Goal: Task Accomplishment & Management: Manage account settings

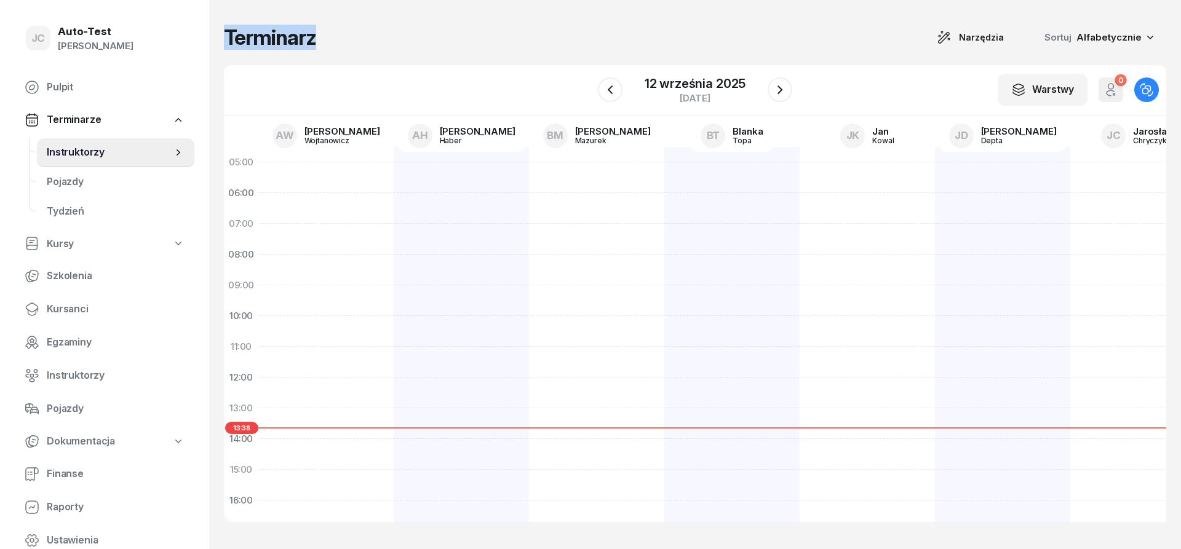
drag, startPoint x: 352, startPoint y: 34, endPoint x: 218, endPoint y: 34, distance: 133.5
click at [218, 34] on div "Terminarz Narzędzia Sortuj Alfabetycznie W Wybierz AW [PERSON_NAME] AH [PERSON_…" at bounding box center [695, 274] width 972 height 549
click at [344, 42] on div "Terminarz Narzędzia Sortuj Alfabetycznie" at bounding box center [695, 38] width 943 height 26
click at [98, 188] on span "Pojazdy" at bounding box center [116, 182] width 138 height 16
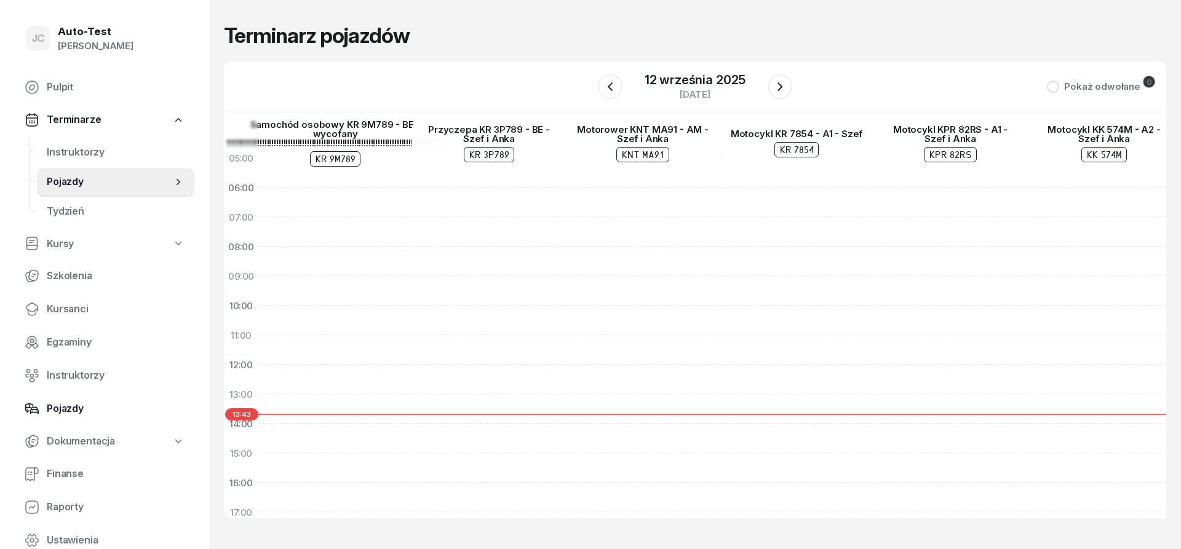
click at [108, 412] on span "Pojazdy" at bounding box center [116, 409] width 138 height 16
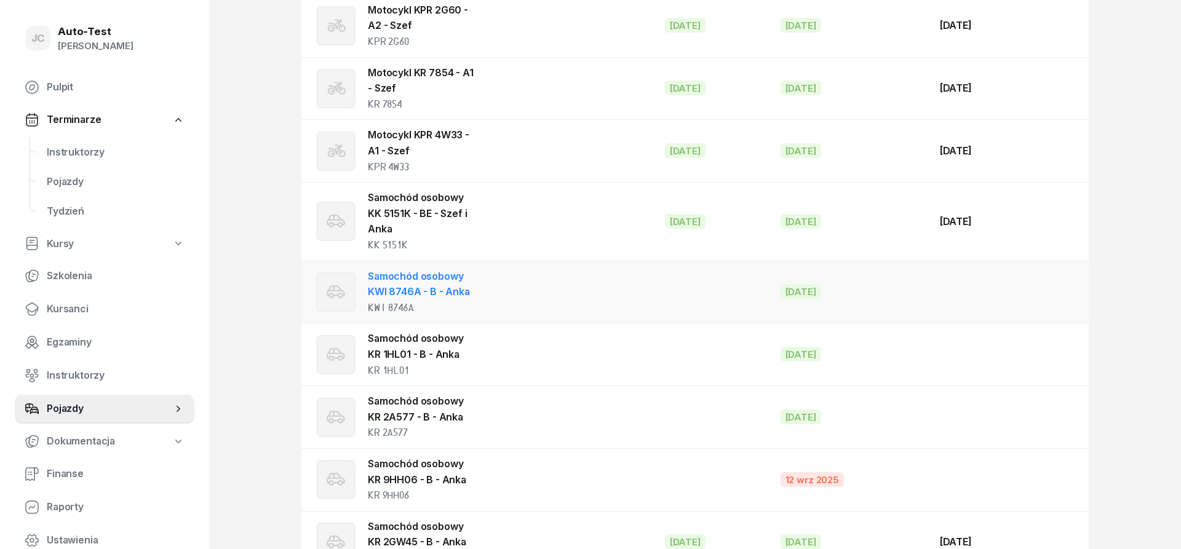
scroll to position [297, 0]
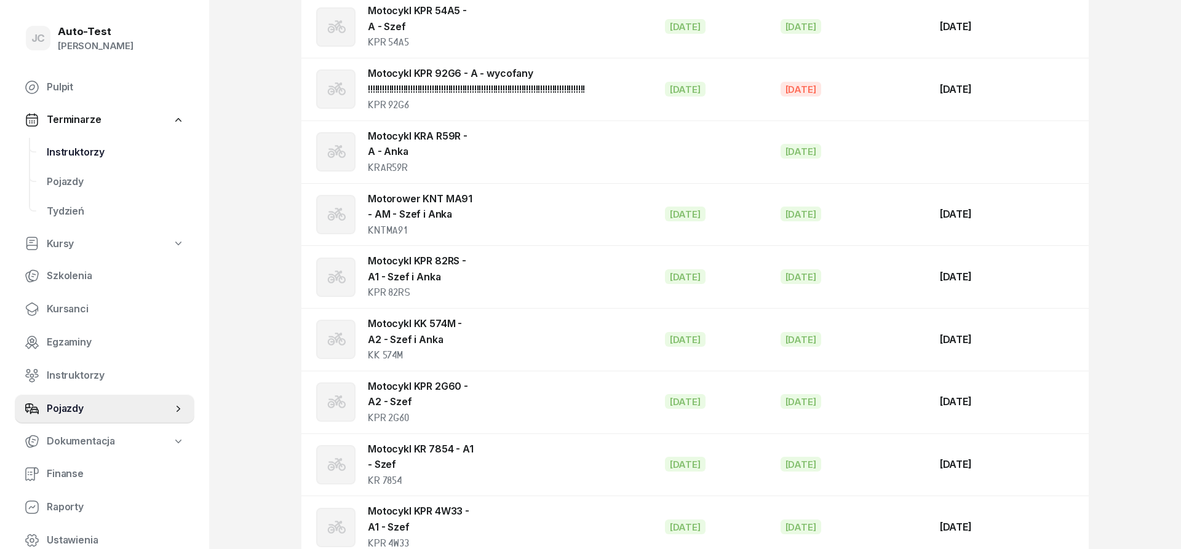
click at [89, 156] on span "Instruktorzy" at bounding box center [116, 153] width 138 height 16
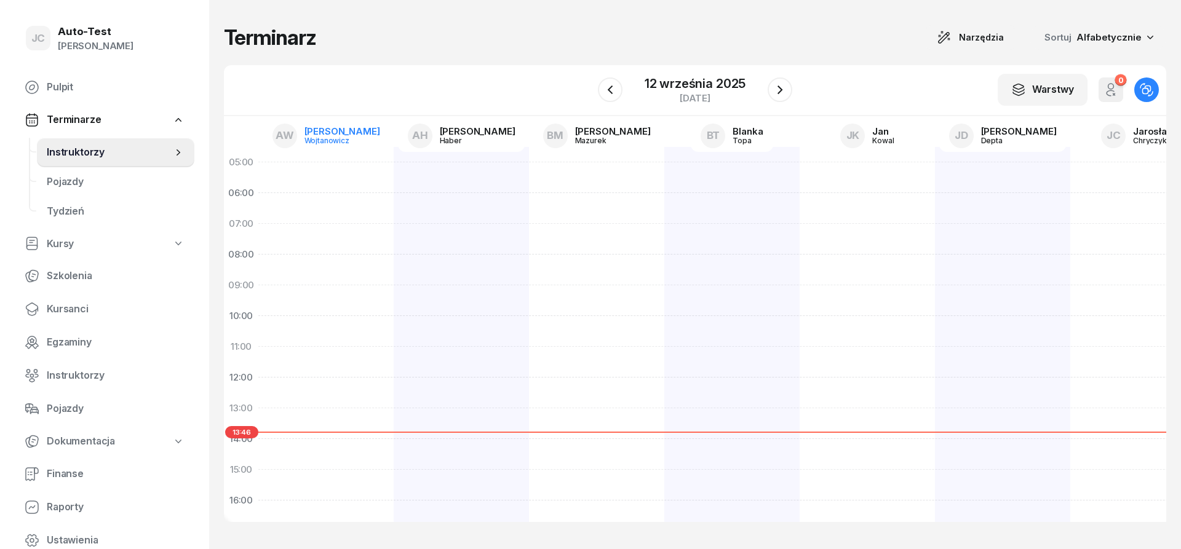
click at [340, 136] on div "[PERSON_NAME]" at bounding box center [343, 131] width 76 height 9
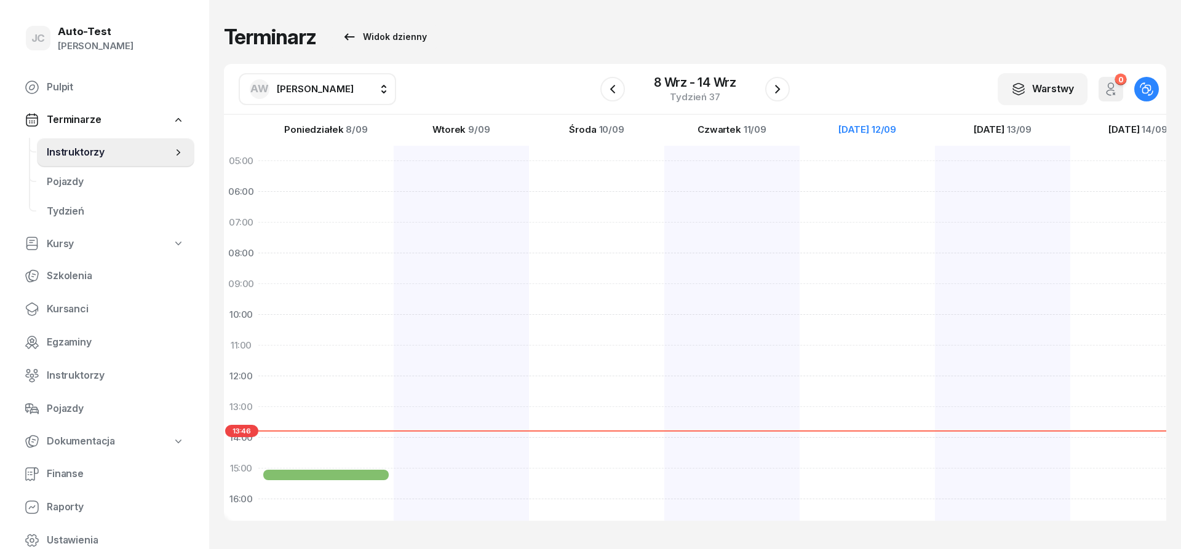
click at [310, 89] on span "[PERSON_NAME]" at bounding box center [315, 89] width 77 height 12
type input "mare"
click at [354, 199] on div "[PERSON_NAME]" at bounding box center [330, 205] width 146 height 20
click at [614, 90] on icon "button" at bounding box center [612, 89] width 15 height 15
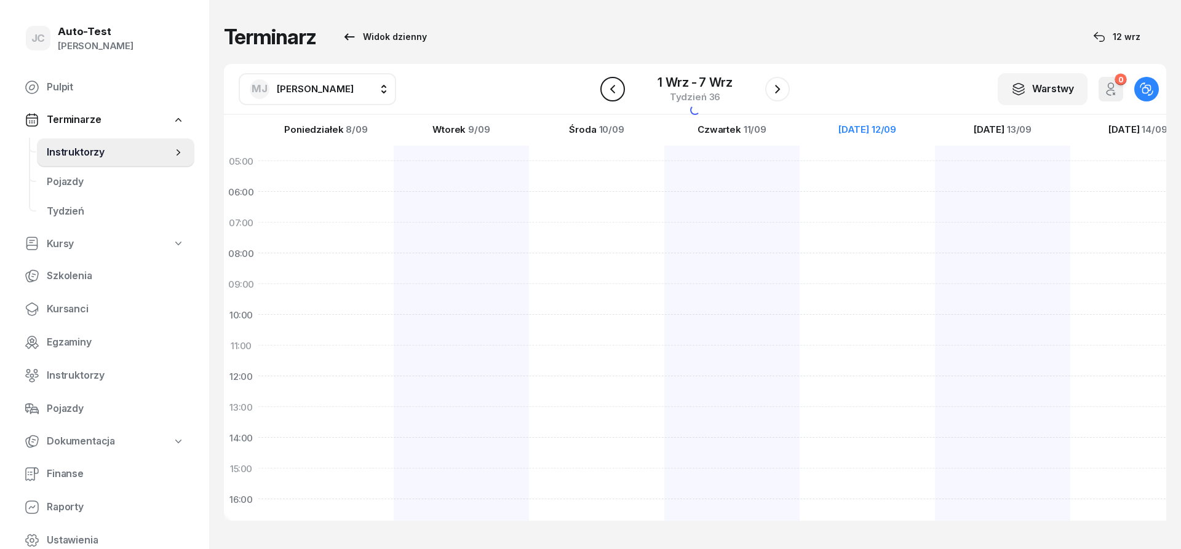
click at [614, 90] on icon "button" at bounding box center [612, 89] width 15 height 15
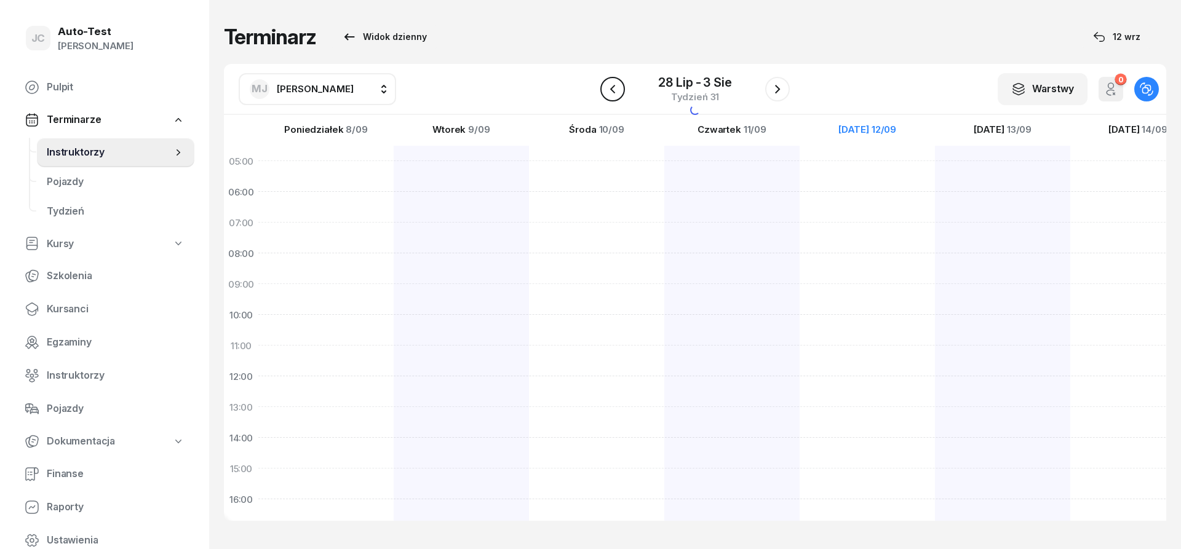
click at [614, 90] on icon "button" at bounding box center [612, 89] width 15 height 15
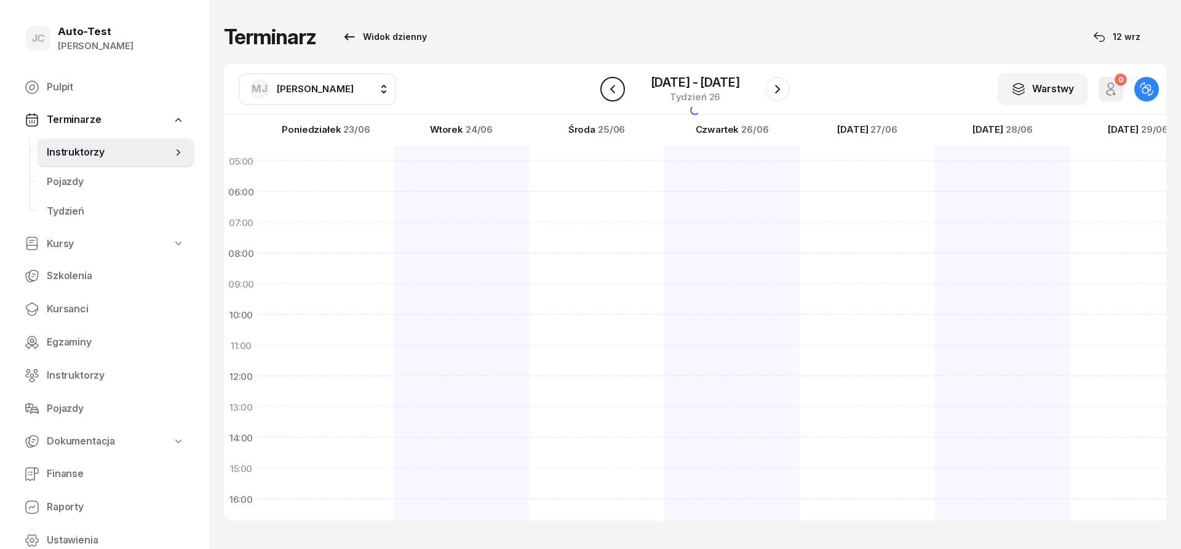
click at [614, 90] on icon "button" at bounding box center [612, 89] width 15 height 15
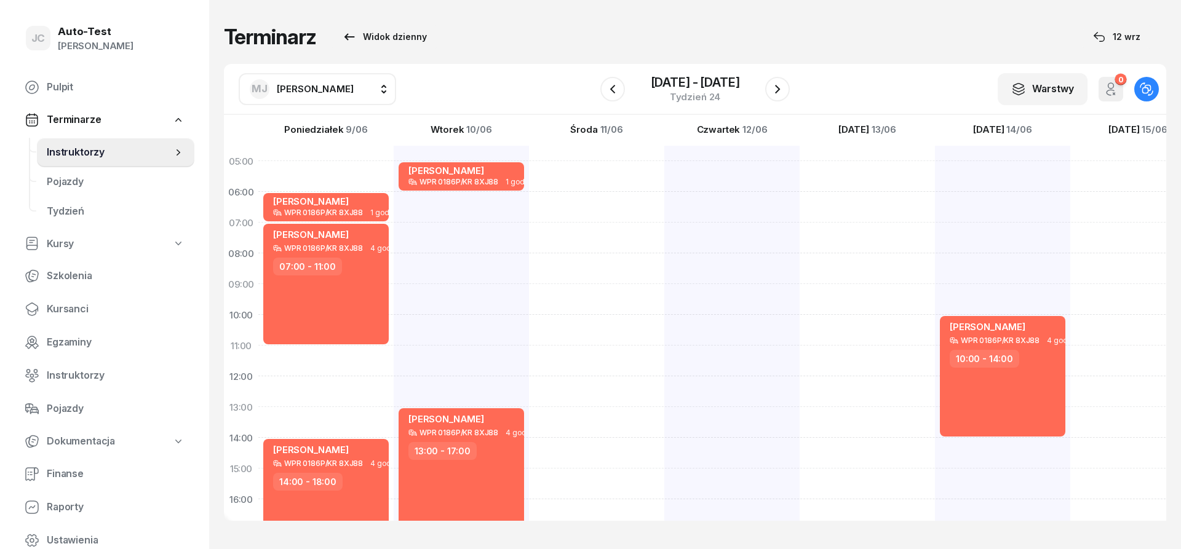
scroll to position [240, 0]
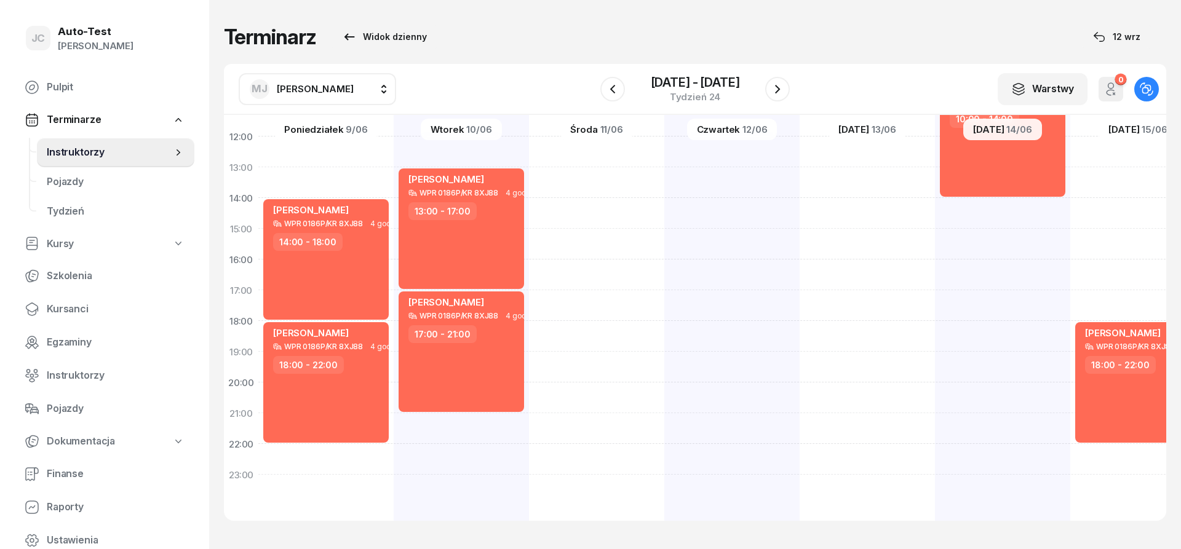
click at [711, 330] on div at bounding box center [732, 213] width 135 height 615
select select "18"
select select "20"
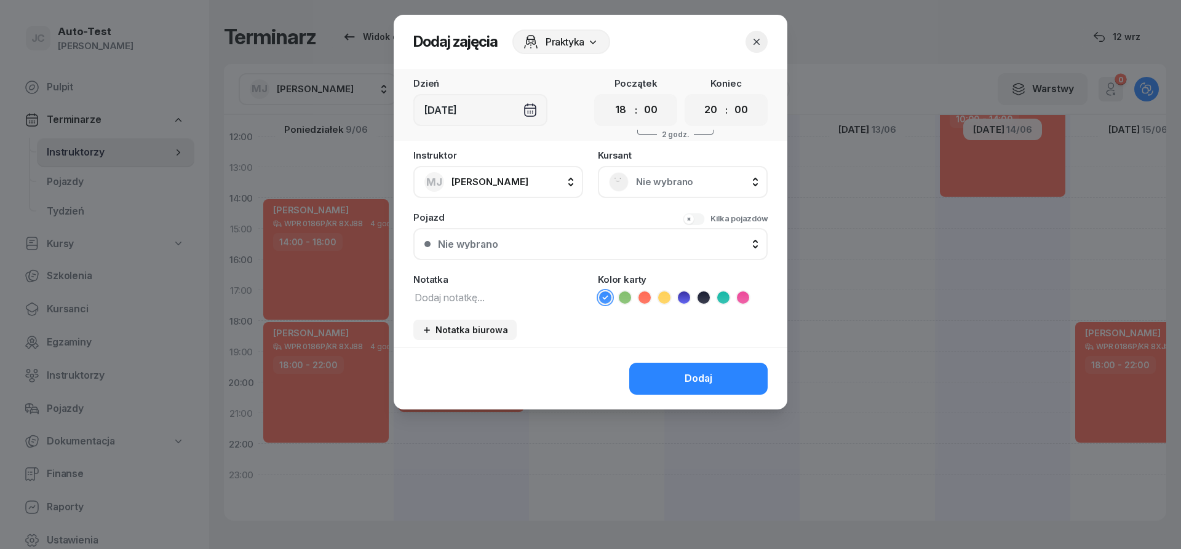
click at [668, 175] on span "Nie wybrano" at bounding box center [696, 182] width 121 height 16
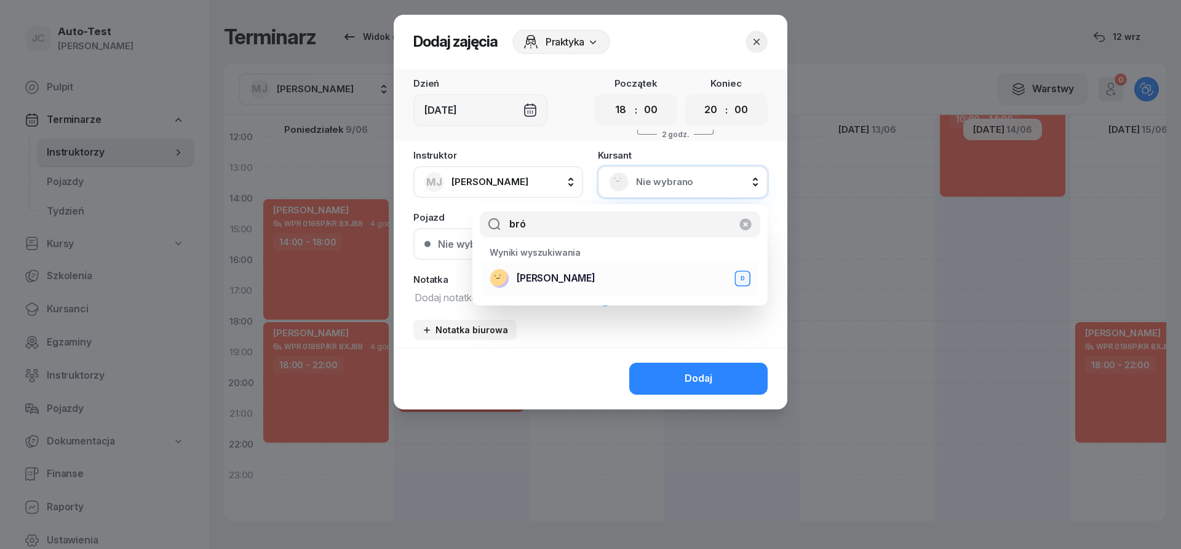
type input "bró"
click at [562, 283] on span "[PERSON_NAME]" at bounding box center [556, 279] width 79 height 16
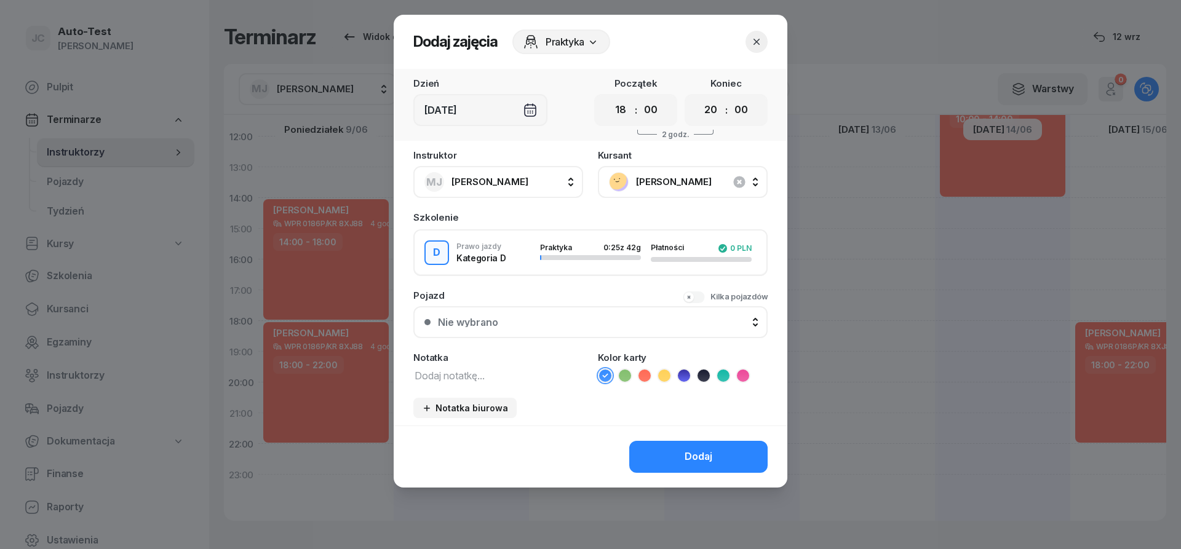
click at [548, 332] on button "Nie wybrano" at bounding box center [590, 322] width 354 height 32
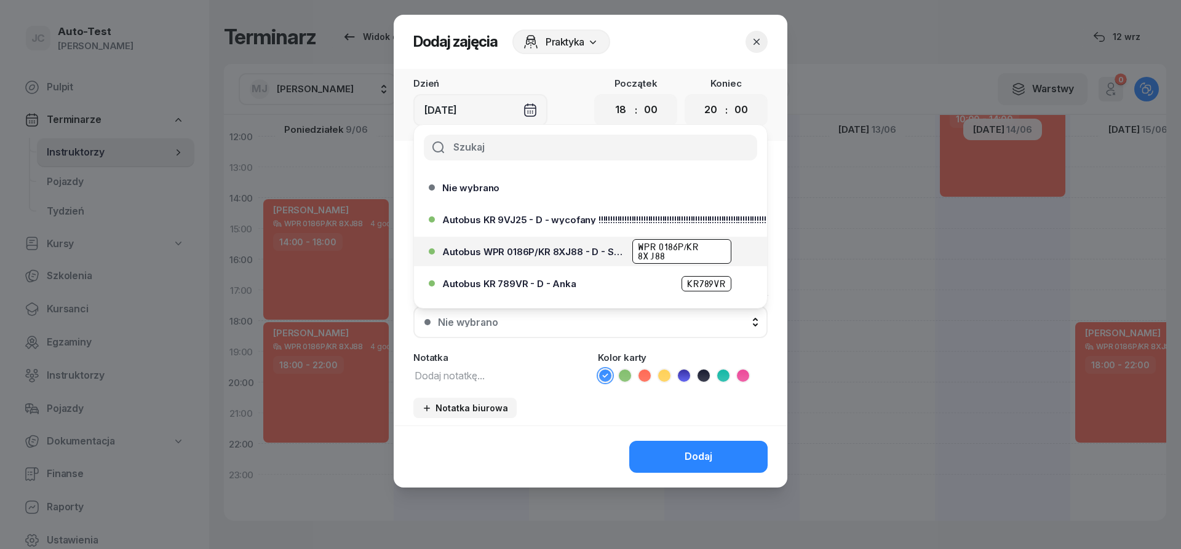
click at [579, 258] on div "Autobus WPR 0186P/KR 8XJ88 - D - Szef WPR 0186P/KR 8XJ88" at bounding box center [593, 251] width 303 height 25
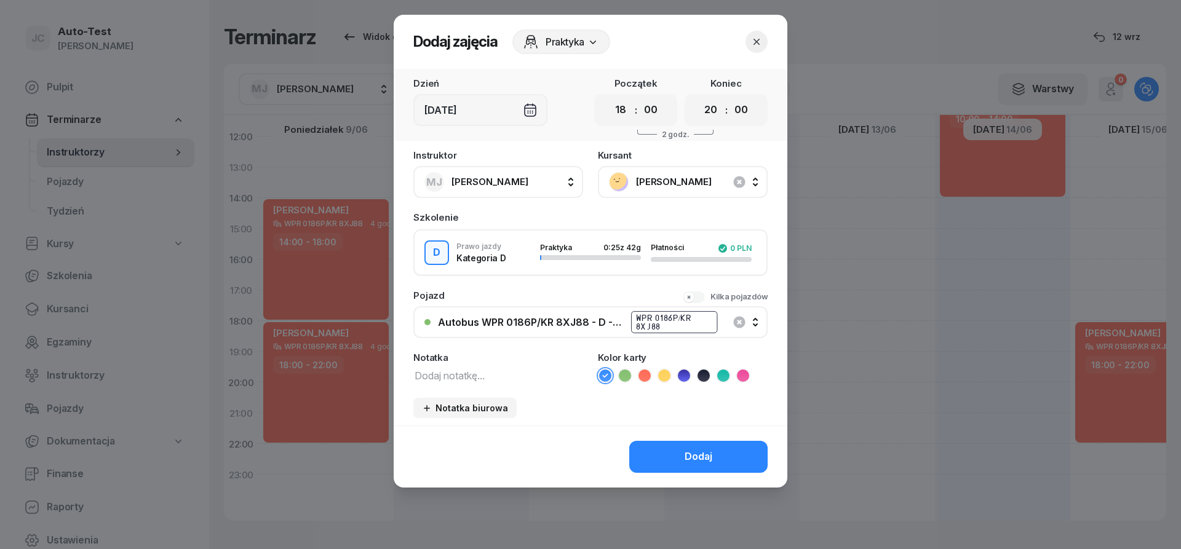
click at [648, 377] on icon at bounding box center [645, 376] width 12 height 12
click at [666, 461] on button "Dodaj" at bounding box center [698, 457] width 138 height 32
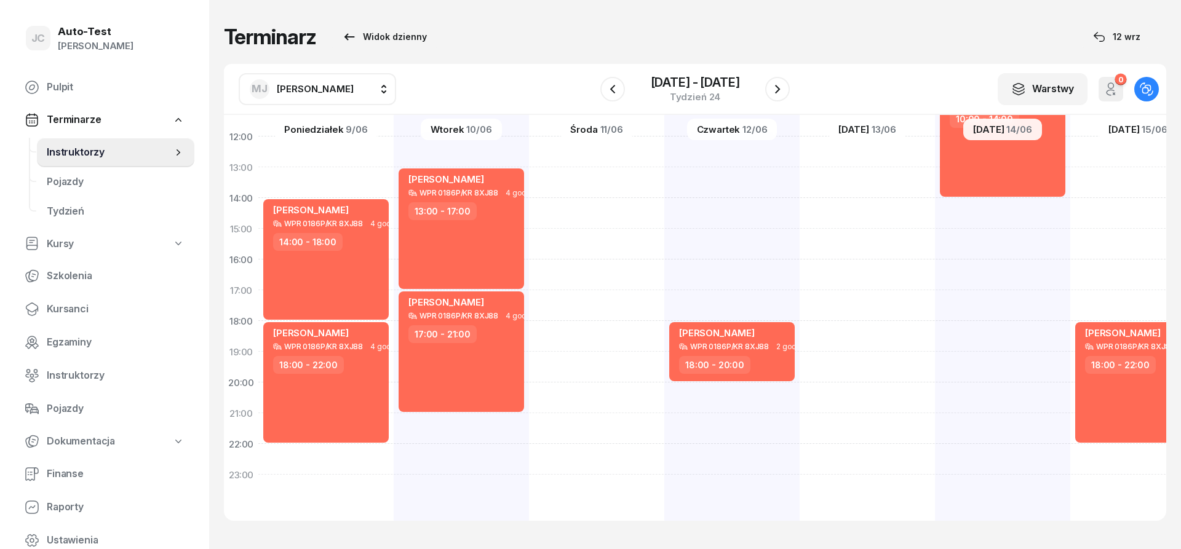
click at [850, 340] on div at bounding box center [867, 213] width 135 height 615
select select "18"
select select "20"
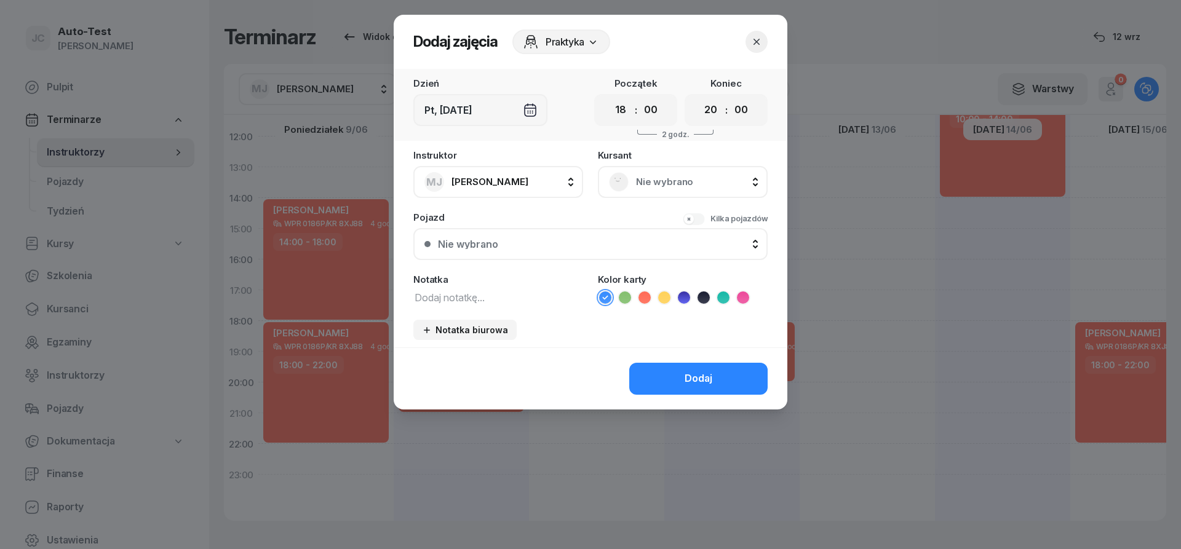
click at [682, 182] on span "Nie wybrano" at bounding box center [696, 182] width 121 height 16
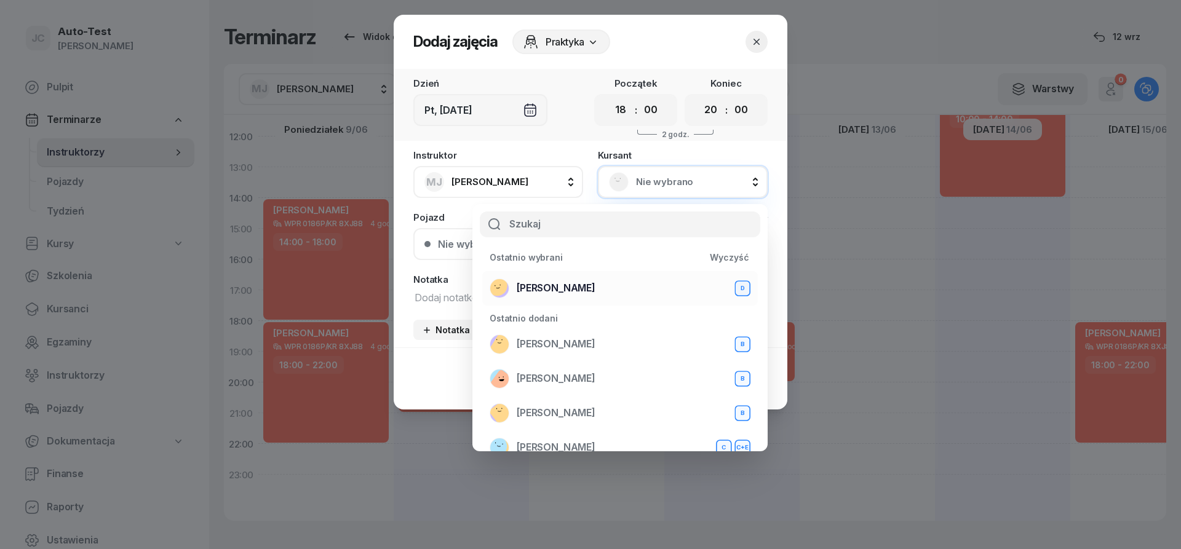
click at [600, 284] on div "[PERSON_NAME] D" at bounding box center [620, 289] width 261 height 20
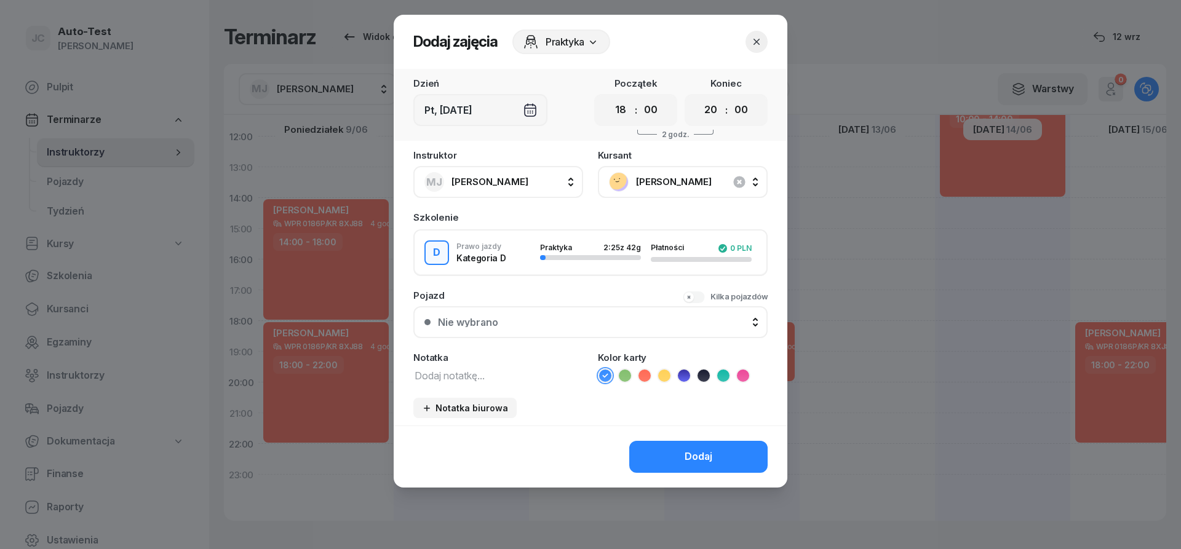
click at [560, 330] on button "Nie wybrano" at bounding box center [590, 322] width 354 height 32
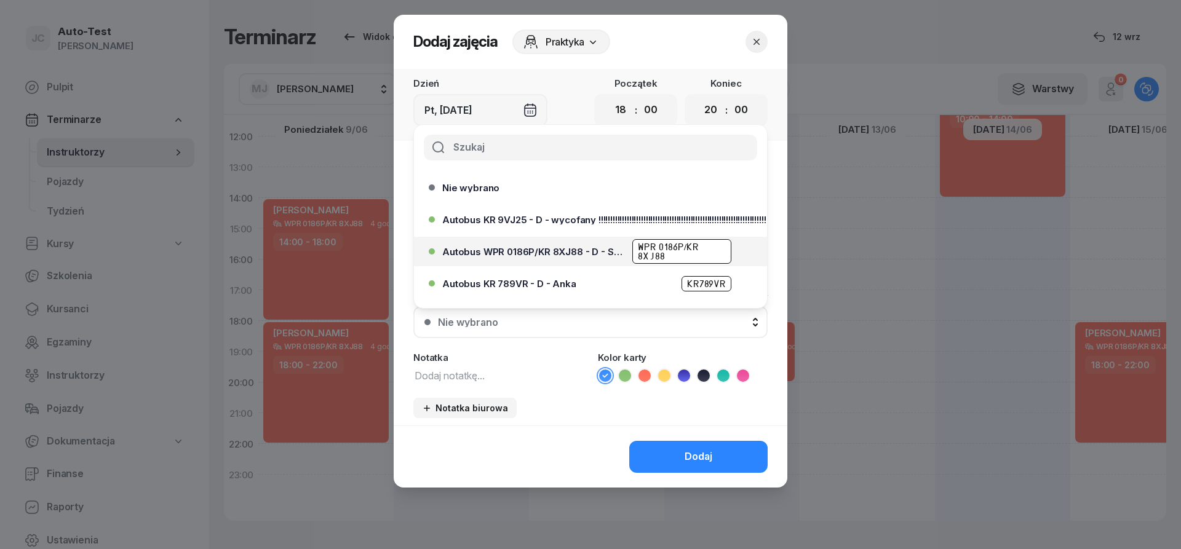
click at [567, 260] on div "Autobus WPR 0186P/KR 8XJ88 - D - Szef WPR 0186P/KR 8XJ88" at bounding box center [587, 252] width 316 height 20
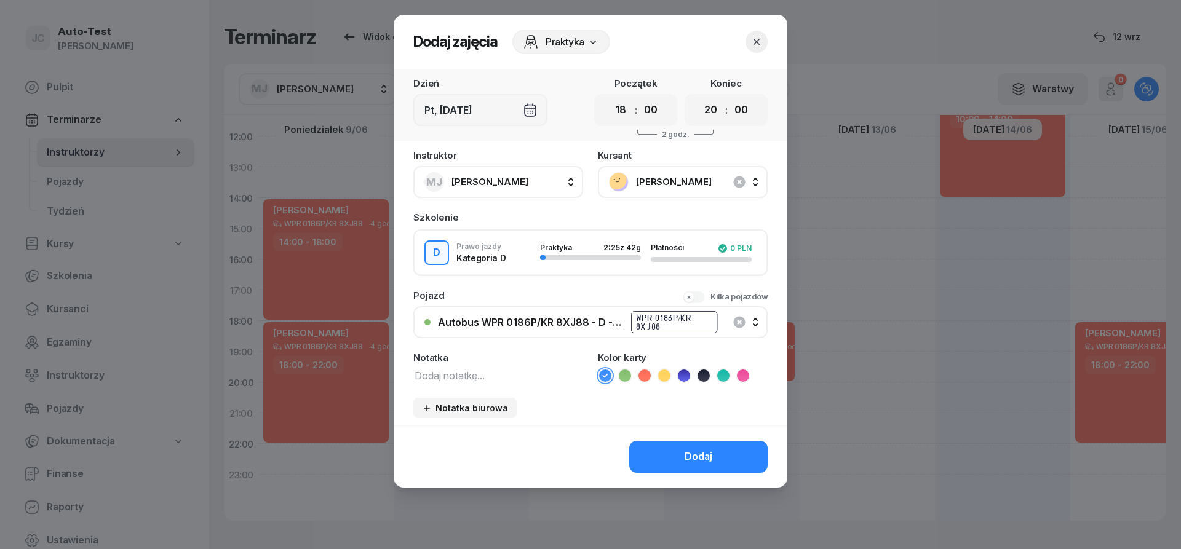
click at [641, 377] on icon at bounding box center [645, 376] width 12 height 12
click at [687, 460] on div "Dodaj" at bounding box center [699, 457] width 28 height 16
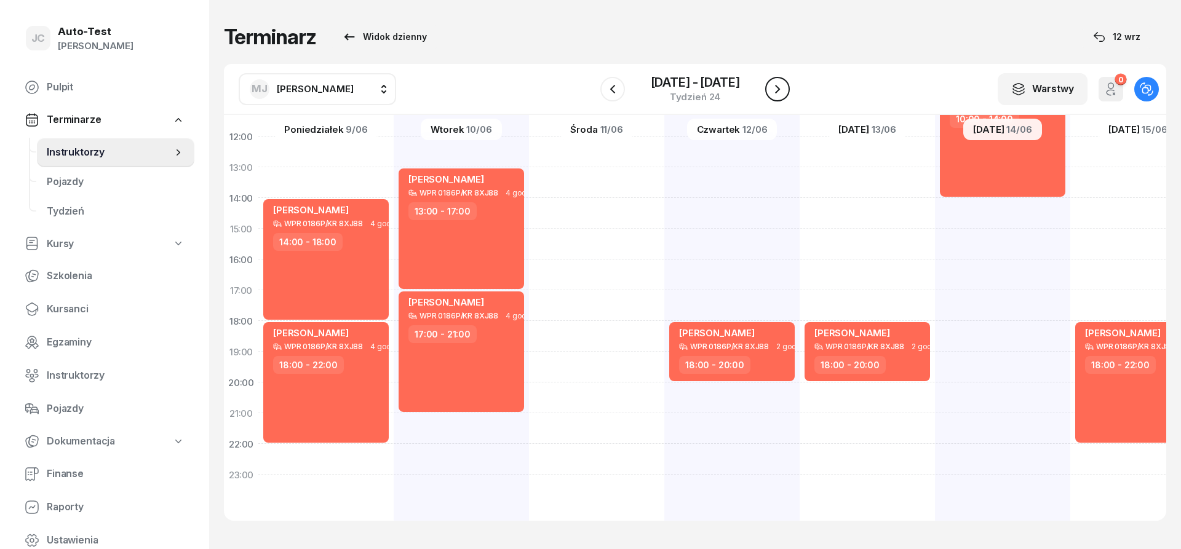
click at [774, 84] on icon "button" at bounding box center [777, 89] width 15 height 15
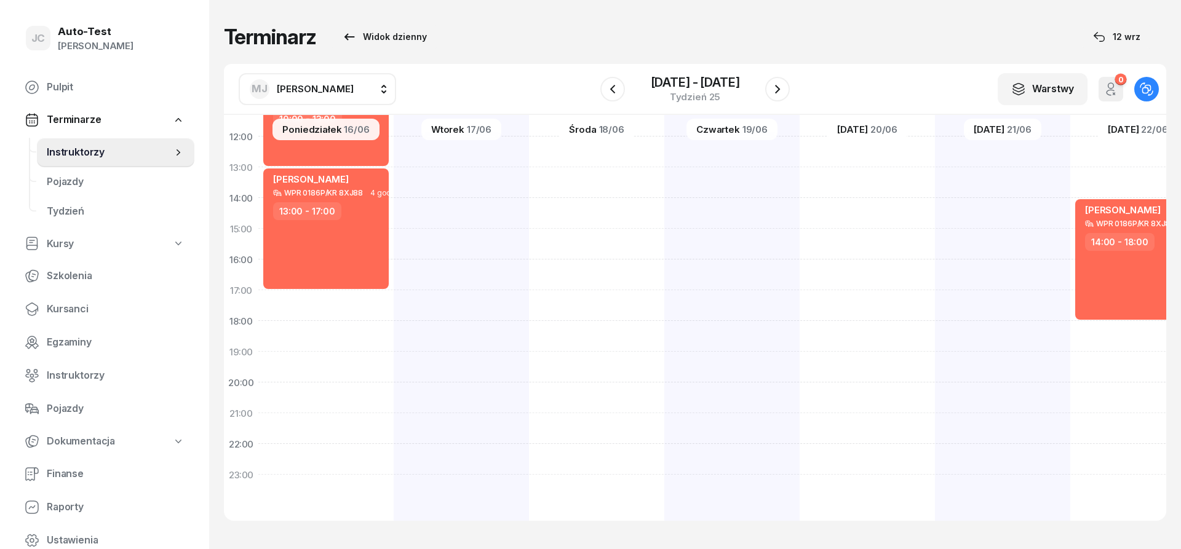
click at [364, 307] on div "[PERSON_NAME] WPR 0186P/KR 8XJ88 3 godz. 10:00 - 13:00 [PERSON_NAME] WPR 0186P/…" at bounding box center [325, 213] width 135 height 615
select select "17"
select select "19"
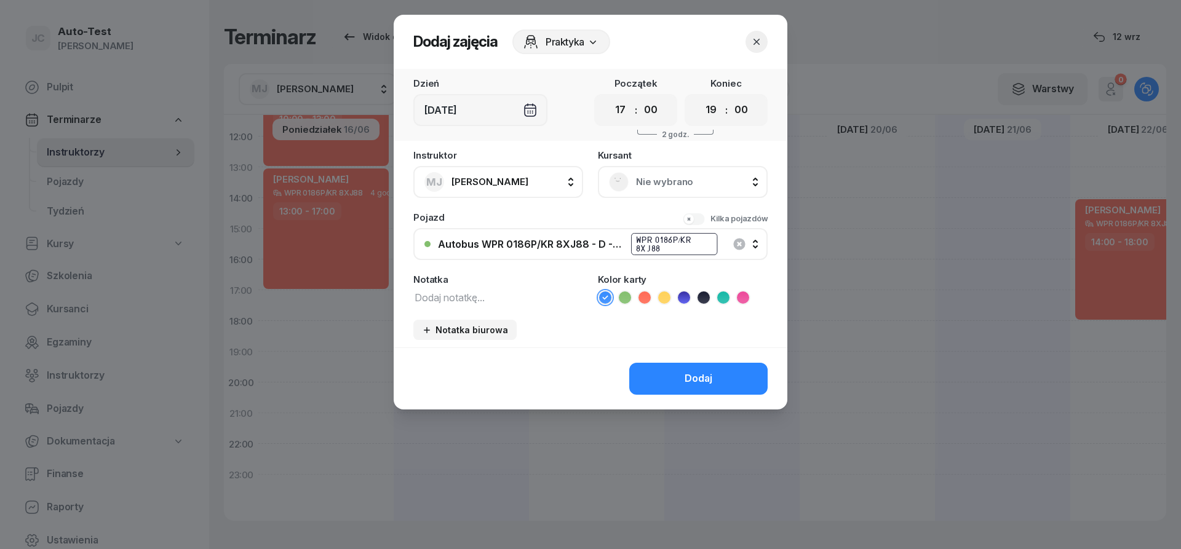
click at [658, 188] on span "Nie wybrano" at bounding box center [696, 182] width 121 height 16
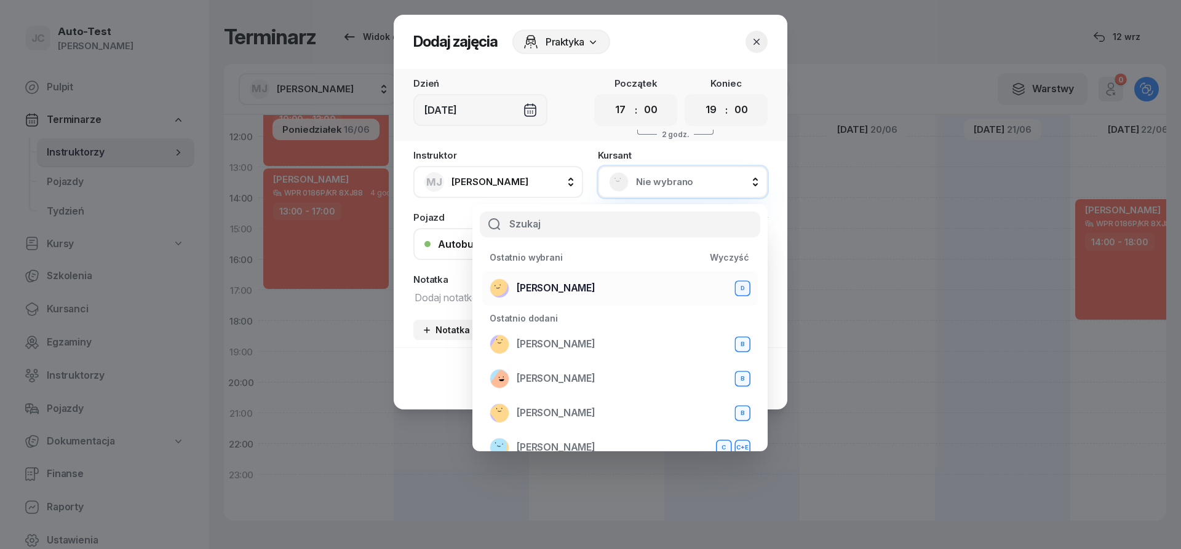
click at [567, 288] on span "[PERSON_NAME]" at bounding box center [556, 289] width 79 height 16
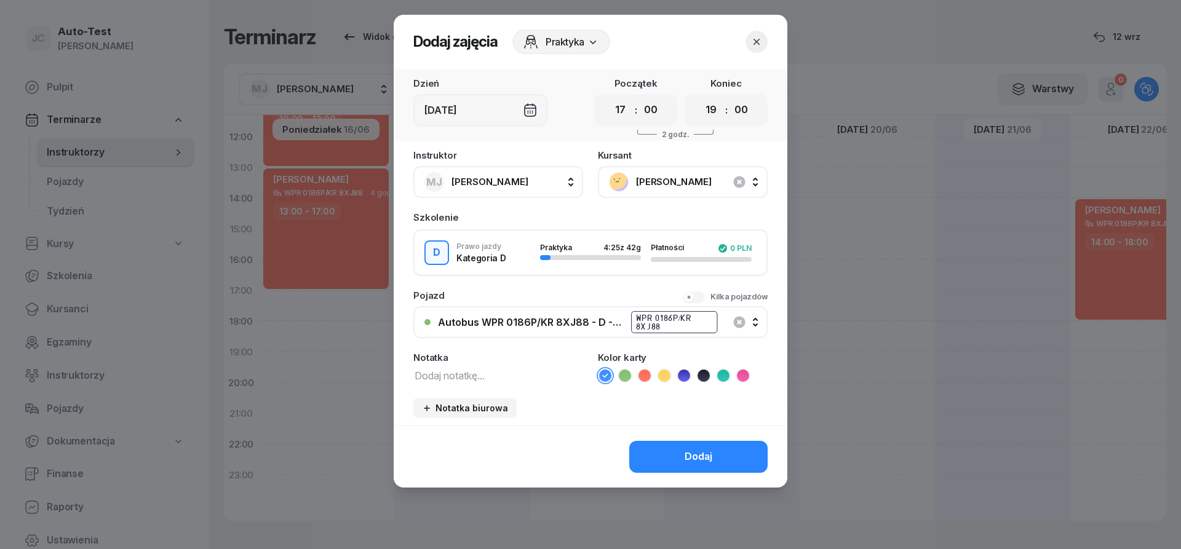
click at [651, 378] on li at bounding box center [644, 376] width 15 height 15
click at [666, 455] on button "Dodaj" at bounding box center [698, 457] width 138 height 32
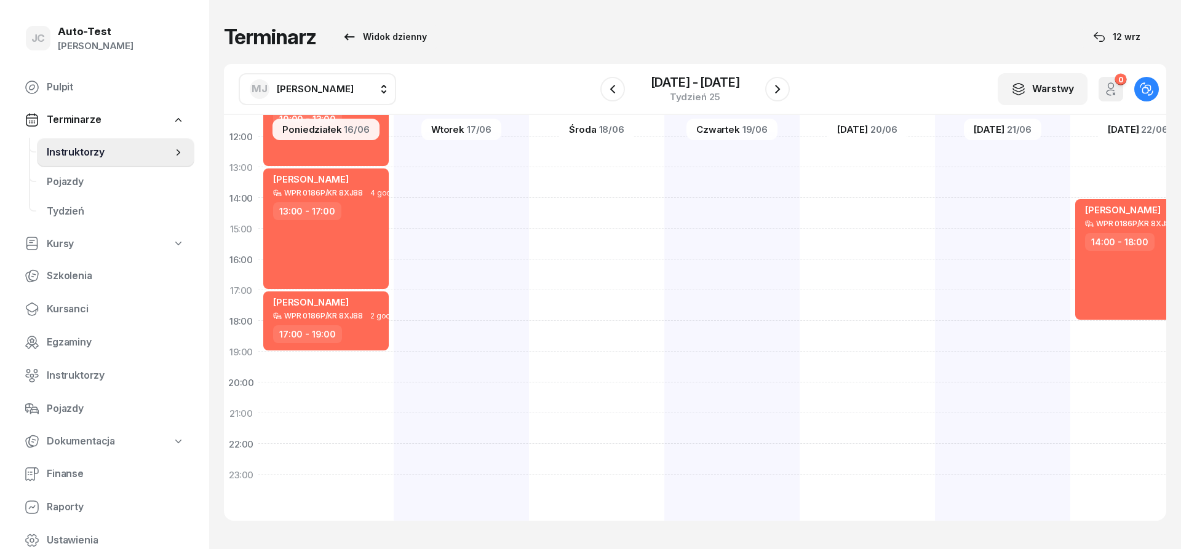
click at [463, 273] on div "[PERSON_NAME] WPR 0186P/KR 8XJ88 1 godz. 07:00 - 08:00 [PERSON_NAME] WPR 0186P/…" at bounding box center [461, 213] width 135 height 615
select select "16"
select select "18"
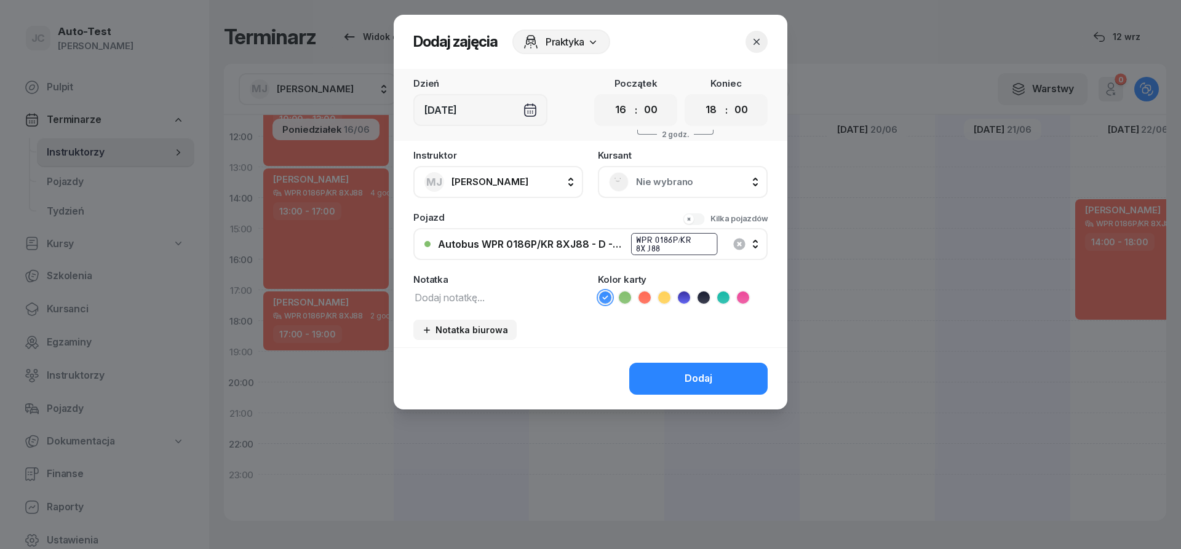
click at [657, 175] on span "Nie wybrano" at bounding box center [696, 182] width 121 height 16
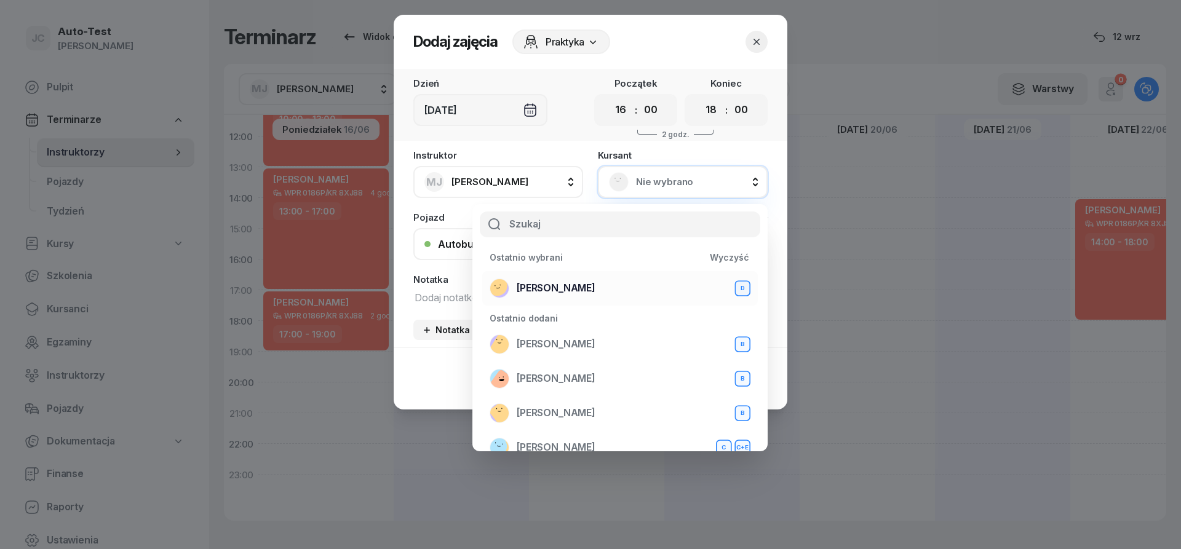
click at [574, 285] on span "[PERSON_NAME]" at bounding box center [556, 289] width 79 height 16
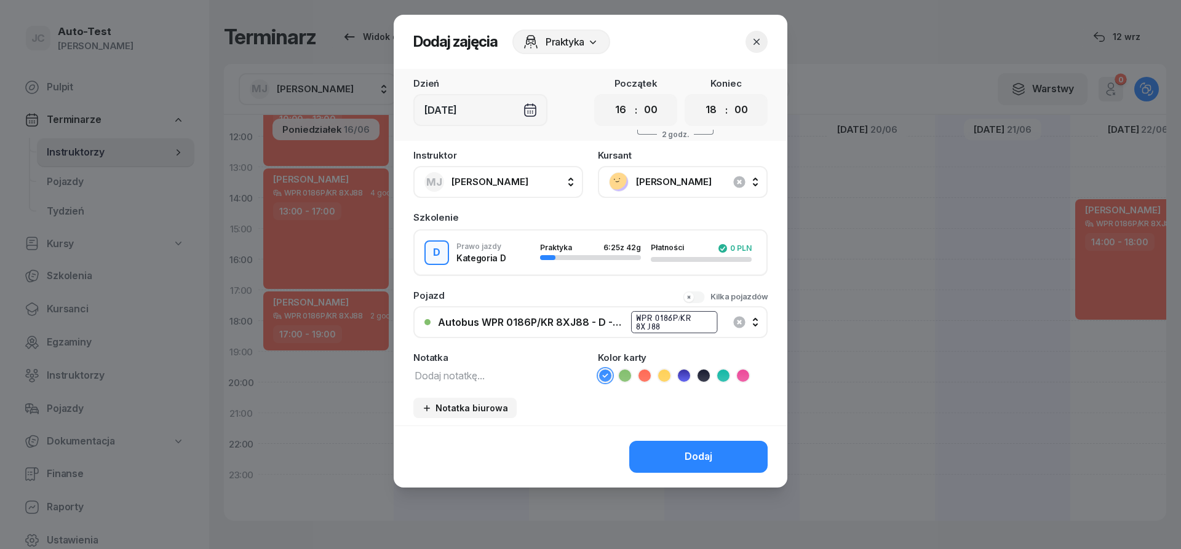
click at [647, 377] on icon at bounding box center [645, 376] width 12 height 12
click at [660, 462] on button "Dodaj" at bounding box center [698, 457] width 138 height 32
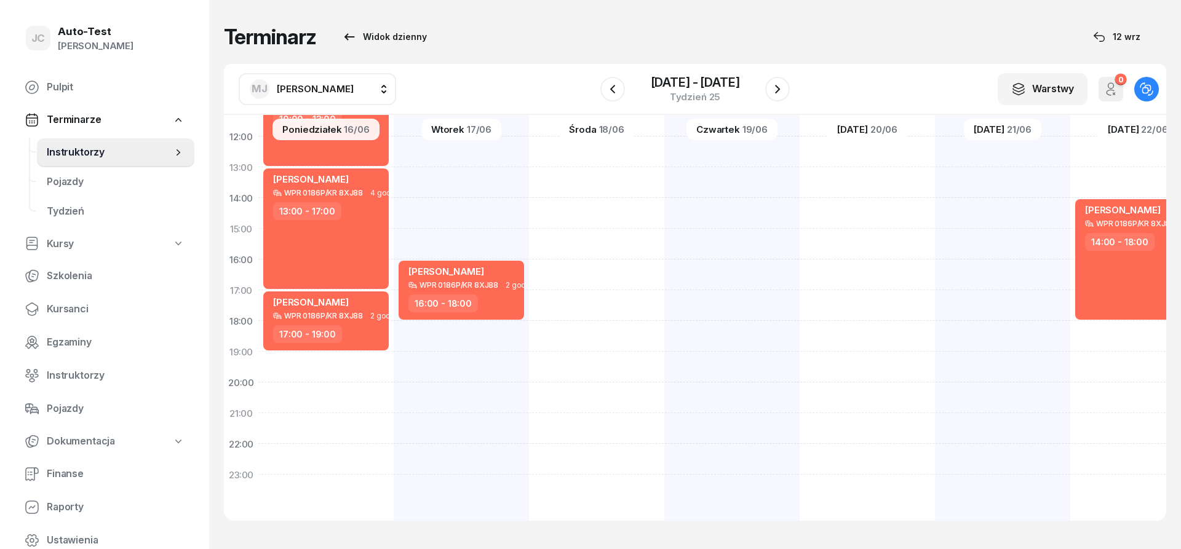
scroll to position [0, 0]
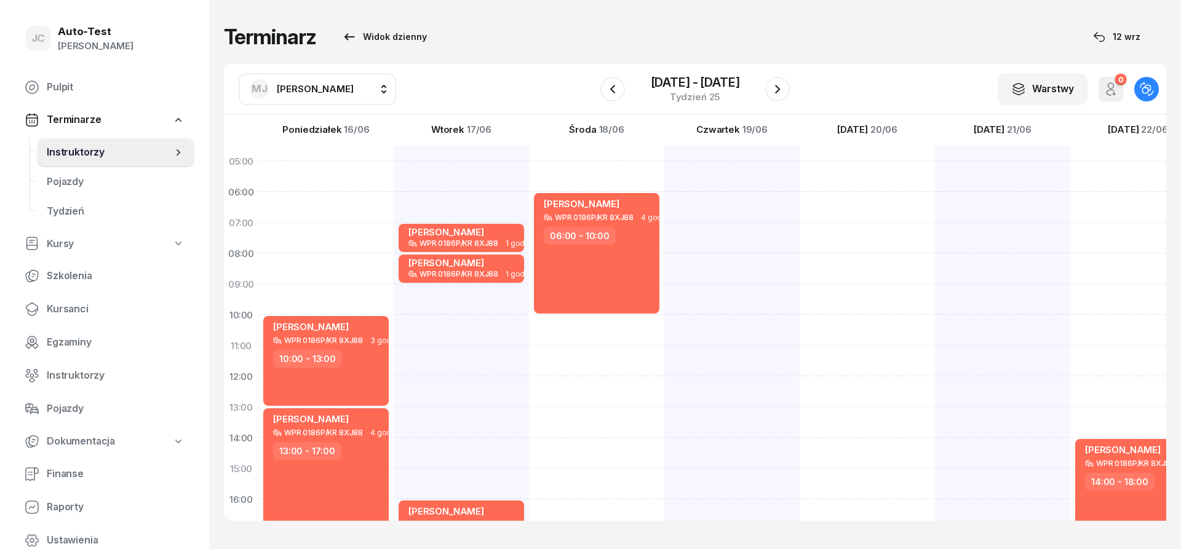
click at [850, 176] on div at bounding box center [867, 453] width 135 height 615
select select "05"
select select "07"
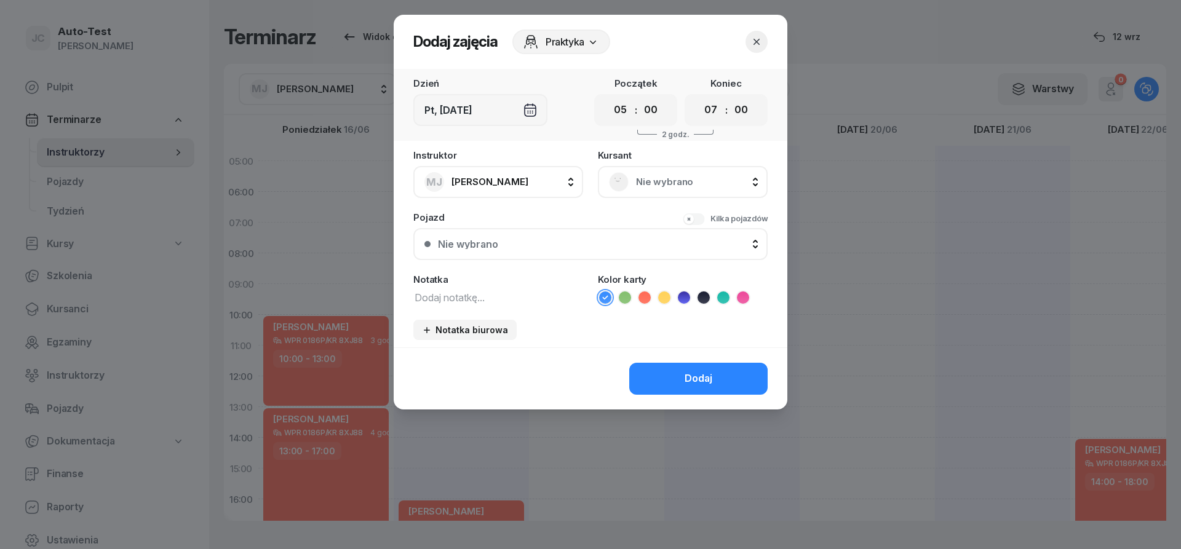
drag, startPoint x: 634, startPoint y: 105, endPoint x: 623, endPoint y: 111, distance: 12.7
click at [634, 105] on div "00 01 02 03 04 05 06 07 08 09 10 11 12 13 14 15 16 17 18 19 20 21 22 23 : 00 05…" at bounding box center [635, 110] width 83 height 32
click at [609, 97] on select "00 01 02 03 04 05 06 07 08 09 10 11 12 13 14 15 16 17 18 19 20 21 22 23" at bounding box center [620, 110] width 23 height 26
select select "06"
click option "06" at bounding box center [0, 0] width 0 height 0
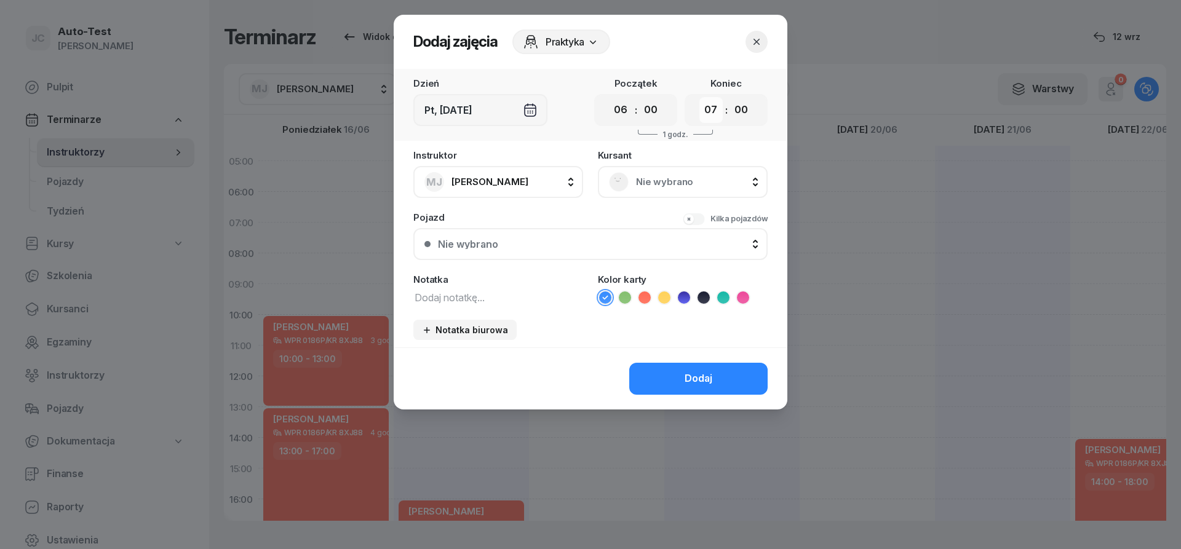
click at [700, 97] on select "00 01 02 03 04 05 06 07 08 09 10 11 12 13 14 15 16 17 18 19 20 21 22 23" at bounding box center [711, 110] width 23 height 26
select select "09"
click option "09" at bounding box center [0, 0] width 0 height 0
click at [642, 184] on span "Nie wybrano" at bounding box center [696, 182] width 121 height 16
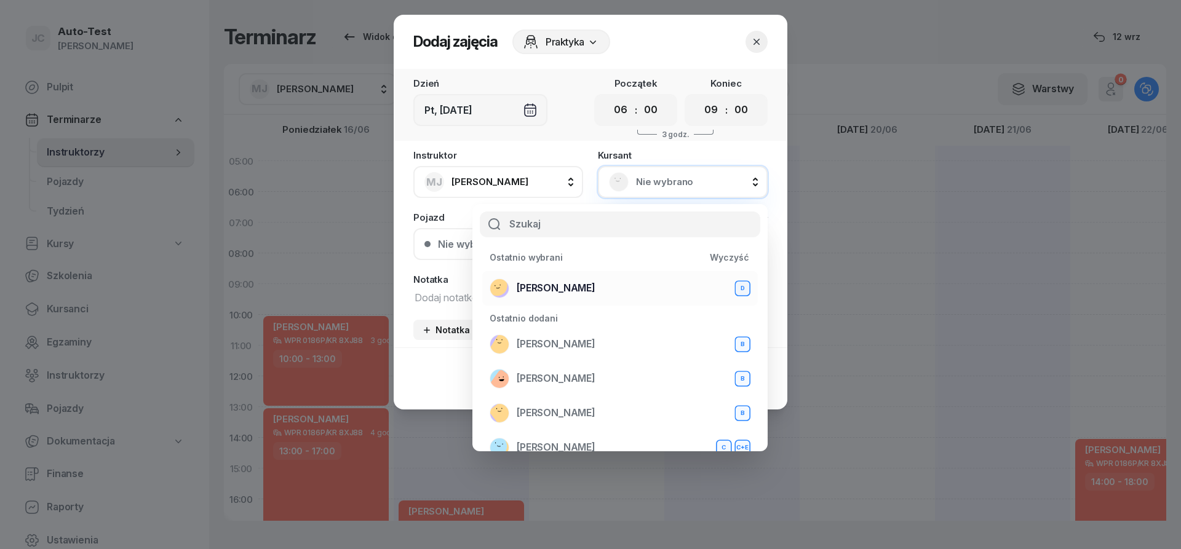
click at [591, 282] on div "[PERSON_NAME] D" at bounding box center [620, 289] width 261 height 20
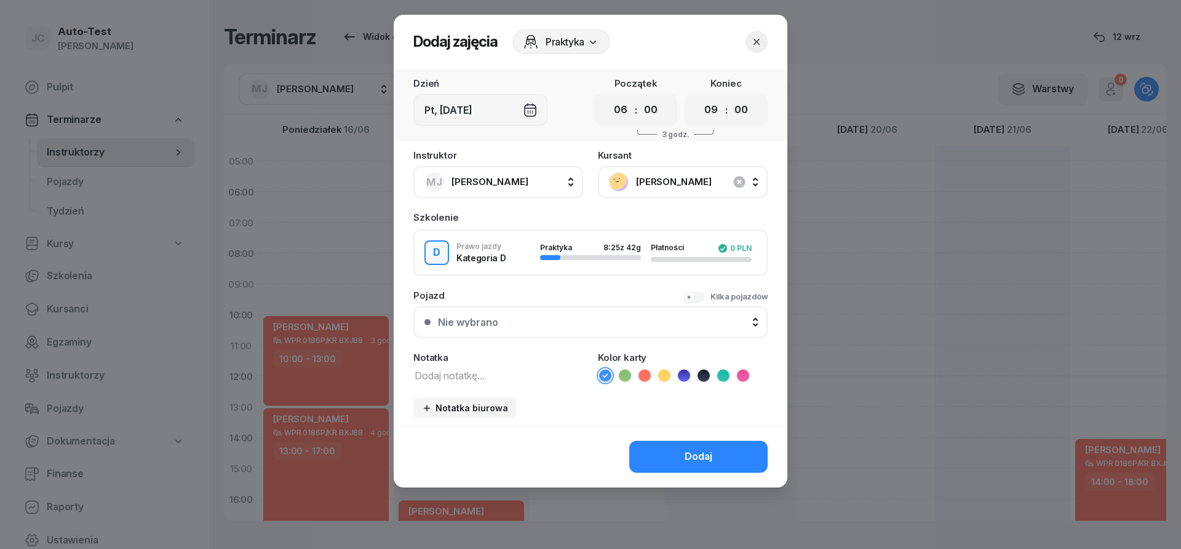
click at [590, 332] on button "Nie wybrano" at bounding box center [590, 322] width 354 height 32
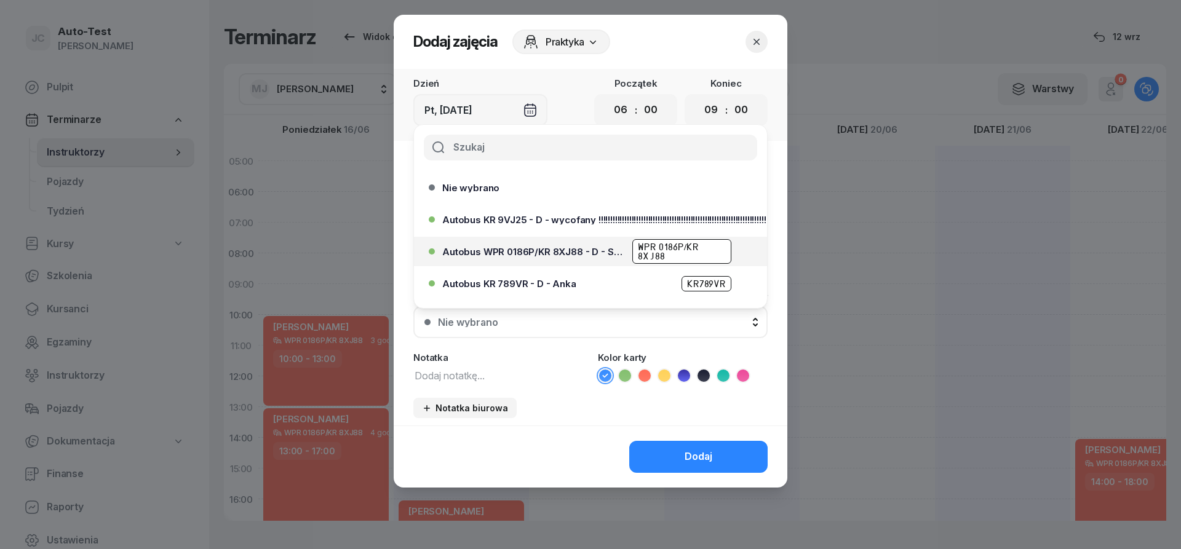
click at [597, 258] on div "Autobus WPR 0186P/KR 8XJ88 - D - Szef WPR 0186P/KR 8XJ88" at bounding box center [593, 251] width 303 height 25
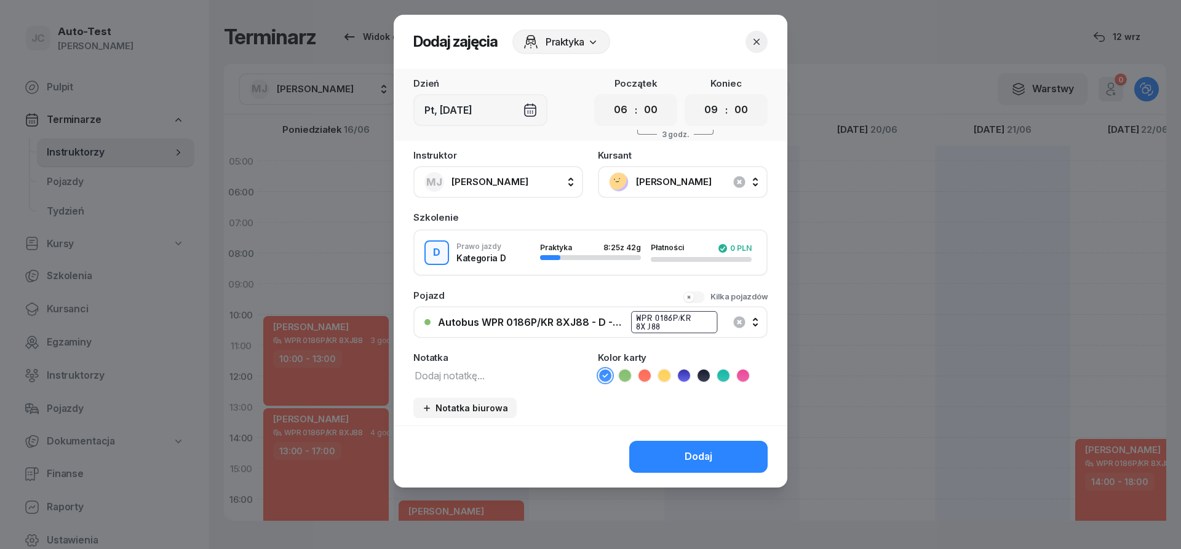
click at [647, 377] on icon at bounding box center [645, 376] width 12 height 12
click at [669, 451] on button "Dodaj" at bounding box center [698, 457] width 138 height 32
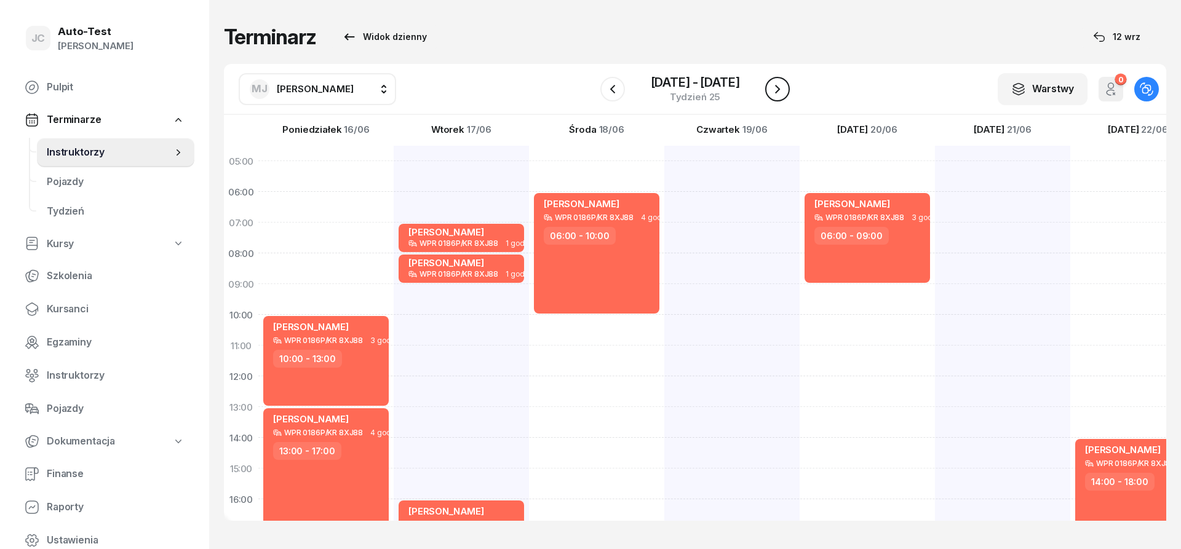
click at [778, 94] on icon "button" at bounding box center [777, 89] width 15 height 15
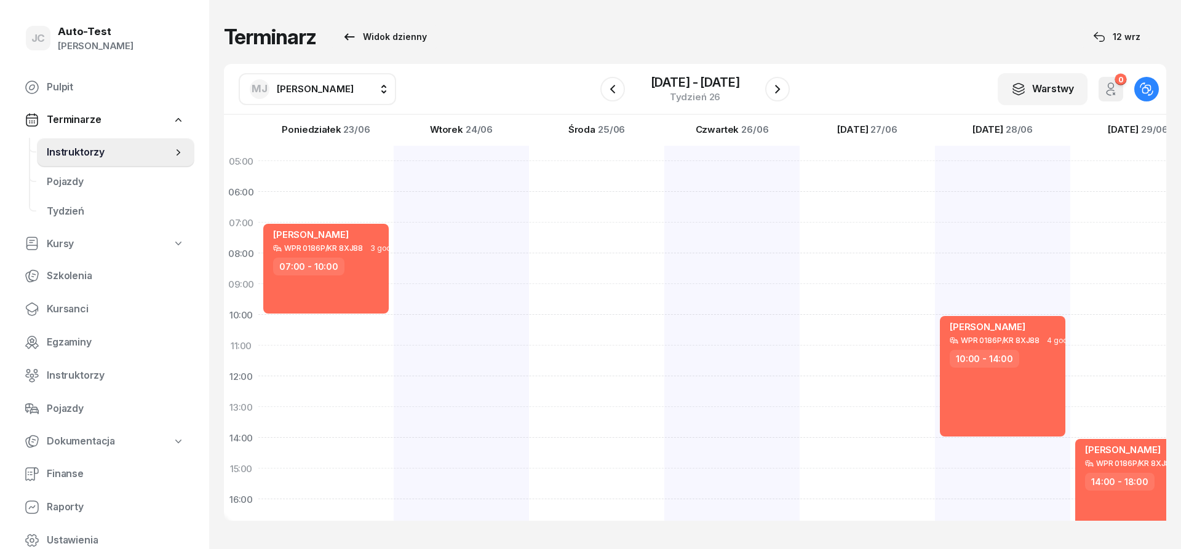
click at [373, 177] on div "[PERSON_NAME] WPR 0186P/KR 8XJ88 3 godz. 07:00 - 10:00" at bounding box center [325, 453] width 135 height 615
select select "05"
select select "07"
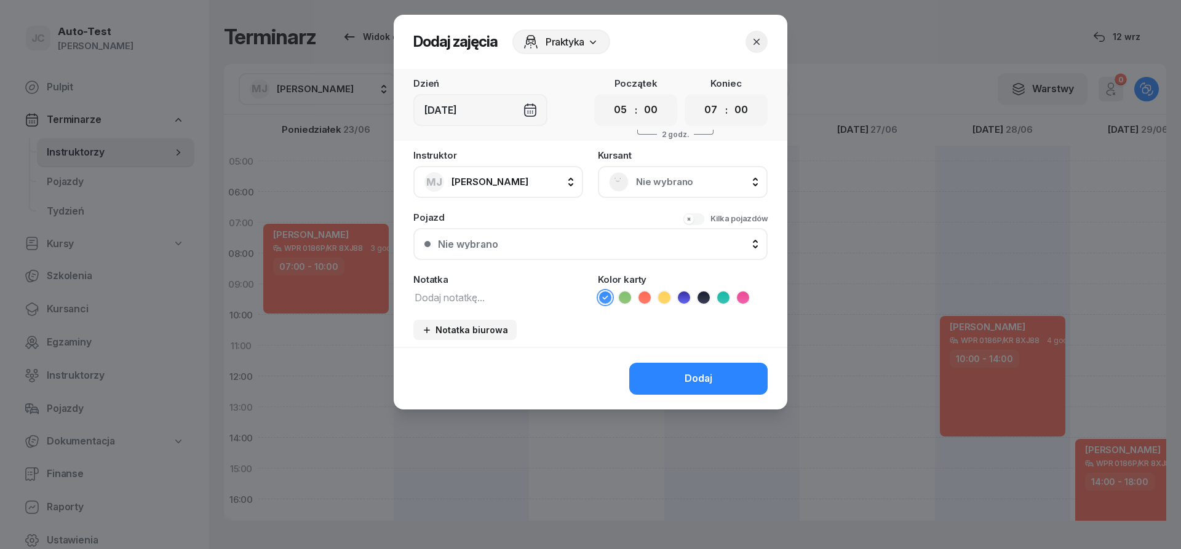
click at [645, 174] on div "Nie wybrano" at bounding box center [683, 182] width 148 height 20
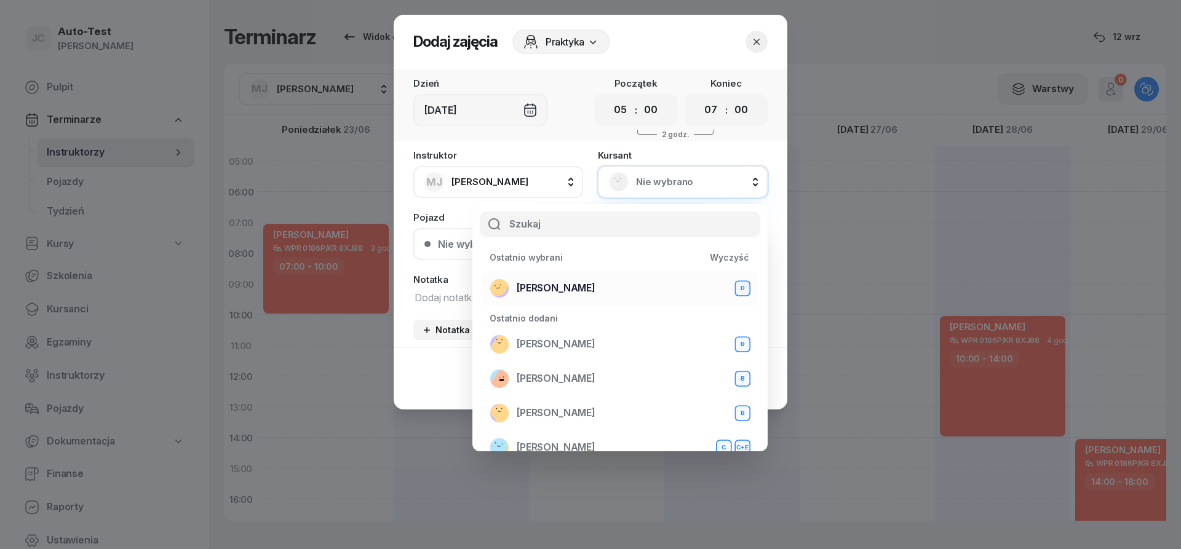
click at [601, 290] on div "[PERSON_NAME] D" at bounding box center [620, 289] width 261 height 20
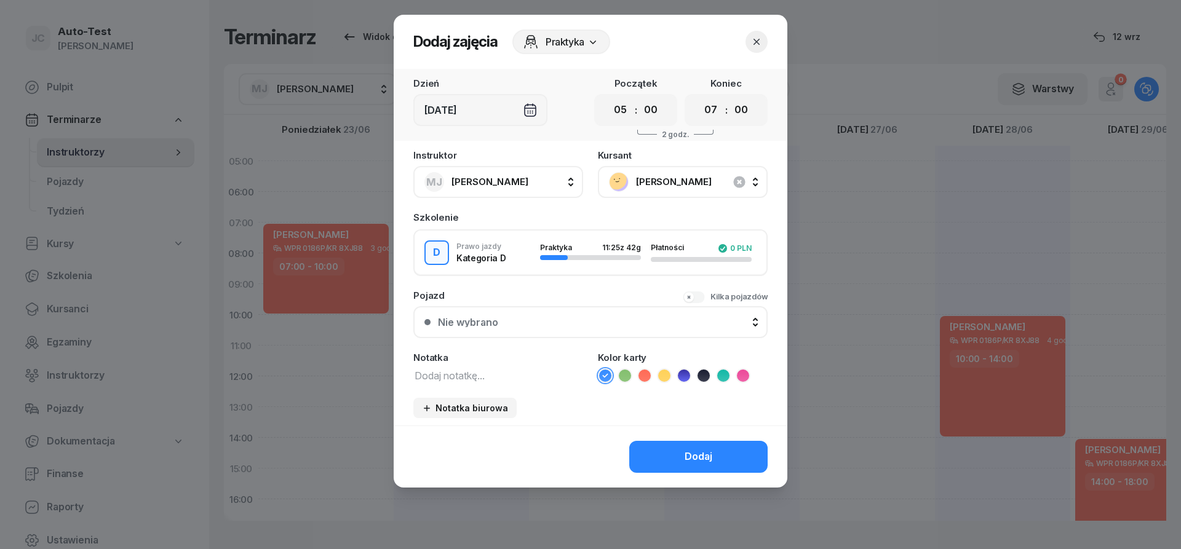
click at [580, 328] on button "Nie wybrano" at bounding box center [590, 322] width 354 height 32
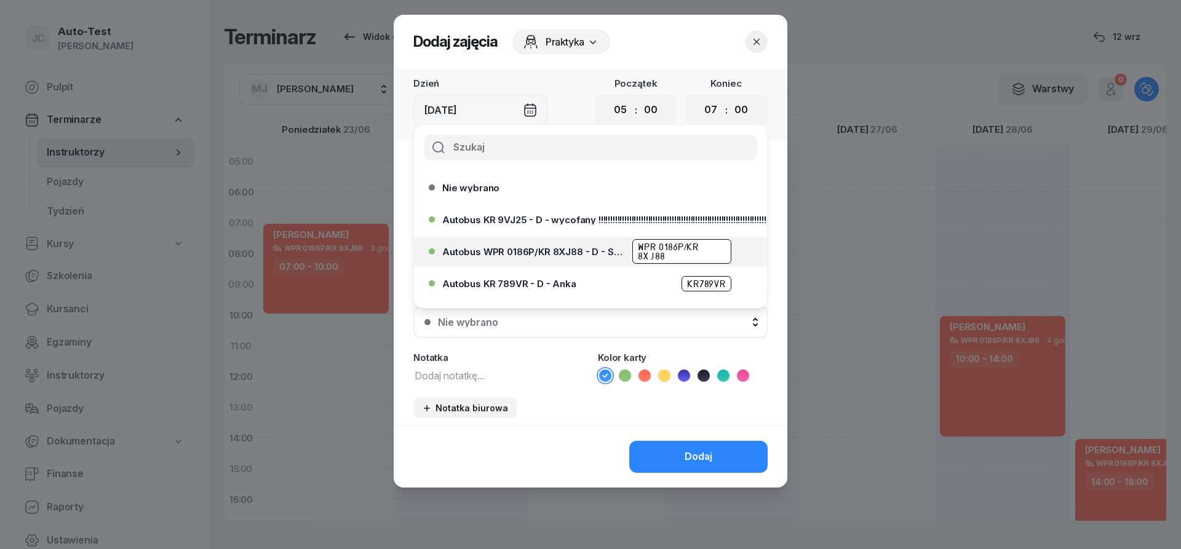
click at [596, 257] on div "Autobus WPR 0186P/KR 8XJ88 - D - Szef WPR 0186P/KR 8XJ88" at bounding box center [593, 251] width 303 height 25
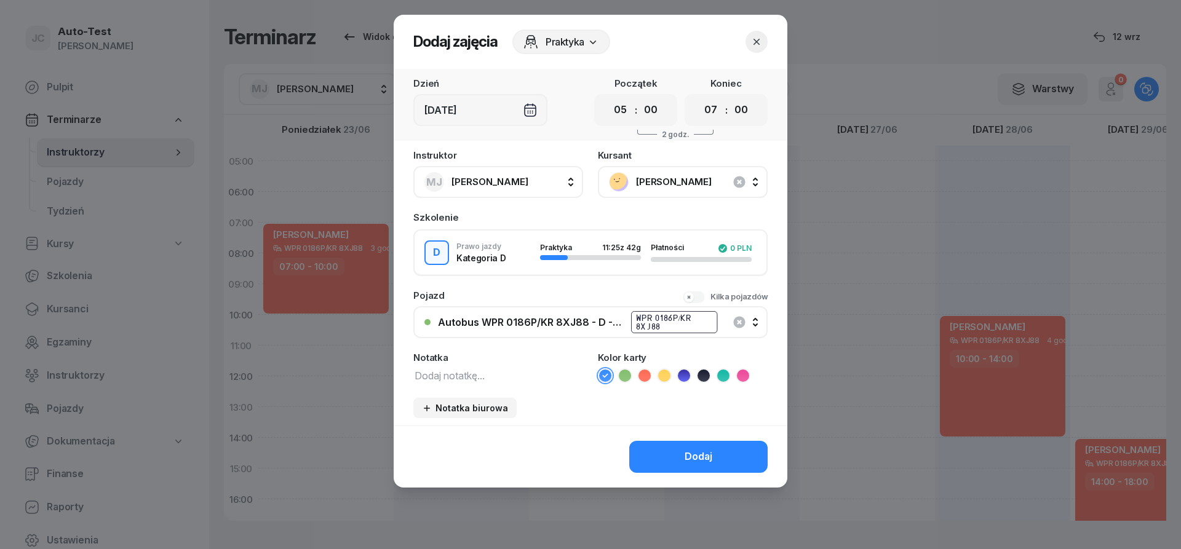
click at [639, 380] on icon at bounding box center [645, 376] width 12 height 12
click at [665, 442] on div "Dodaj" at bounding box center [591, 457] width 394 height 62
click at [666, 450] on button "Dodaj" at bounding box center [698, 457] width 138 height 32
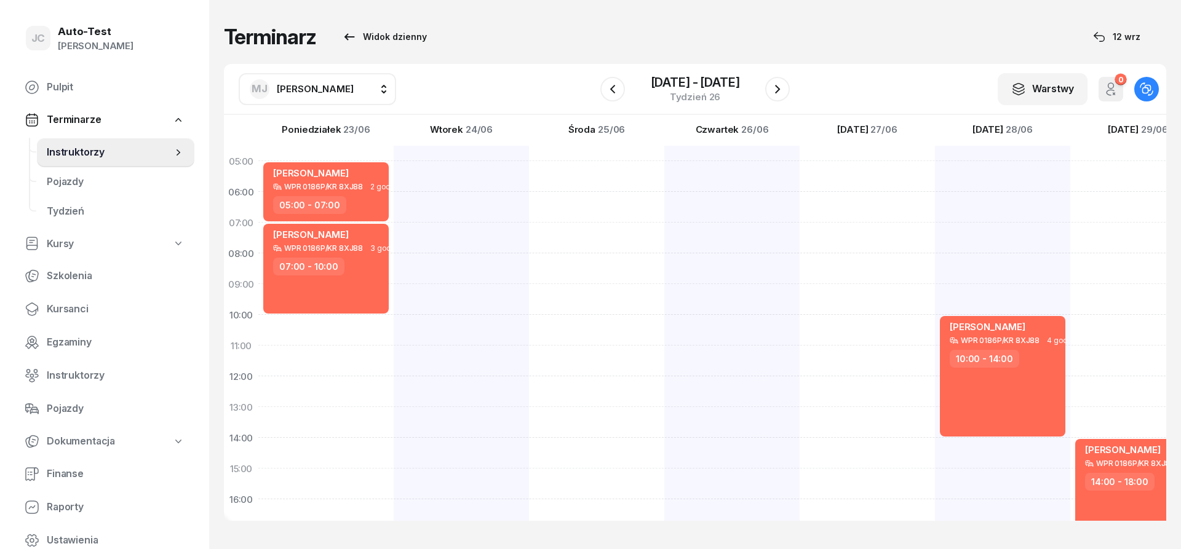
click at [463, 174] on div at bounding box center [461, 453] width 135 height 615
select select "05"
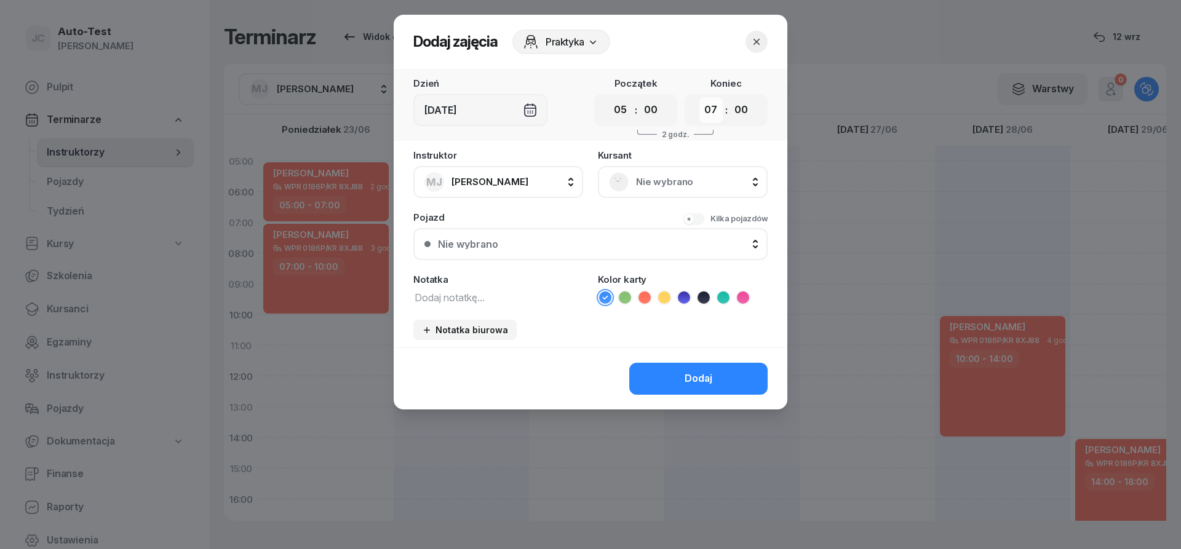
click at [700, 97] on select "00 01 02 03 04 05 06 07 08 09 10 11 12 13 14 15 16 17 18 19 20 21 22 23" at bounding box center [711, 110] width 23 height 26
select select "08"
click option "08" at bounding box center [0, 0] width 0 height 0
click at [641, 175] on span "Nie wybrano" at bounding box center [696, 182] width 121 height 16
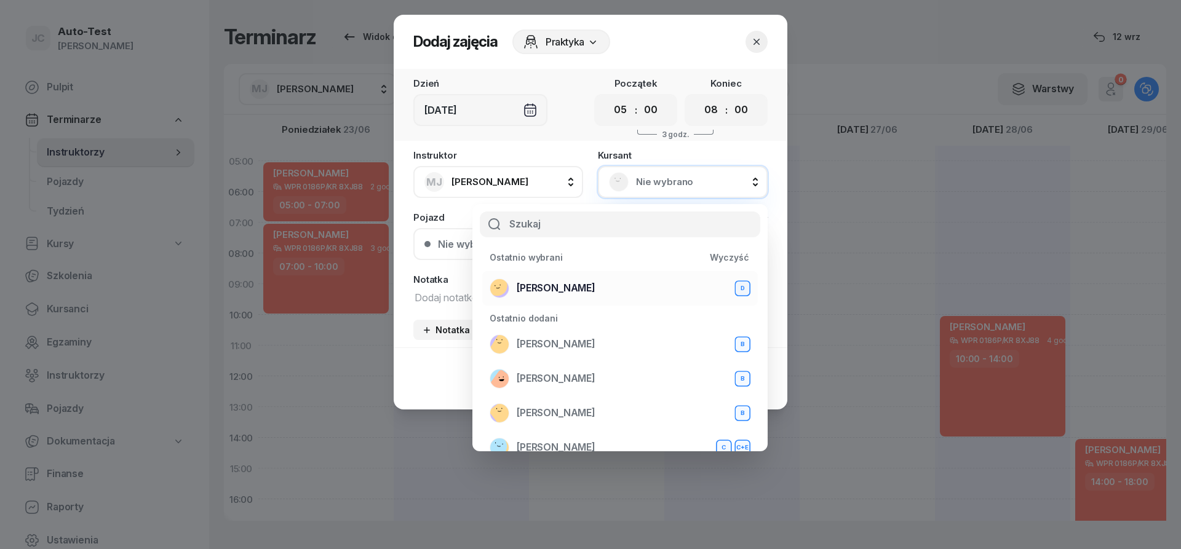
click at [581, 292] on span "[PERSON_NAME]" at bounding box center [556, 289] width 79 height 16
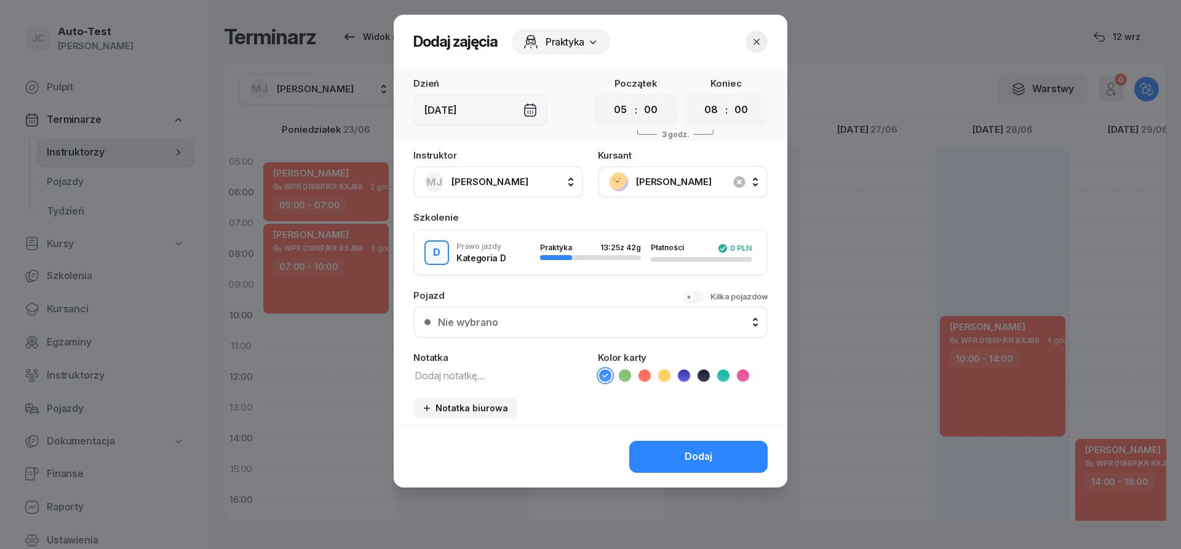
click at [561, 330] on button "Nie wybrano" at bounding box center [590, 322] width 354 height 32
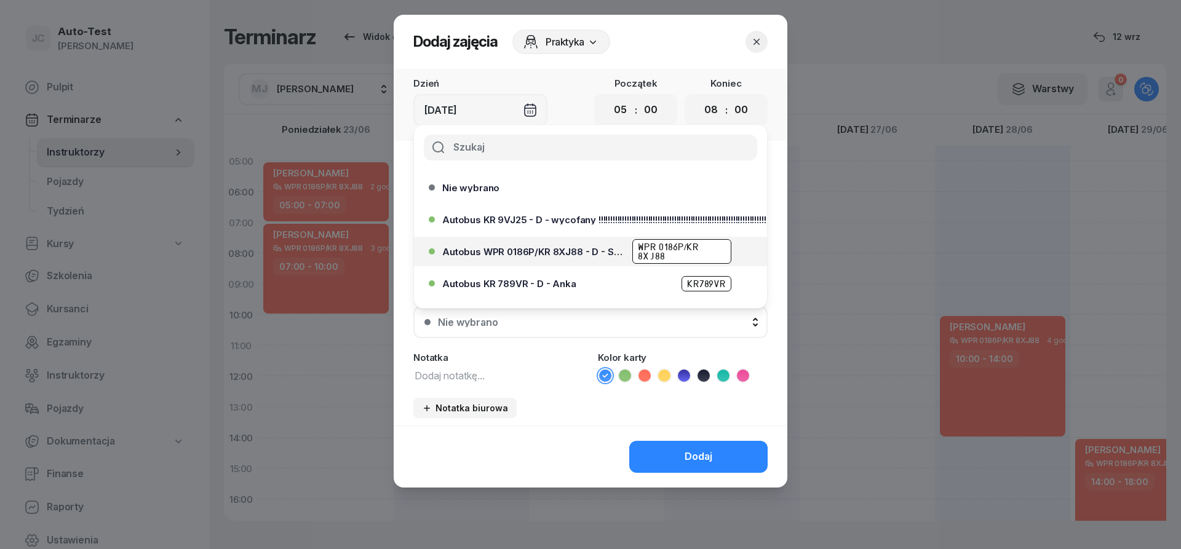
click at [572, 251] on span "Autobus WPR 0186P/KR 8XJ88 - D - Szef" at bounding box center [533, 251] width 183 height 9
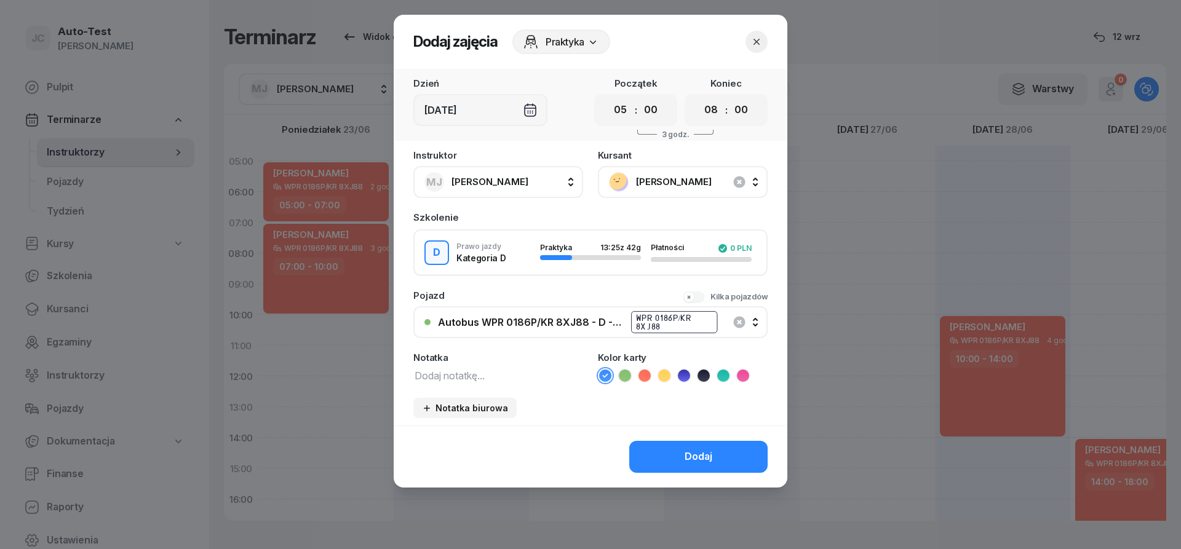
drag, startPoint x: 640, startPoint y: 376, endPoint x: 645, endPoint y: 381, distance: 7.8
click at [641, 376] on icon at bounding box center [645, 376] width 12 height 12
click at [673, 452] on button "Dodaj" at bounding box center [698, 457] width 138 height 32
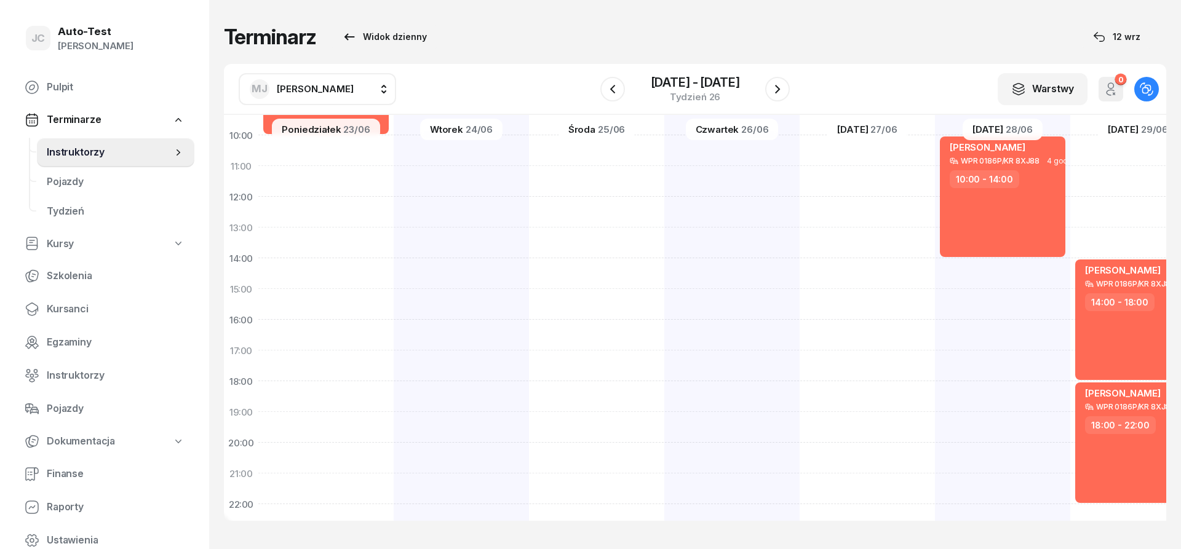
scroll to position [222, 0]
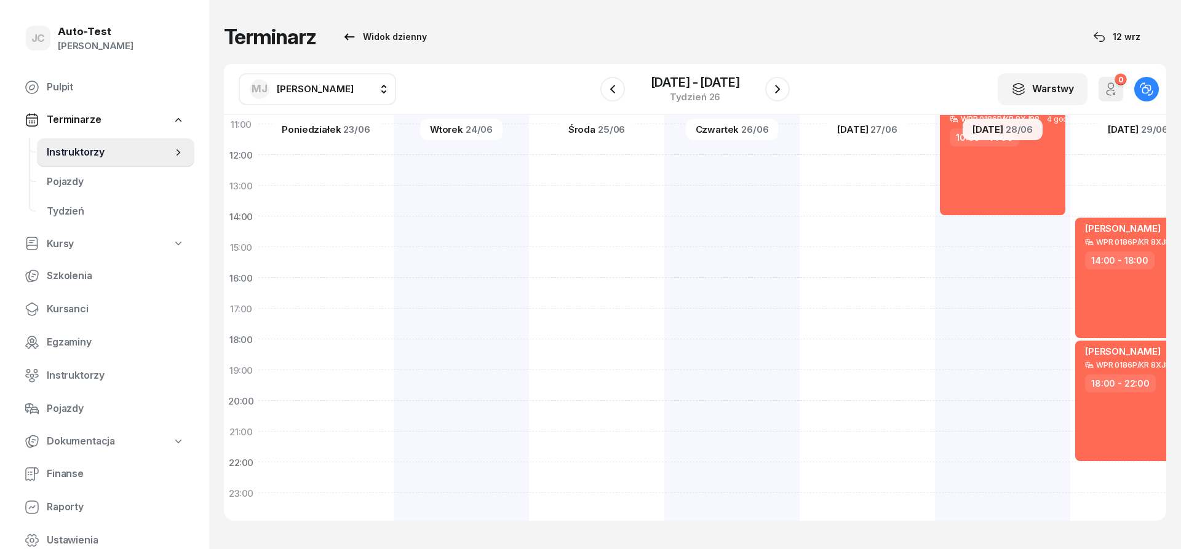
click at [588, 389] on div at bounding box center [596, 231] width 135 height 615
select select "19"
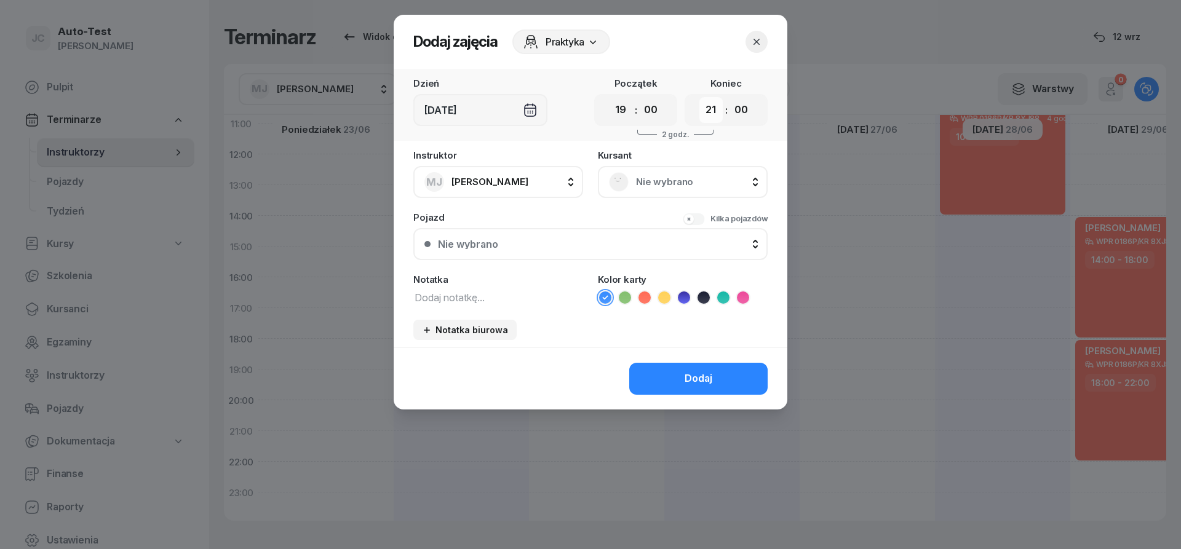
click at [700, 97] on select "00 01 02 03 04 05 06 07 08 09 10 11 12 13 14 15 16 17 18 19 20 21 22 23" at bounding box center [711, 110] width 23 height 26
select select "22"
click option "22" at bounding box center [0, 0] width 0 height 0
click at [635, 185] on div "Nie wybrano" at bounding box center [683, 182] width 148 height 20
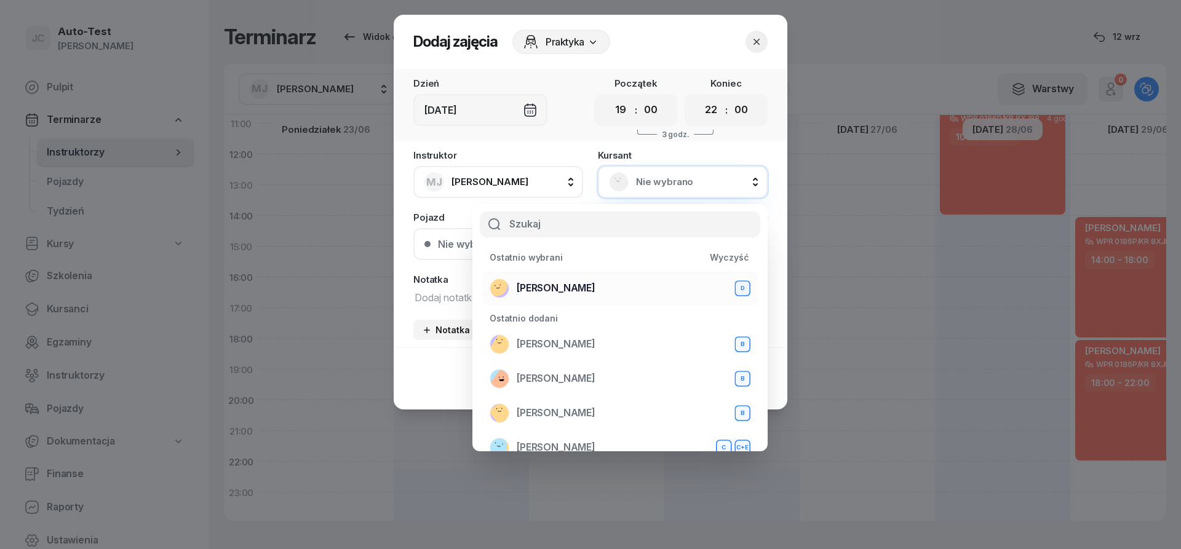
click at [590, 284] on div "[PERSON_NAME] D" at bounding box center [620, 289] width 261 height 20
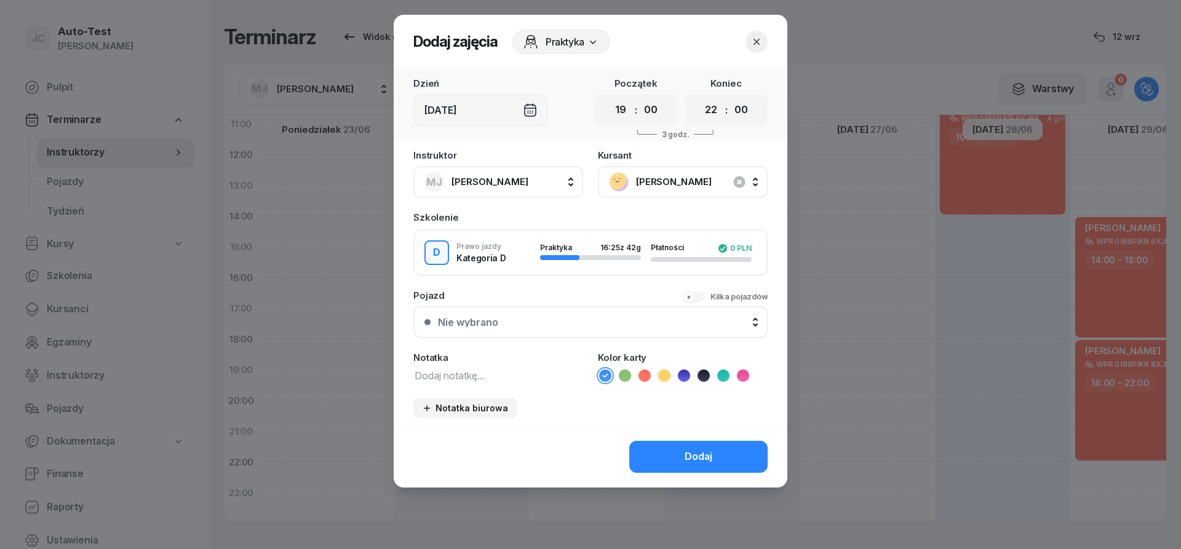
click at [585, 325] on div "Nie wybrano" at bounding box center [597, 323] width 319 height 10
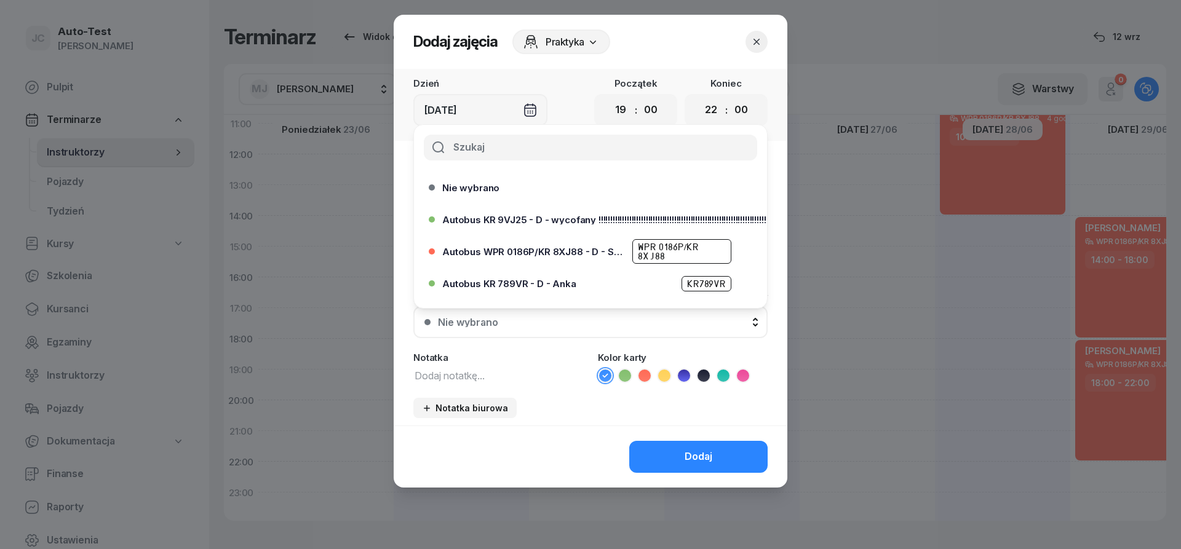
click at [749, 49] on button "button" at bounding box center [757, 42] width 22 height 22
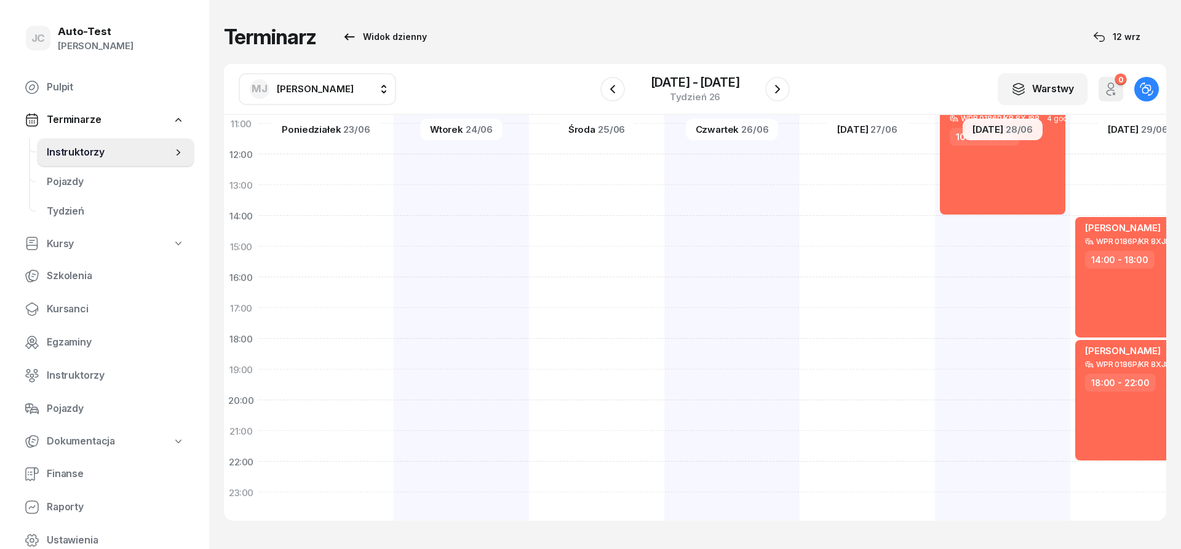
click at [722, 289] on div at bounding box center [732, 231] width 135 height 615
select select "16"
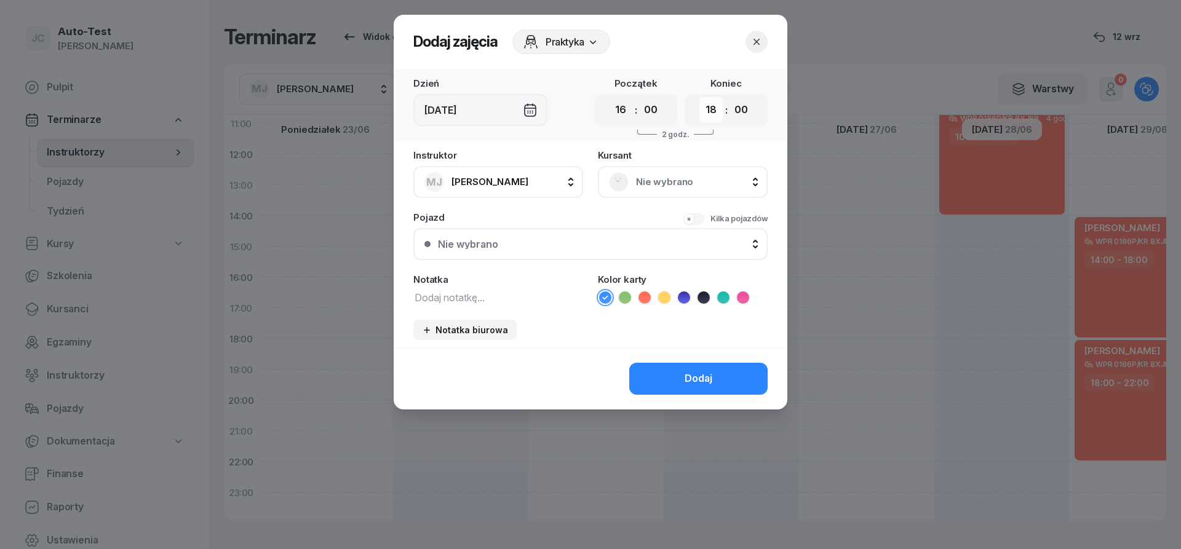
click at [700, 97] on select "00 01 02 03 04 05 06 07 08 09 10 11 12 13 14 15 16 17 18 19 20 21 22 23" at bounding box center [711, 110] width 23 height 26
select select "19"
click option "19" at bounding box center [0, 0] width 0 height 0
click at [671, 172] on div "Nie wybrano" at bounding box center [683, 182] width 148 height 20
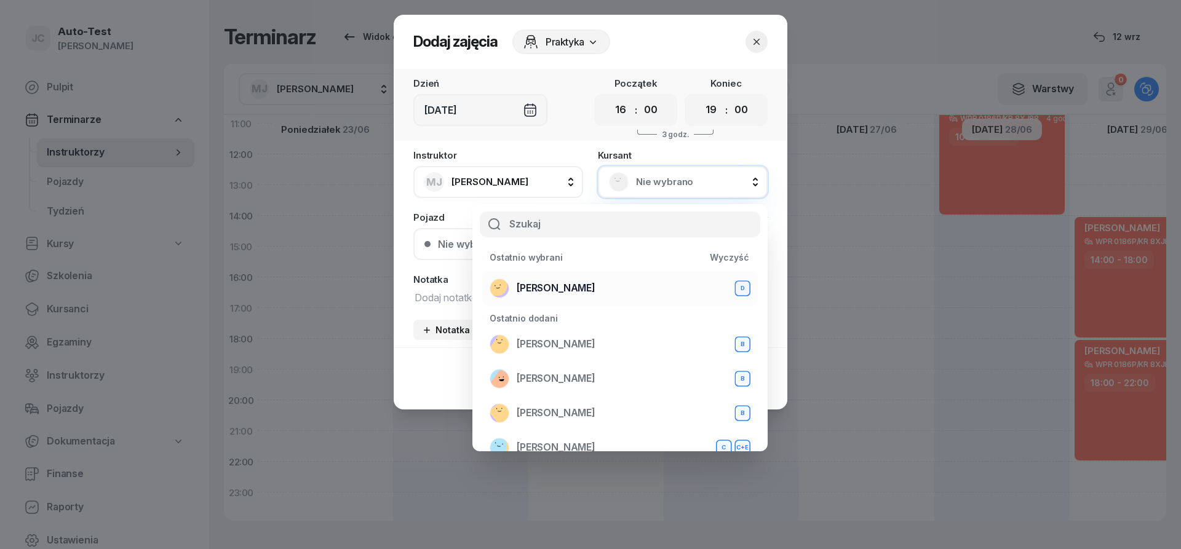
click at [612, 280] on div "[PERSON_NAME] D" at bounding box center [620, 289] width 261 height 20
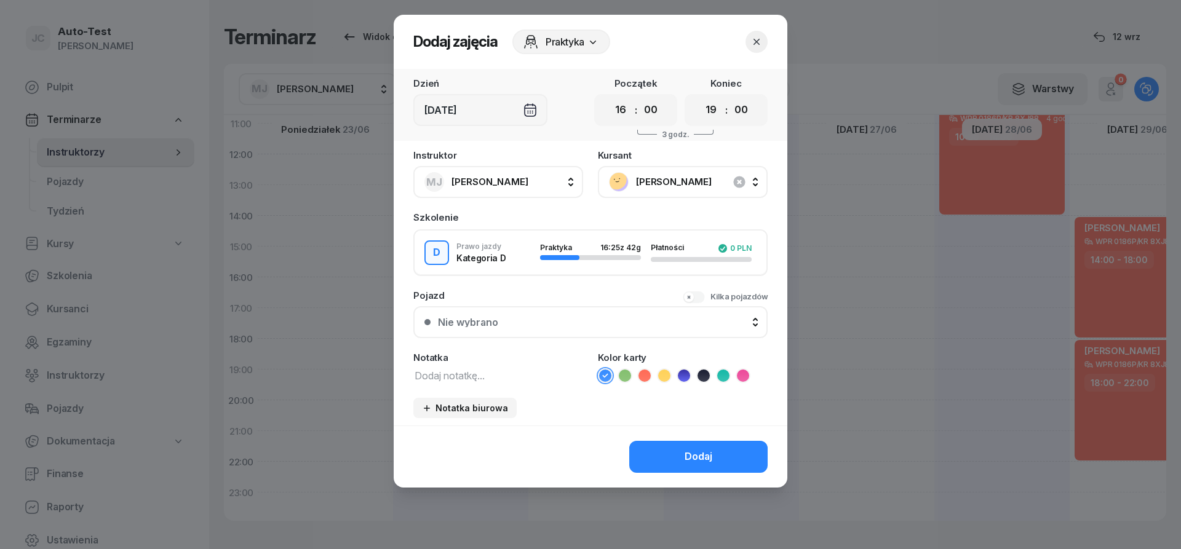
click at [566, 329] on button "Nie wybrano" at bounding box center [590, 322] width 354 height 32
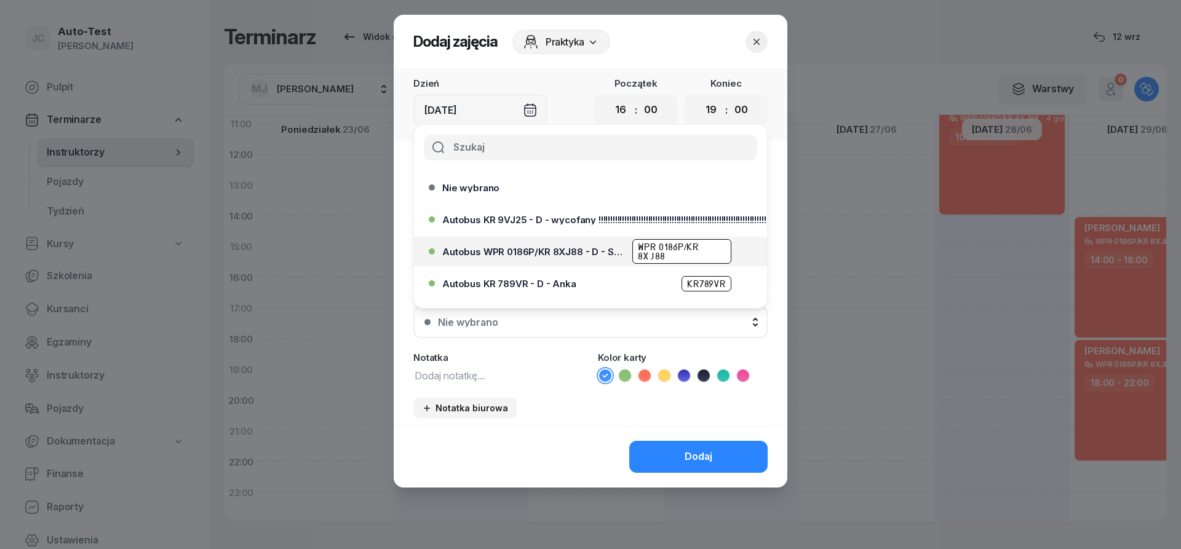
click at [571, 253] on span "Autobus WPR 0186P/KR 8XJ88 - D - Szef" at bounding box center [533, 251] width 183 height 9
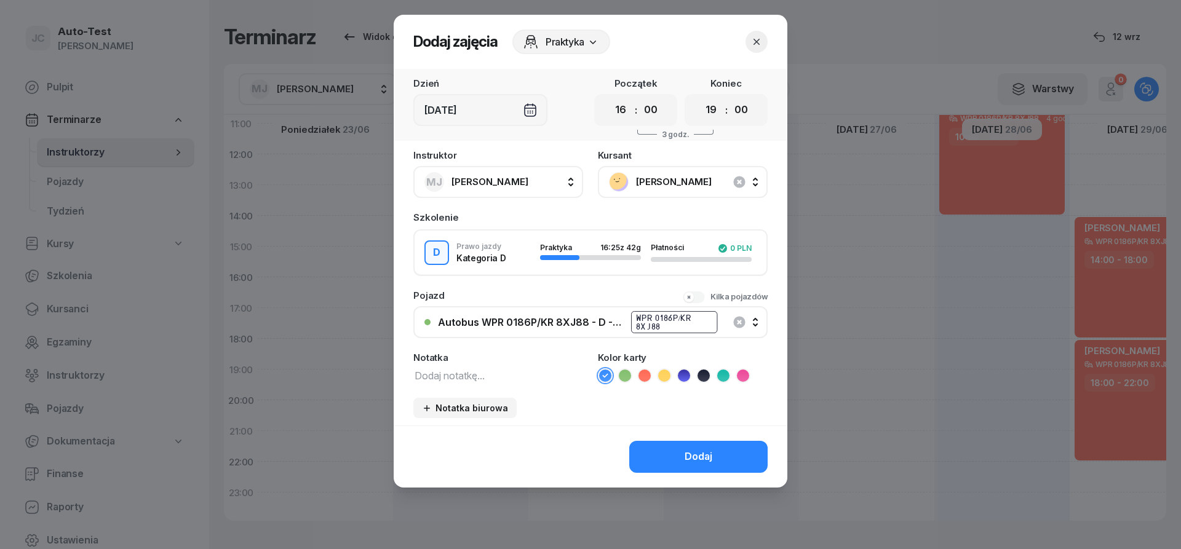
click at [639, 377] on icon at bounding box center [645, 376] width 12 height 12
click at [667, 447] on button "Dodaj" at bounding box center [698, 457] width 138 height 32
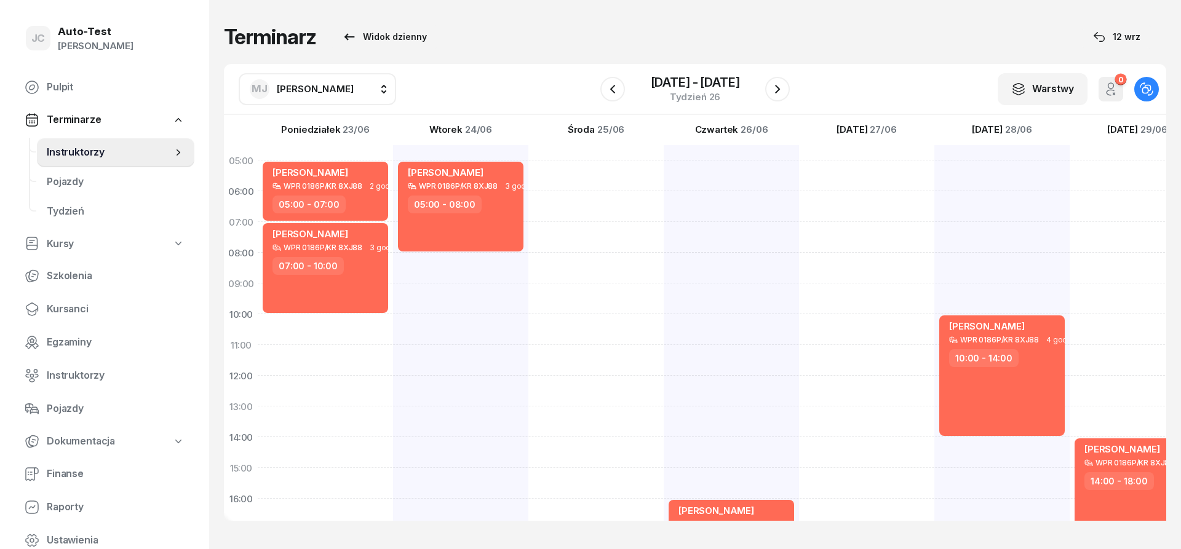
click at [850, 179] on div at bounding box center [866, 452] width 135 height 615
select select "05"
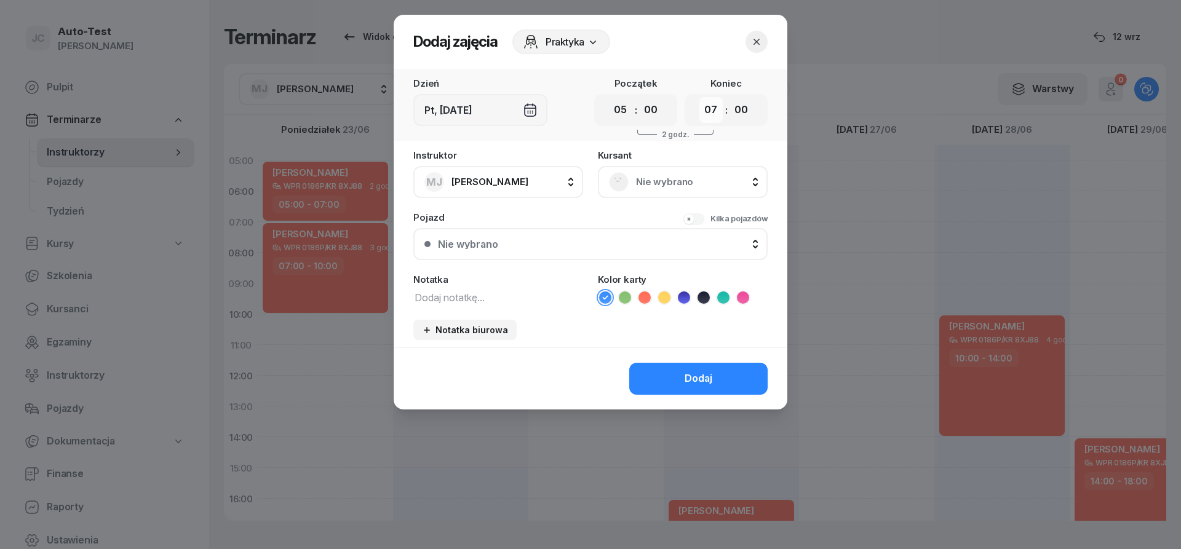
click at [700, 97] on select "00 01 02 03 04 05 06 07 08 09 10 11 12 13 14 15 16 17 18 19 20 21 22 23" at bounding box center [711, 110] width 23 height 26
select select "08"
click option "08" at bounding box center [0, 0] width 0 height 0
click at [623, 185] on rect at bounding box center [619, 182] width 26 height 26
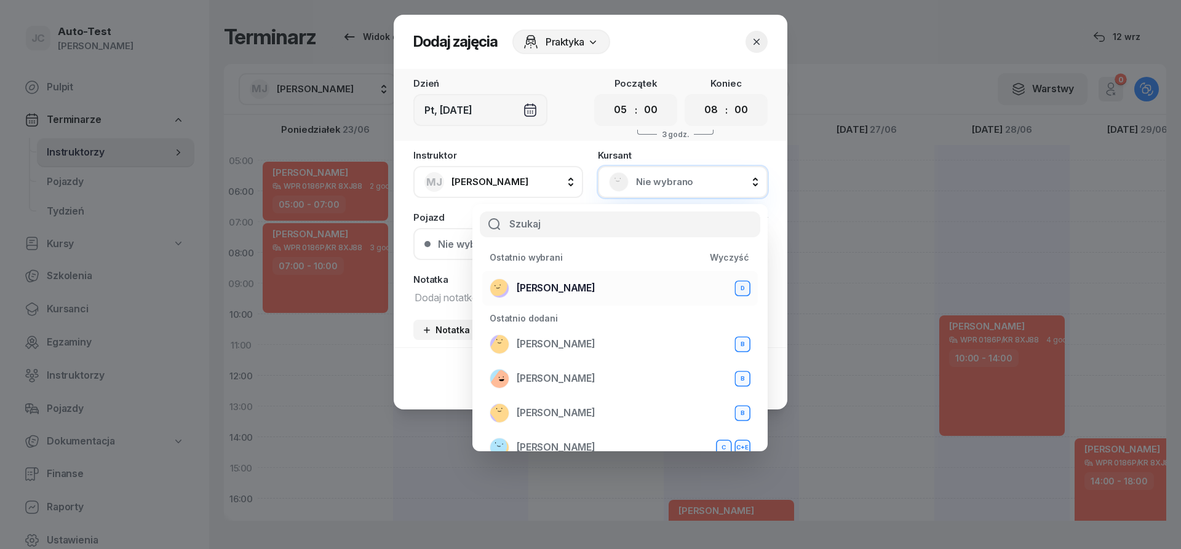
click at [604, 276] on li "[PERSON_NAME] D" at bounding box center [620, 288] width 276 height 34
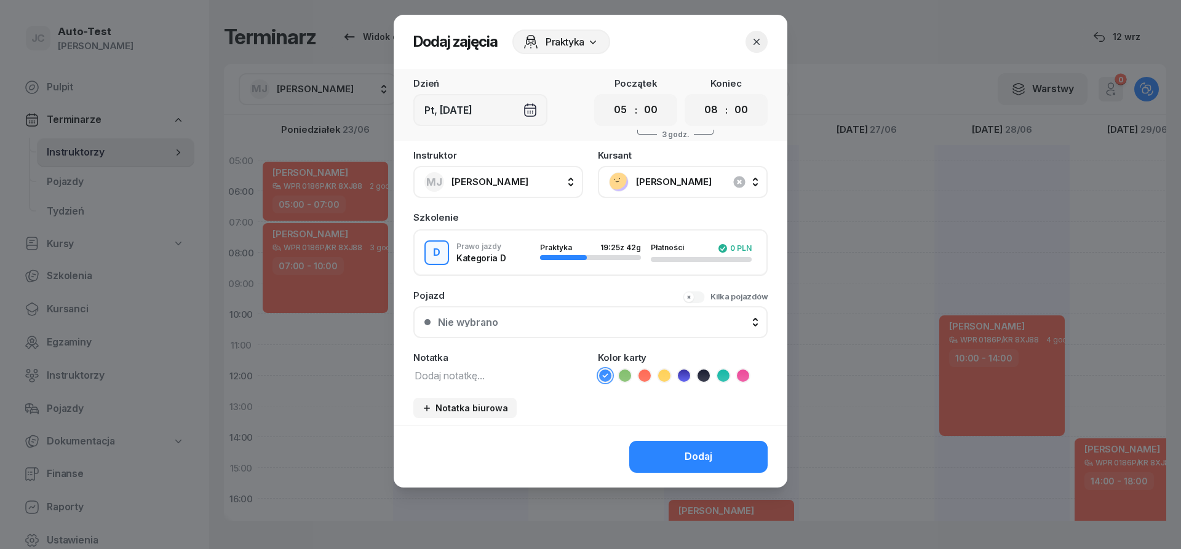
click at [572, 337] on button "Nie wybrano" at bounding box center [590, 322] width 354 height 32
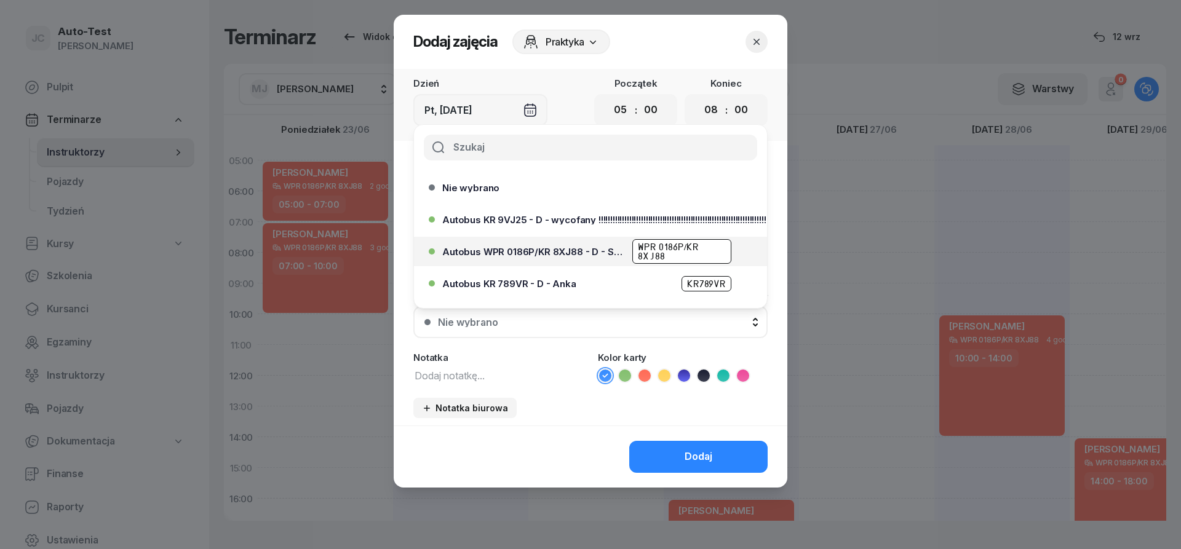
click at [594, 256] on span "Autobus WPR 0186P/KR 8XJ88 - D - Szef" at bounding box center [533, 251] width 183 height 9
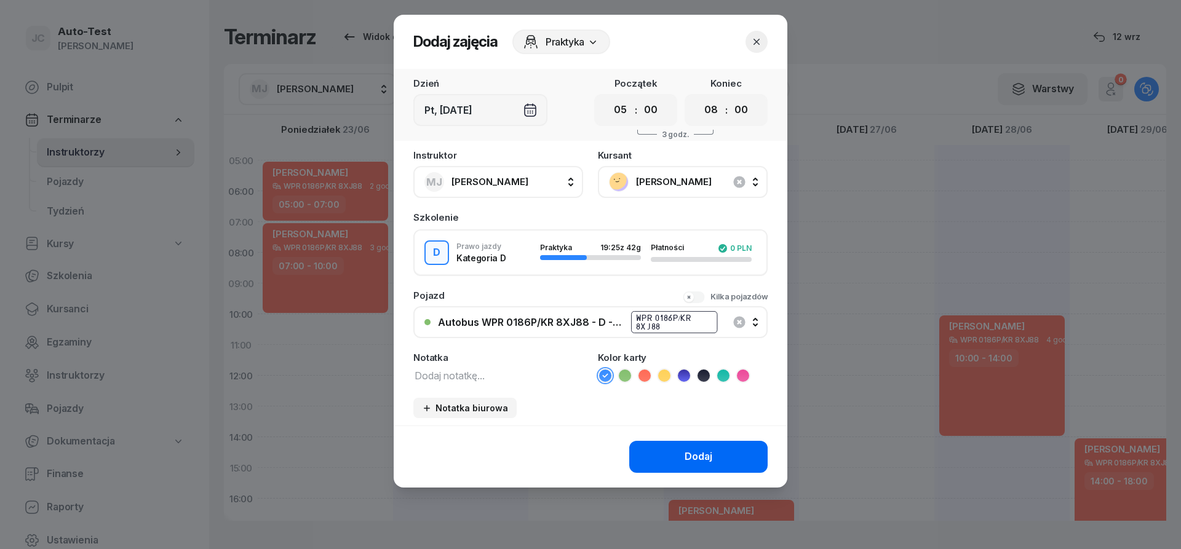
drag, startPoint x: 647, startPoint y: 374, endPoint x: 669, endPoint y: 442, distance: 71.8
click at [647, 374] on icon at bounding box center [645, 376] width 12 height 12
click at [684, 461] on button "Dodaj" at bounding box center [698, 457] width 138 height 32
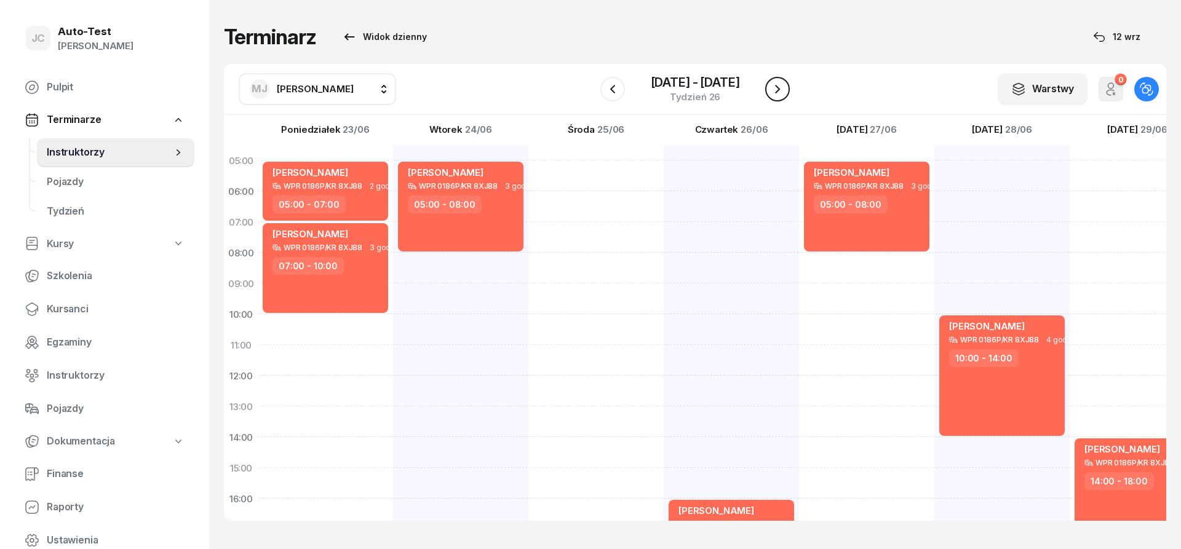
click at [781, 95] on icon "button" at bounding box center [777, 89] width 15 height 15
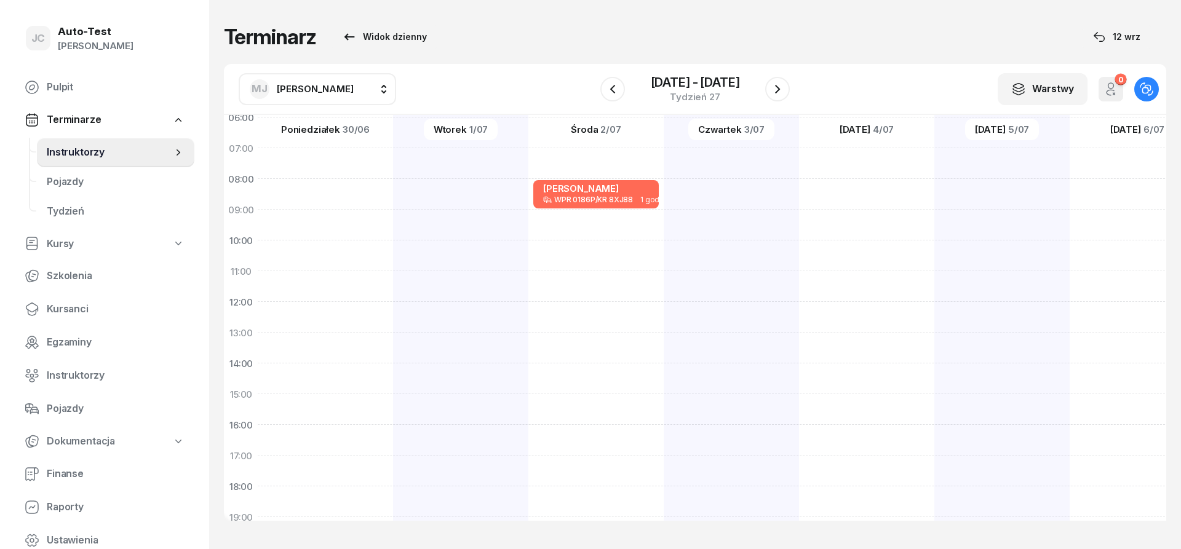
scroll to position [222, 1]
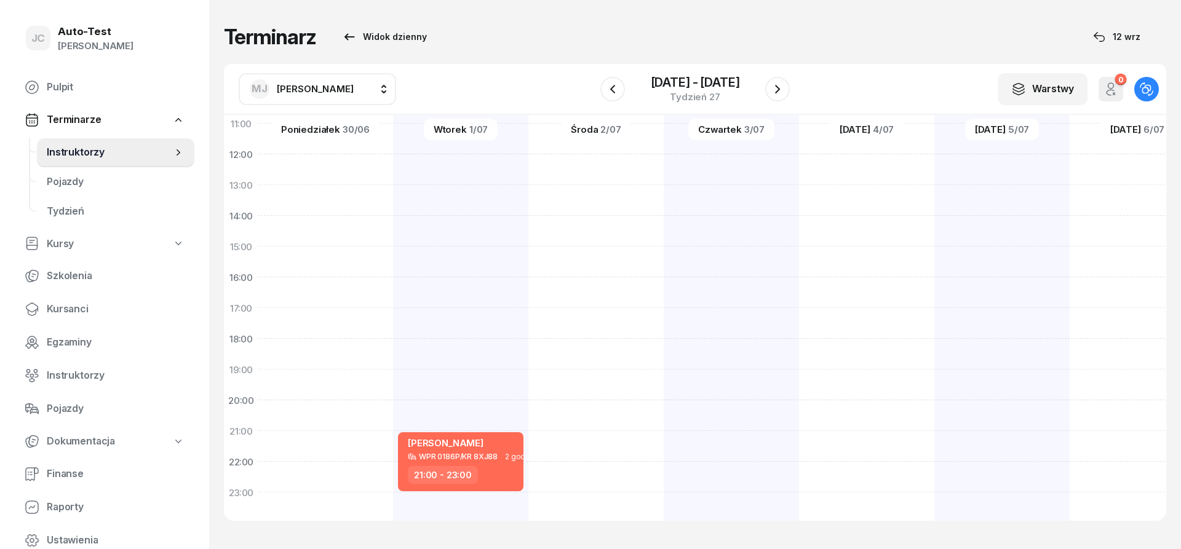
click at [346, 357] on div at bounding box center [325, 231] width 135 height 615
select select "18"
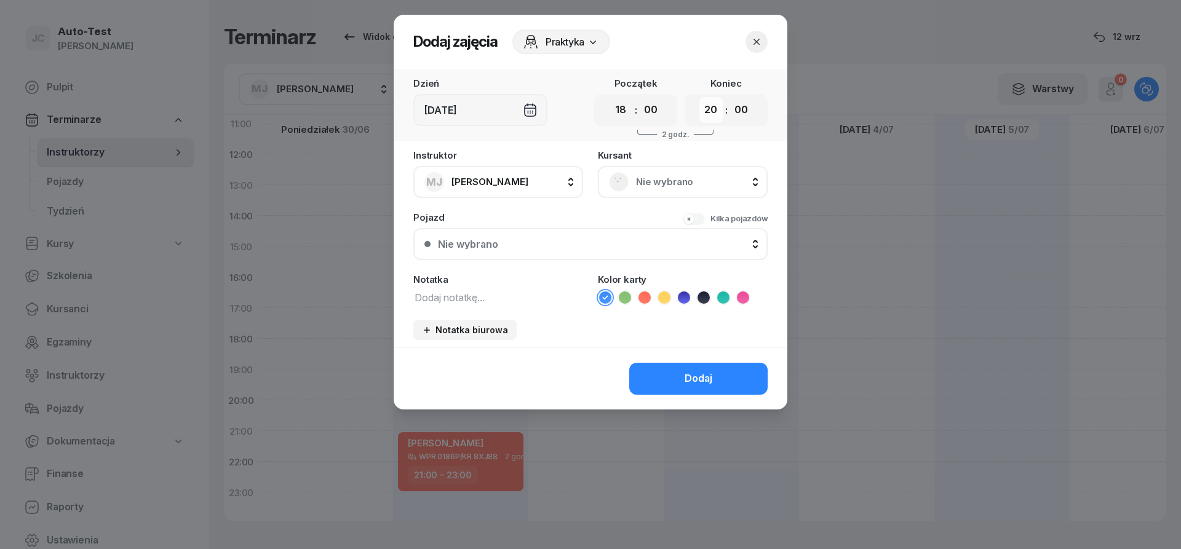
click at [700, 97] on select "00 01 02 03 04 05 06 07 08 09 10 11 12 13 14 15 16 17 18 19 20 21 22 23" at bounding box center [711, 110] width 23 height 26
select select "22"
click option "22" at bounding box center [0, 0] width 0 height 0
click at [647, 182] on span "Nie wybrano" at bounding box center [696, 182] width 121 height 16
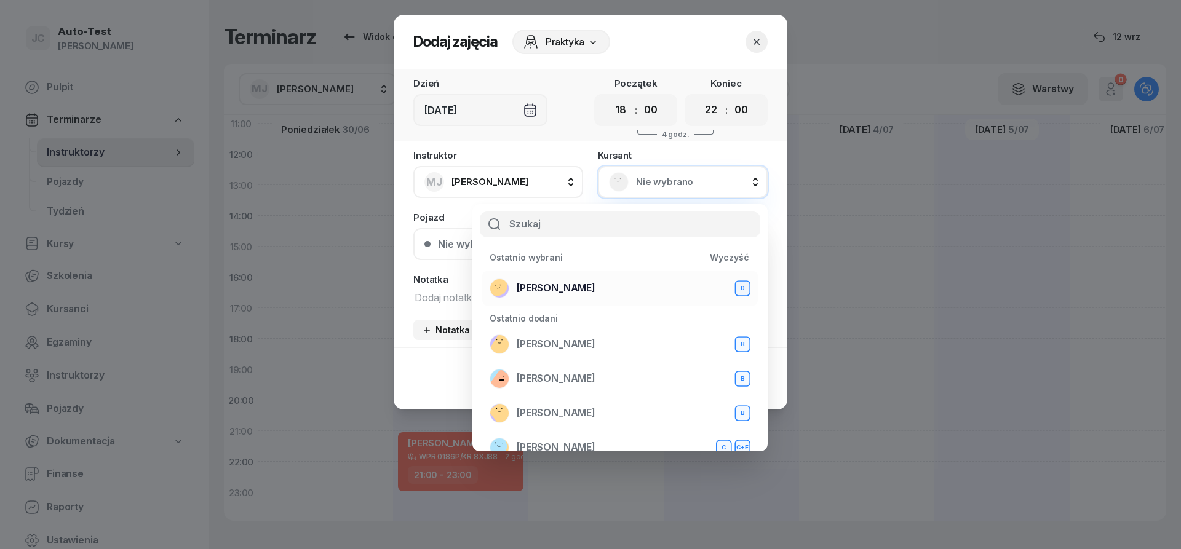
click at [568, 282] on span "[PERSON_NAME]" at bounding box center [556, 289] width 79 height 16
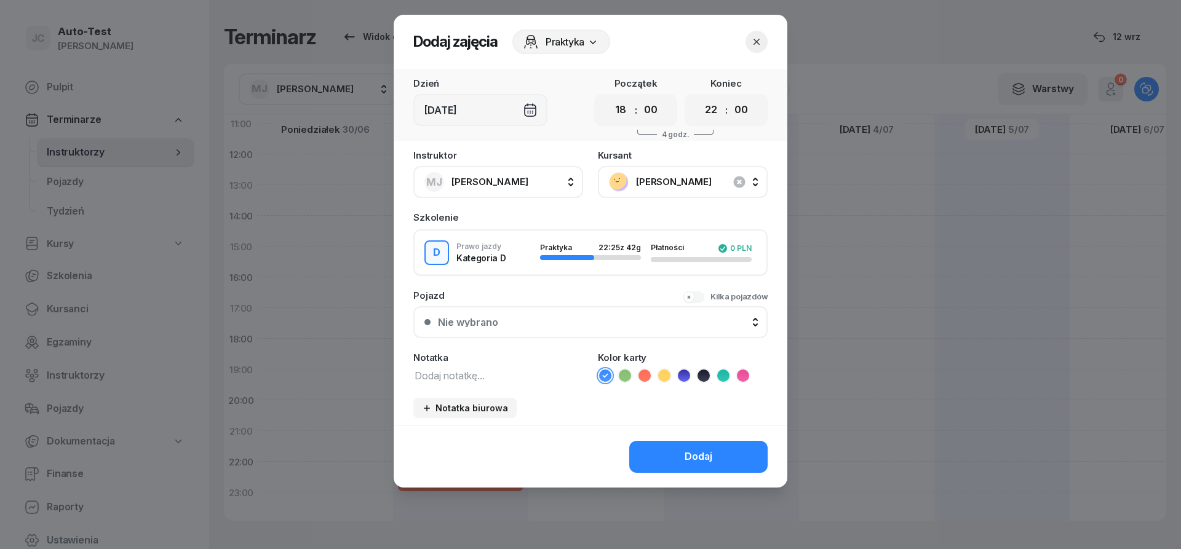
click at [533, 319] on div "Nie wybrano" at bounding box center [597, 323] width 319 height 10
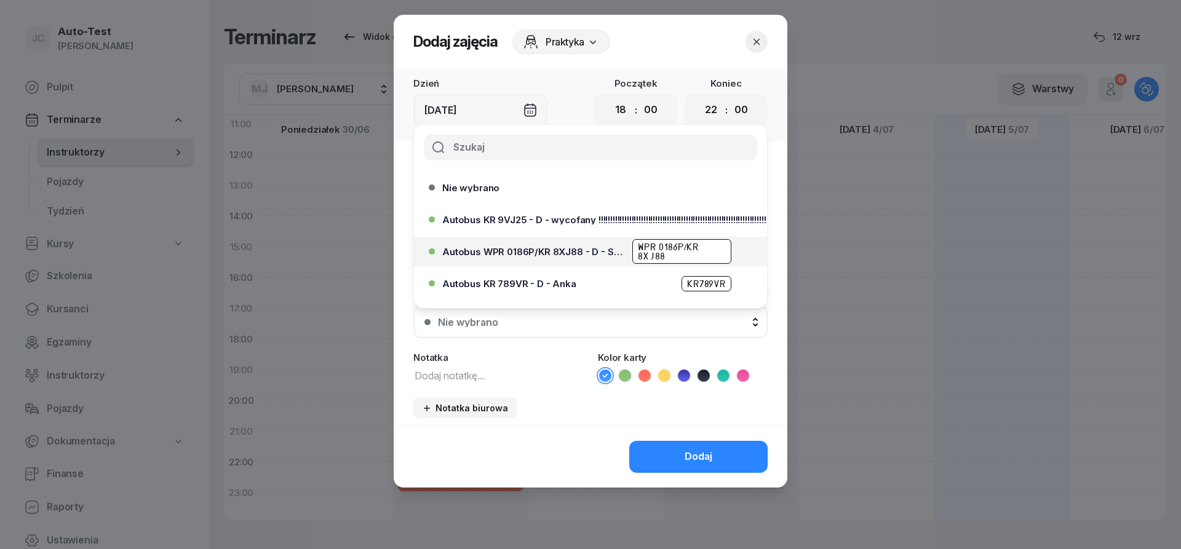
click at [553, 252] on span "Autobus WPR 0186P/KR 8XJ88 - D - Szef" at bounding box center [533, 251] width 183 height 9
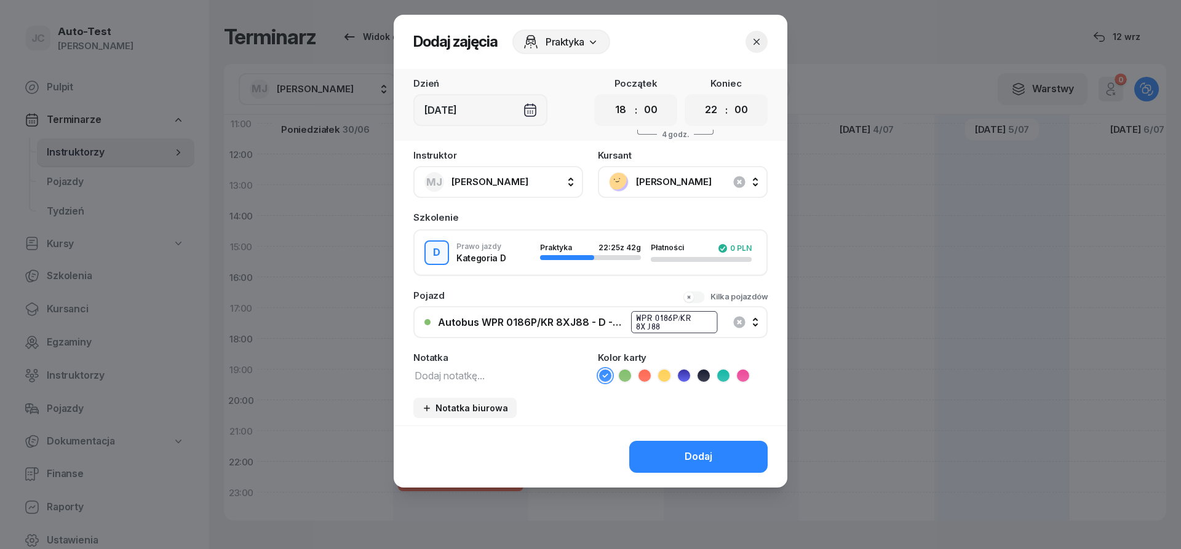
click at [645, 373] on icon at bounding box center [645, 376] width 12 height 12
click at [674, 465] on button "Dodaj" at bounding box center [698, 457] width 138 height 32
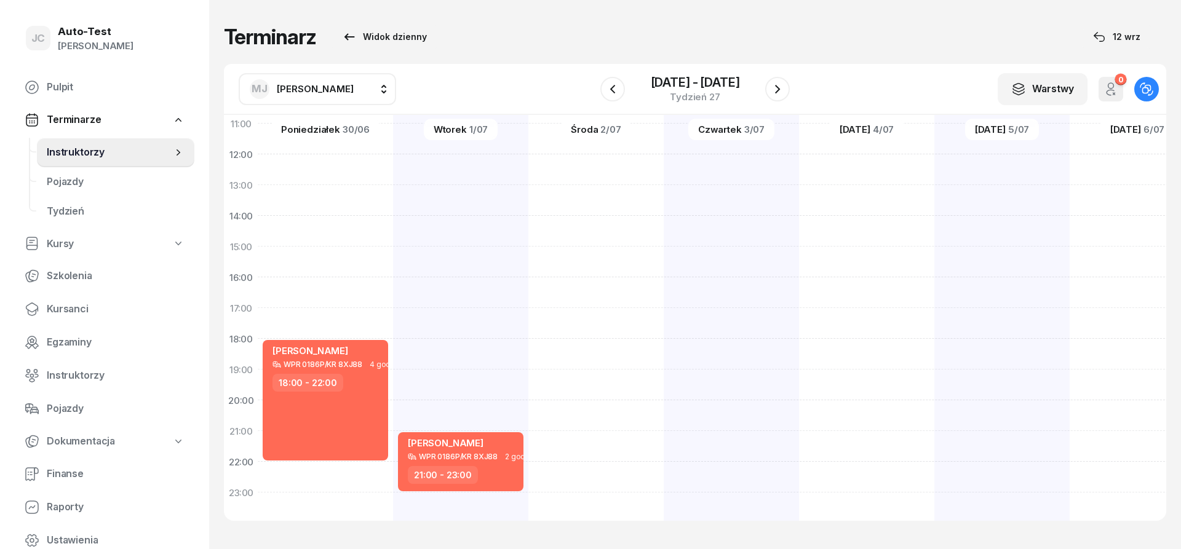
scroll to position [240, 1]
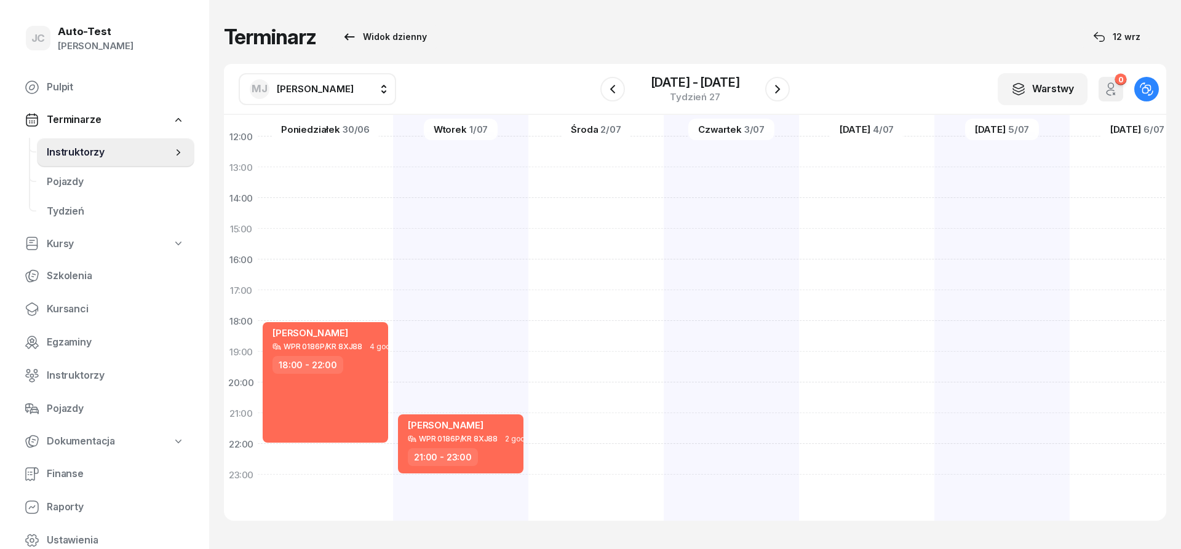
click at [486, 301] on div "[PERSON_NAME] WPR 0186P/KR 8XJ88 2 godz. 21:00 - 23:00" at bounding box center [460, 213] width 135 height 615
select select "17"
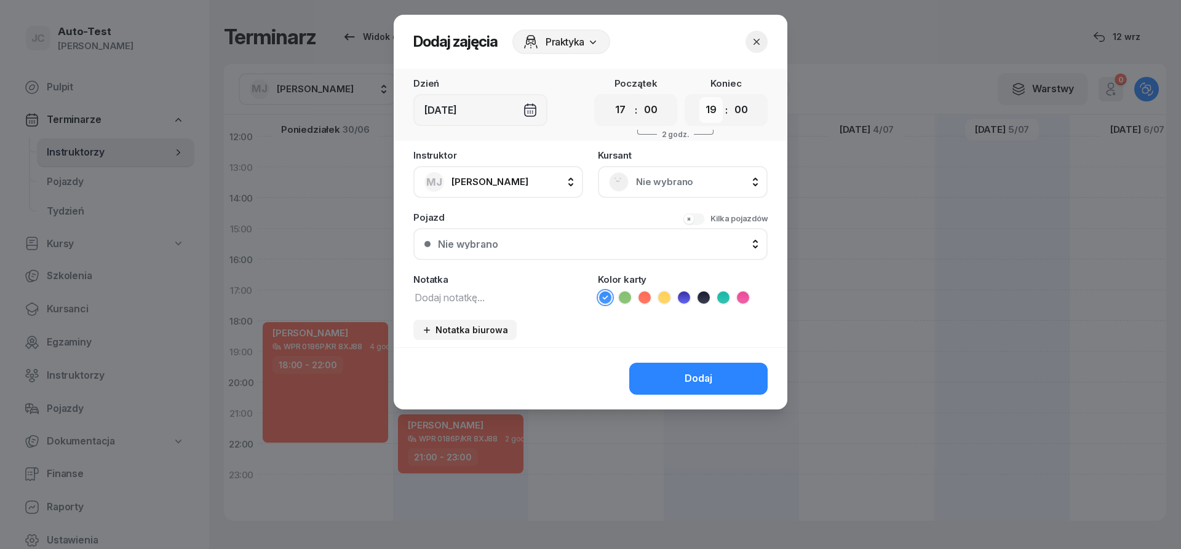
click at [700, 97] on select "00 01 02 03 04 05 06 07 08 09 10 11 12 13 14 15 16 17 18 19 20 21 22 23" at bounding box center [711, 110] width 23 height 26
select select "21"
click option "21" at bounding box center [0, 0] width 0 height 0
click at [633, 180] on div "Nie wybrano" at bounding box center [683, 182] width 148 height 20
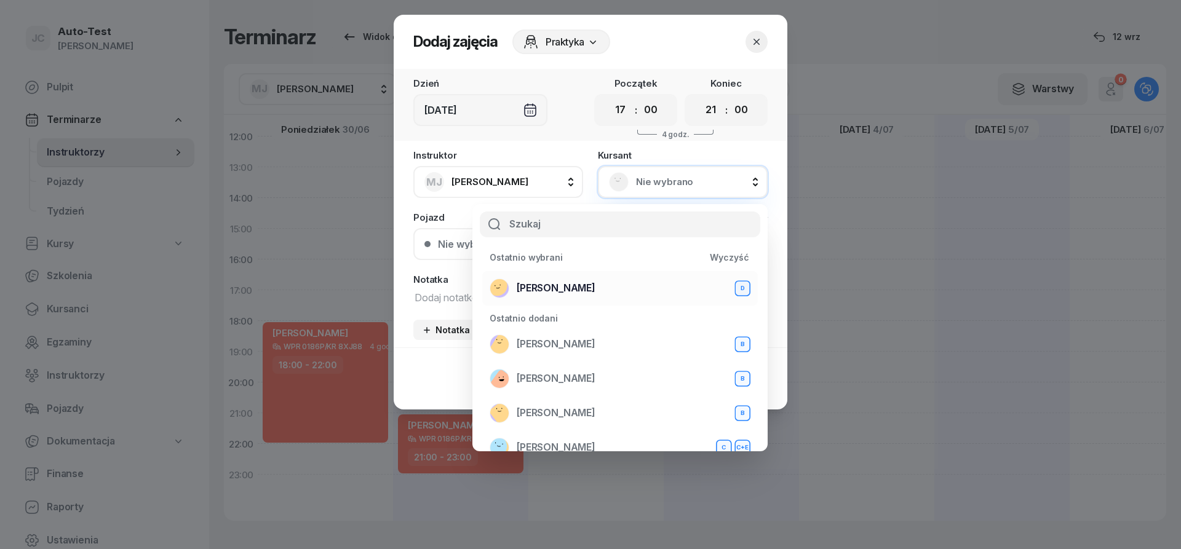
click at [602, 290] on div "[PERSON_NAME] D" at bounding box center [620, 289] width 261 height 20
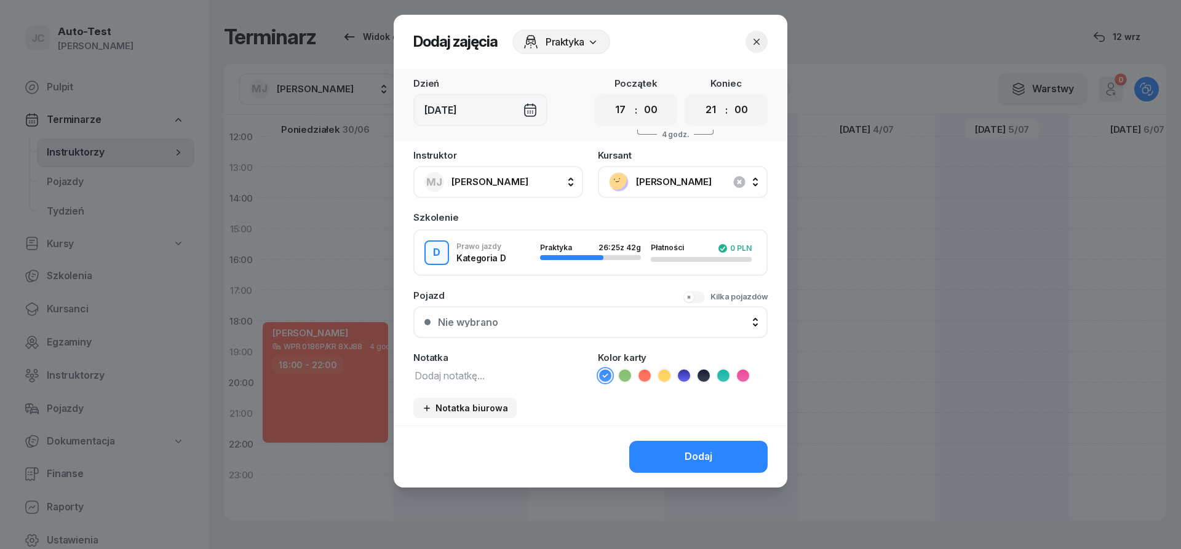
click at [564, 326] on div "Nie wybrano" at bounding box center [597, 323] width 319 height 10
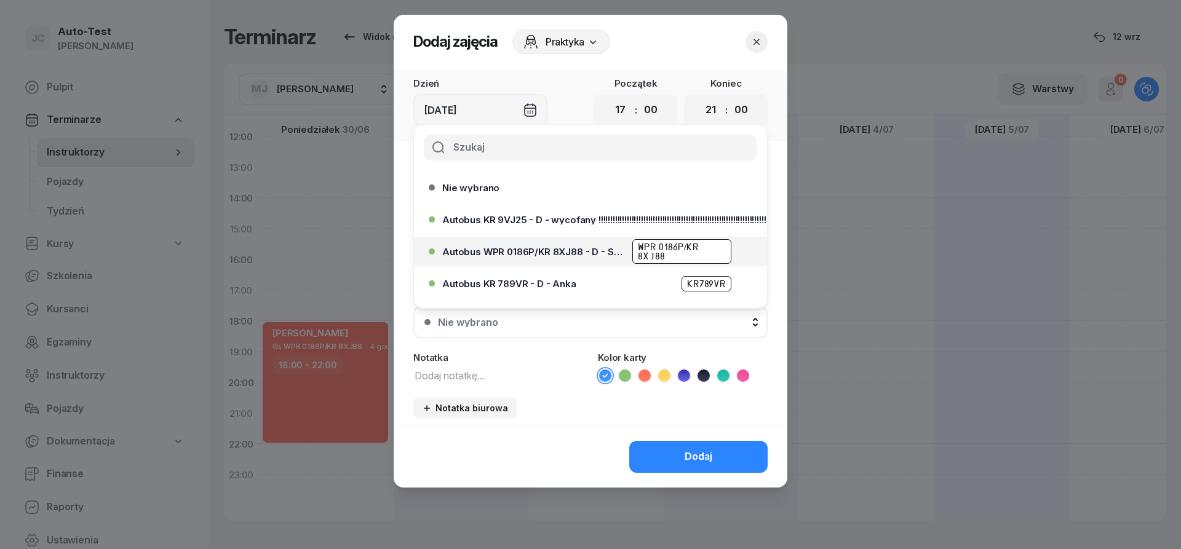
click at [585, 250] on span "Autobus WPR 0186P/KR 8XJ88 - D - Szef" at bounding box center [533, 251] width 183 height 9
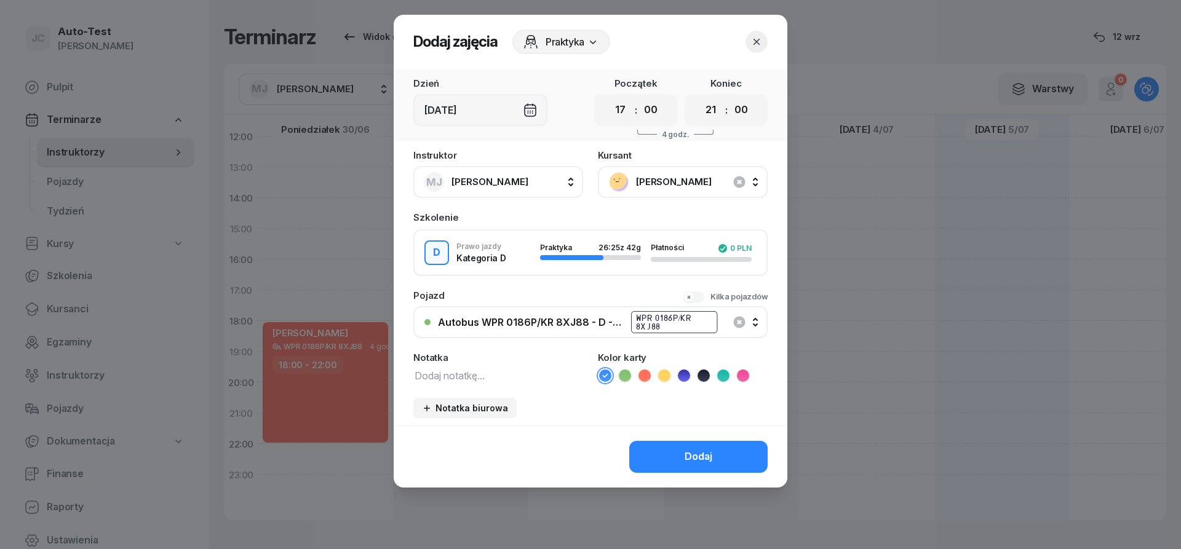
click at [649, 375] on icon at bounding box center [645, 376] width 12 height 12
click at [657, 458] on button "Dodaj" at bounding box center [698, 457] width 138 height 32
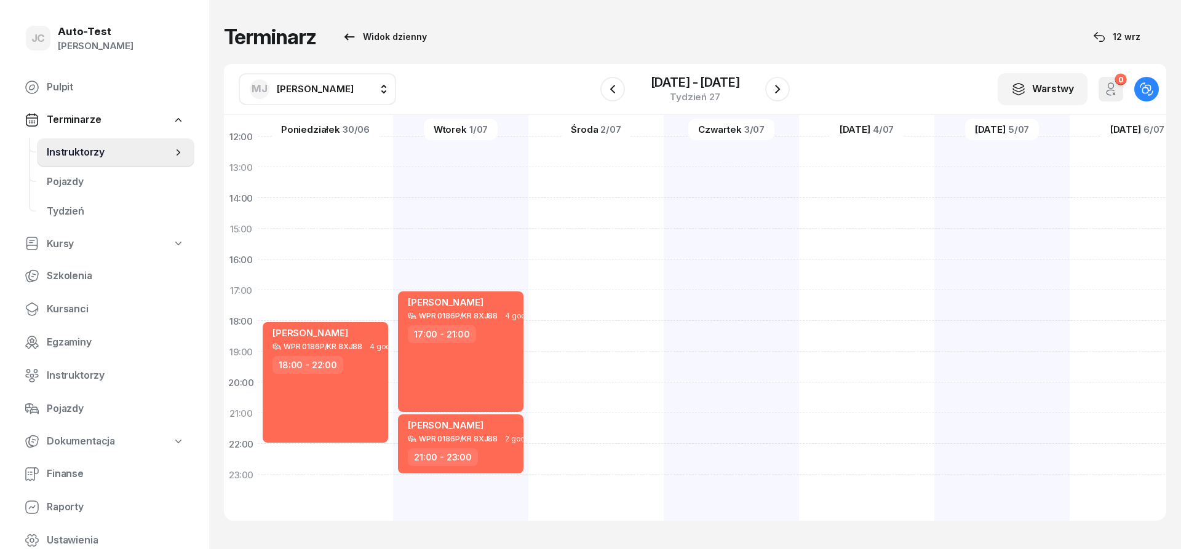
click at [852, 327] on div at bounding box center [866, 213] width 135 height 615
select select "18"
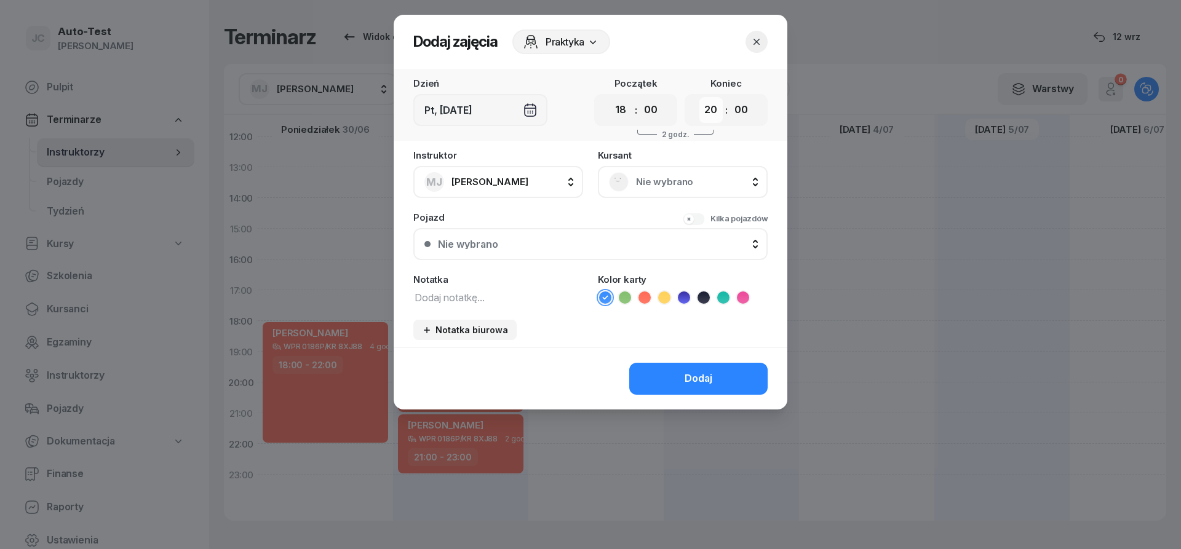
click at [700, 97] on select "00 01 02 03 04 05 06 07 08 09 10 11 12 13 14 15 16 17 18 19 20 21 22 23" at bounding box center [711, 110] width 23 height 26
select select "22"
click option "22" at bounding box center [0, 0] width 0 height 0
click at [622, 185] on rect at bounding box center [619, 182] width 26 height 26
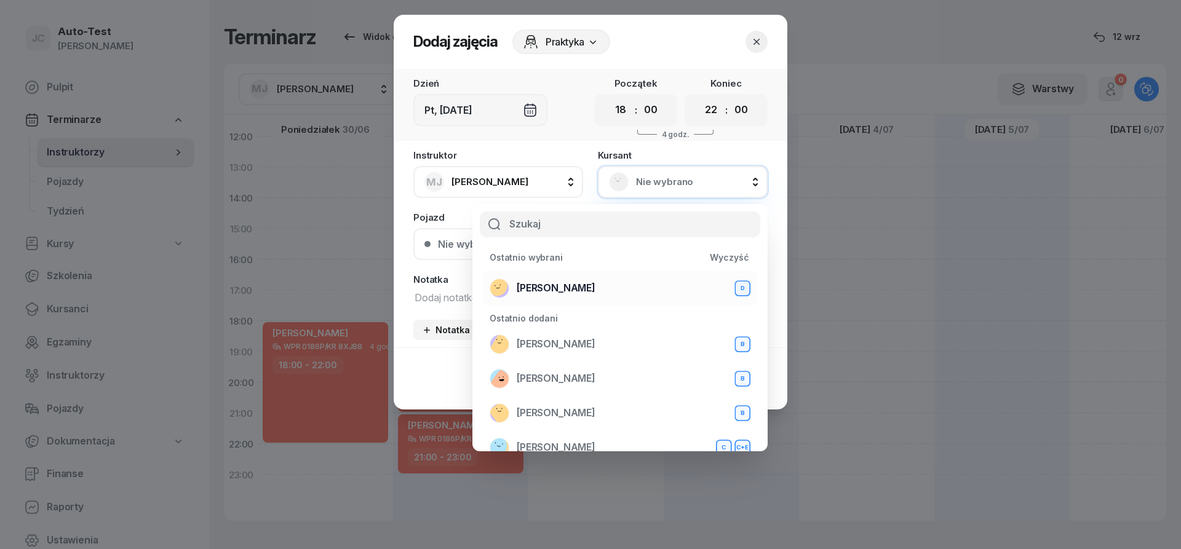
click at [607, 291] on div "[PERSON_NAME] D" at bounding box center [620, 289] width 261 height 20
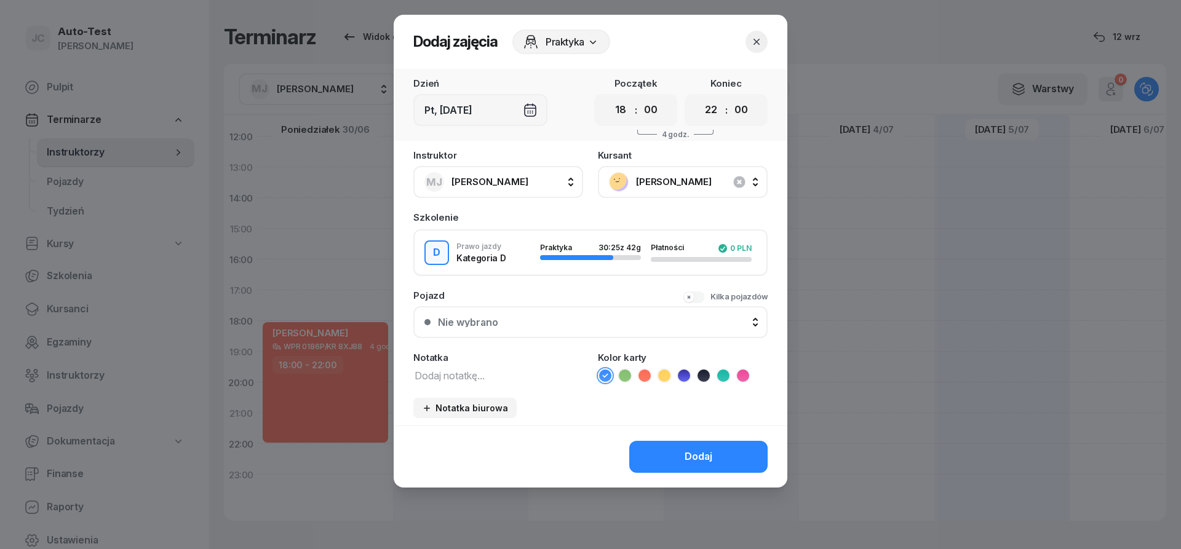
click at [570, 322] on div "Nie wybrano" at bounding box center [597, 323] width 319 height 10
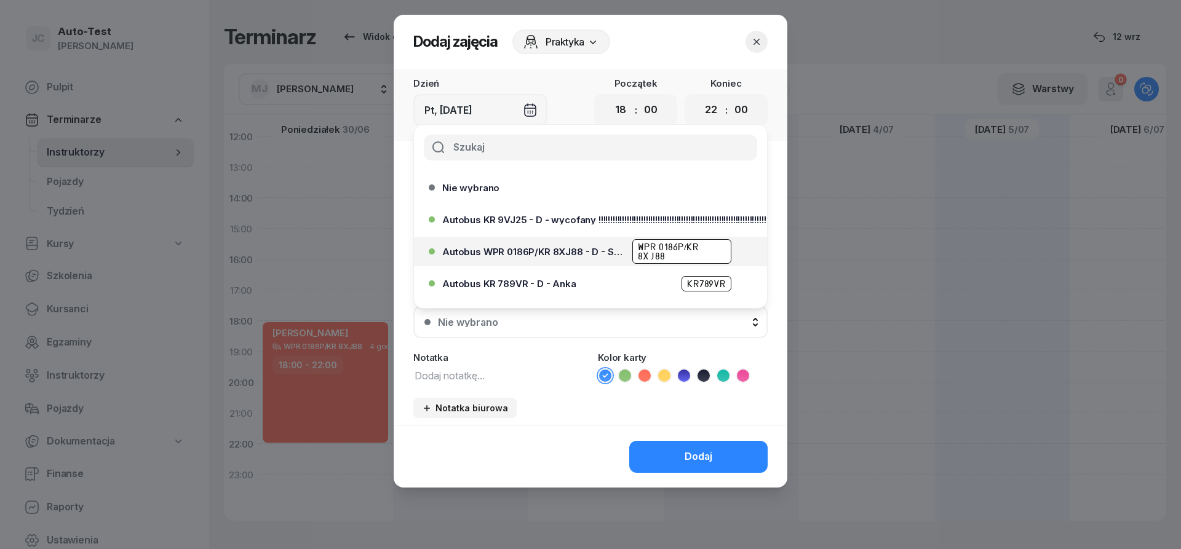
click at [564, 249] on span "Autobus WPR 0186P/KR 8XJ88 - D - Szef" at bounding box center [533, 251] width 183 height 9
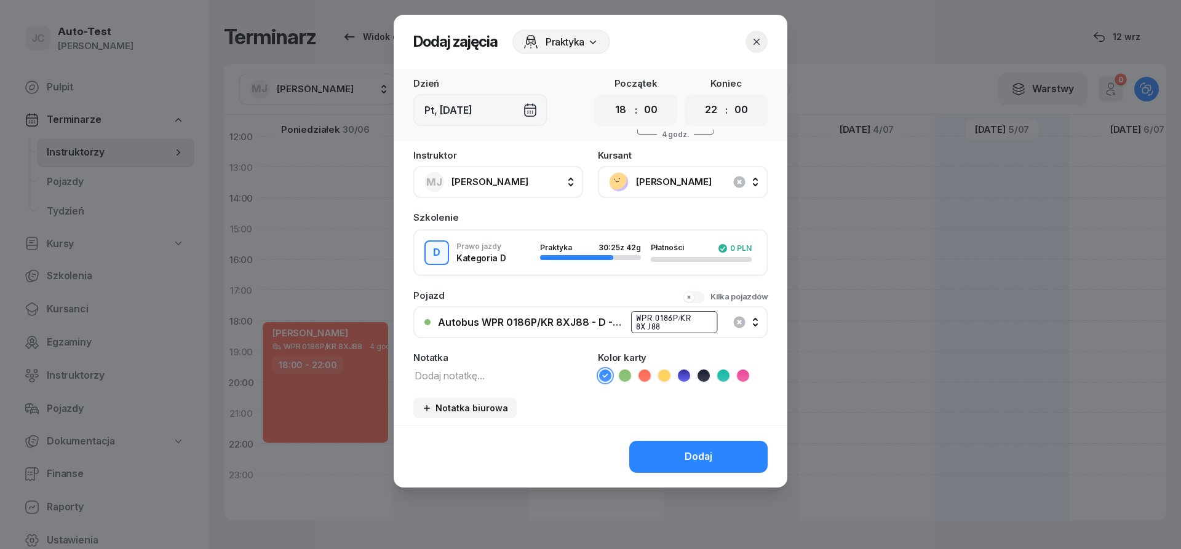
drag, startPoint x: 646, startPoint y: 377, endPoint x: 666, endPoint y: 431, distance: 57.6
click at [646, 378] on icon at bounding box center [645, 376] width 12 height 12
click at [673, 450] on button "Dodaj" at bounding box center [698, 457] width 138 height 32
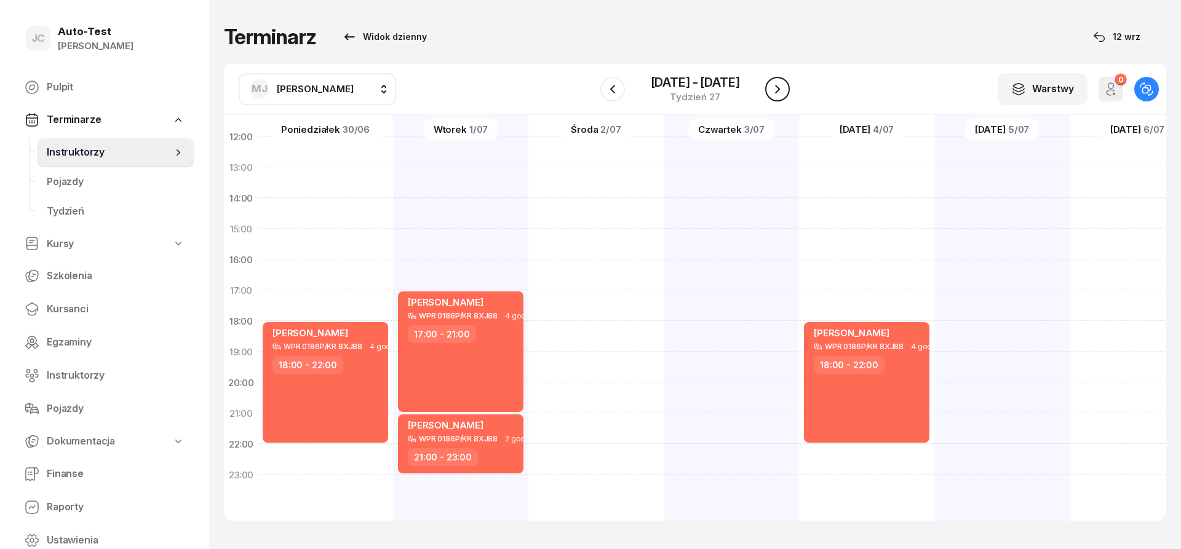
click at [777, 92] on icon "button" at bounding box center [777, 89] width 5 height 9
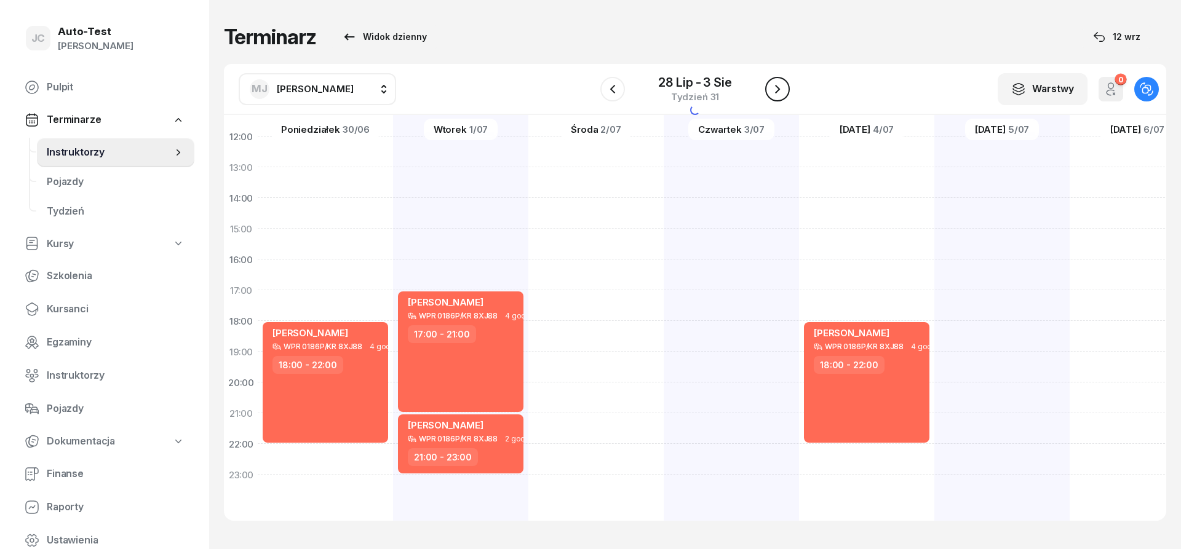
click at [777, 92] on icon "button" at bounding box center [777, 89] width 5 height 9
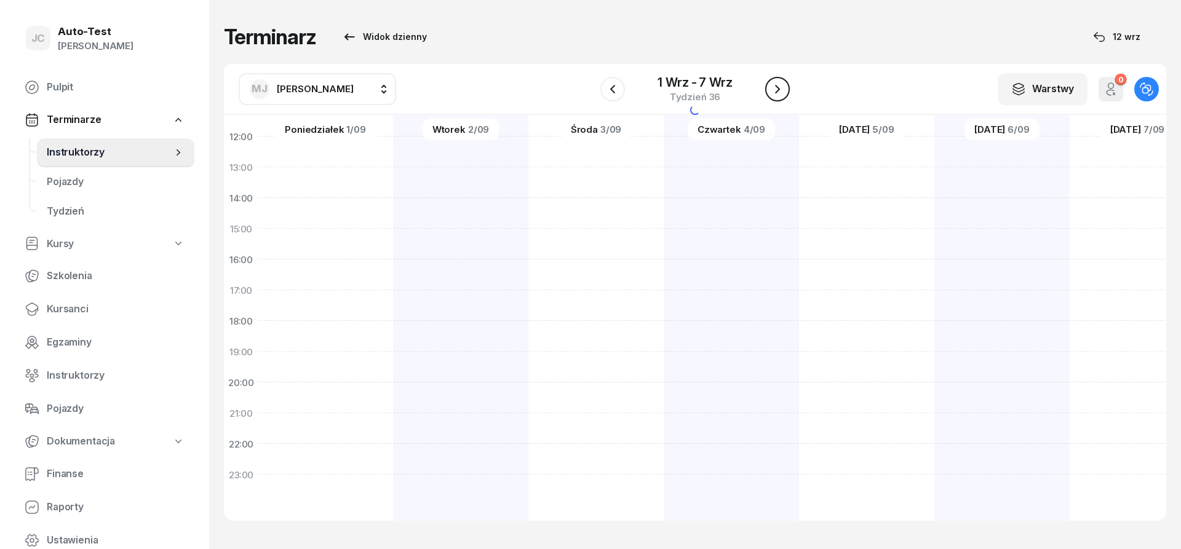
click at [777, 92] on icon "button" at bounding box center [777, 89] width 5 height 9
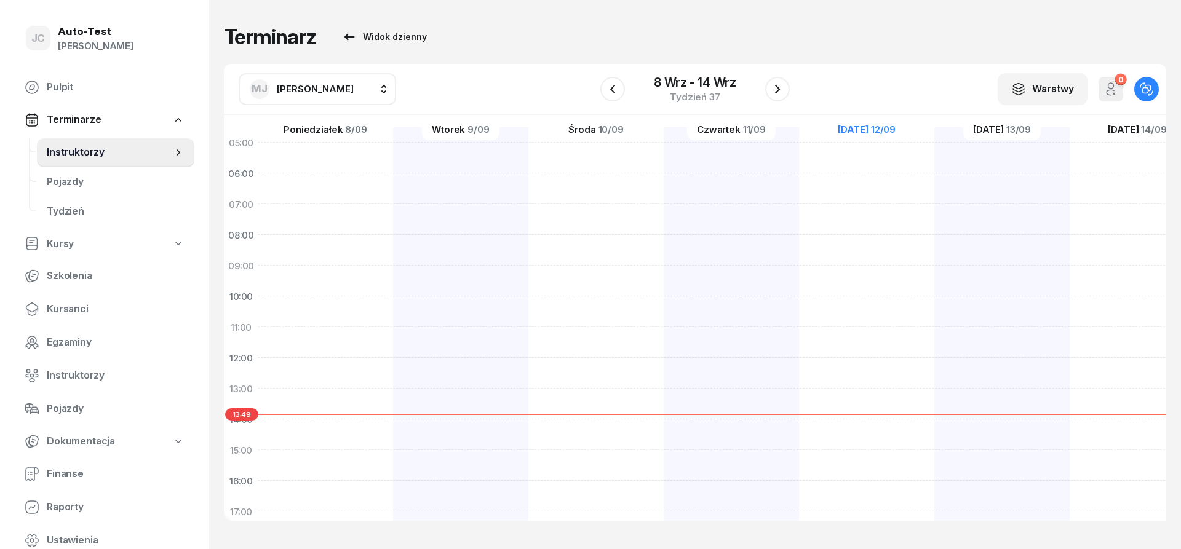
click at [717, 214] on div at bounding box center [731, 434] width 135 height 615
select select "07"
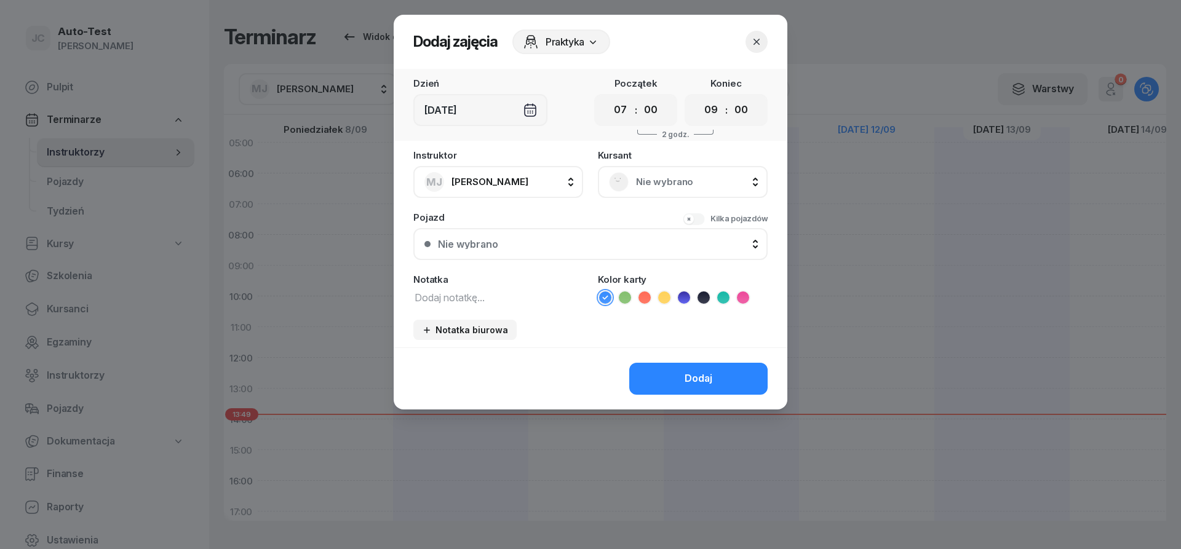
scroll to position [18, 1]
click at [700, 97] on select "00 01 02 03 04 05 06 07 08 09 10 11 12 13 14 15 16 17 18 19 20 21 22 23" at bounding box center [711, 110] width 23 height 26
select select "10"
click option "10" at bounding box center [0, 0] width 0 height 0
click at [651, 182] on span "Nie wybrano" at bounding box center [696, 182] width 121 height 16
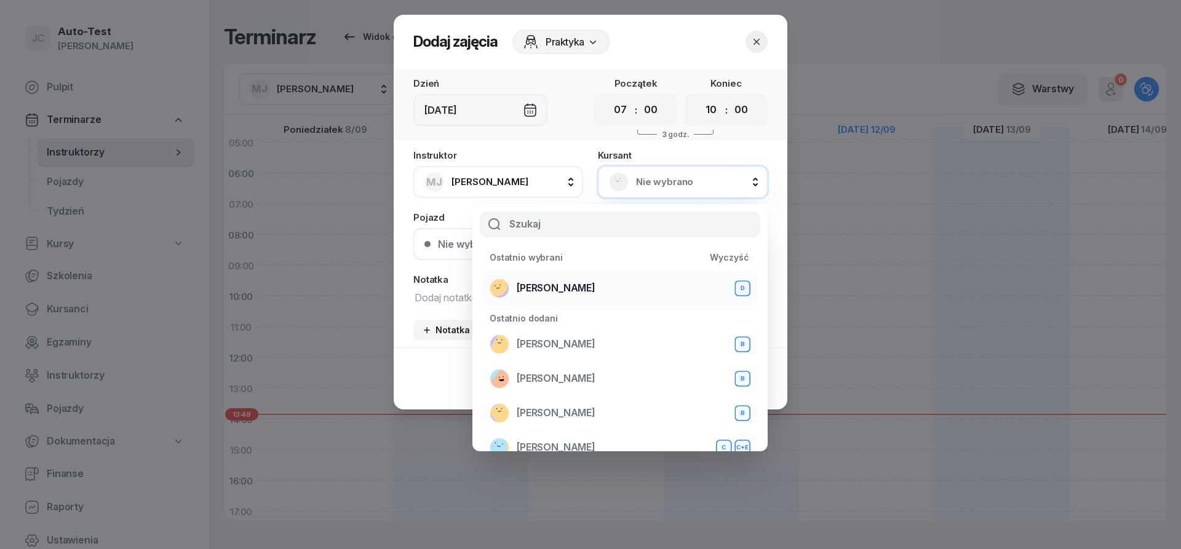
click at [588, 295] on div "[PERSON_NAME] D" at bounding box center [620, 289] width 261 height 20
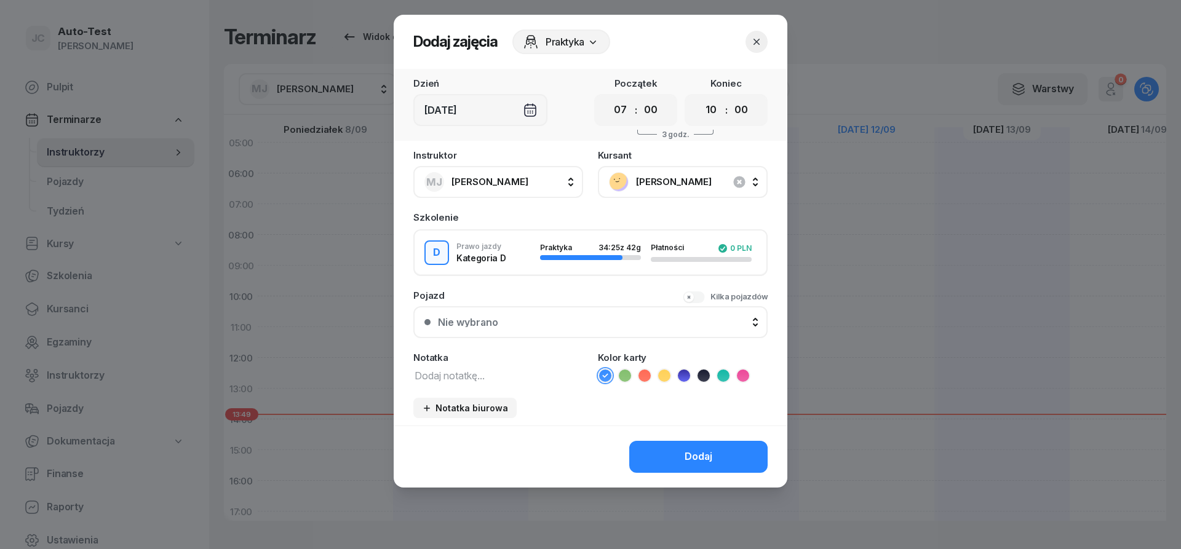
click at [567, 329] on button "Nie wybrano" at bounding box center [590, 322] width 354 height 32
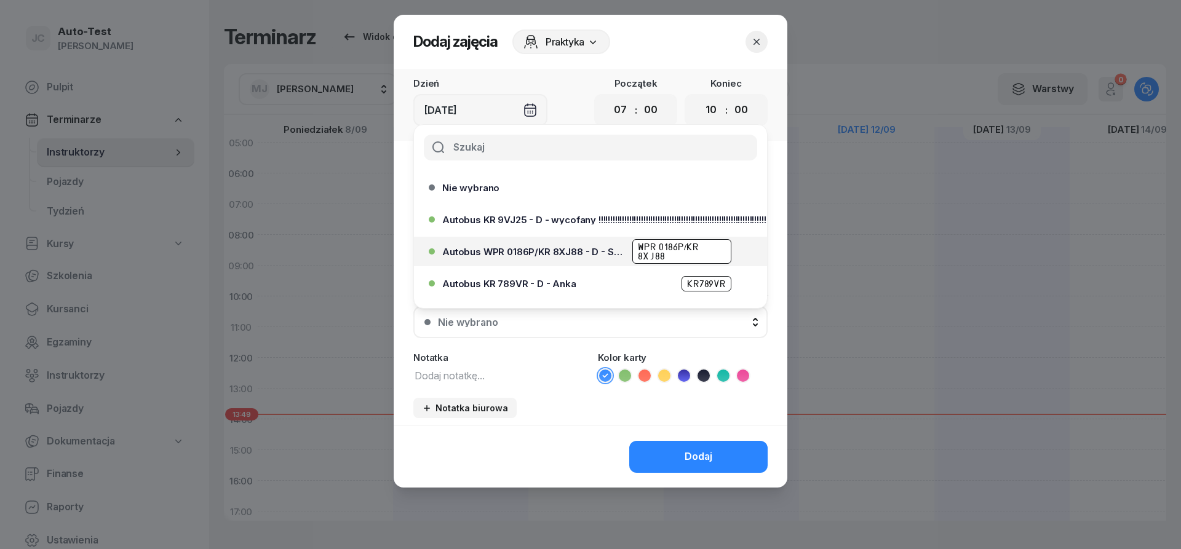
click at [589, 252] on span "Autobus WPR 0186P/KR 8XJ88 - D - Szef" at bounding box center [533, 251] width 183 height 9
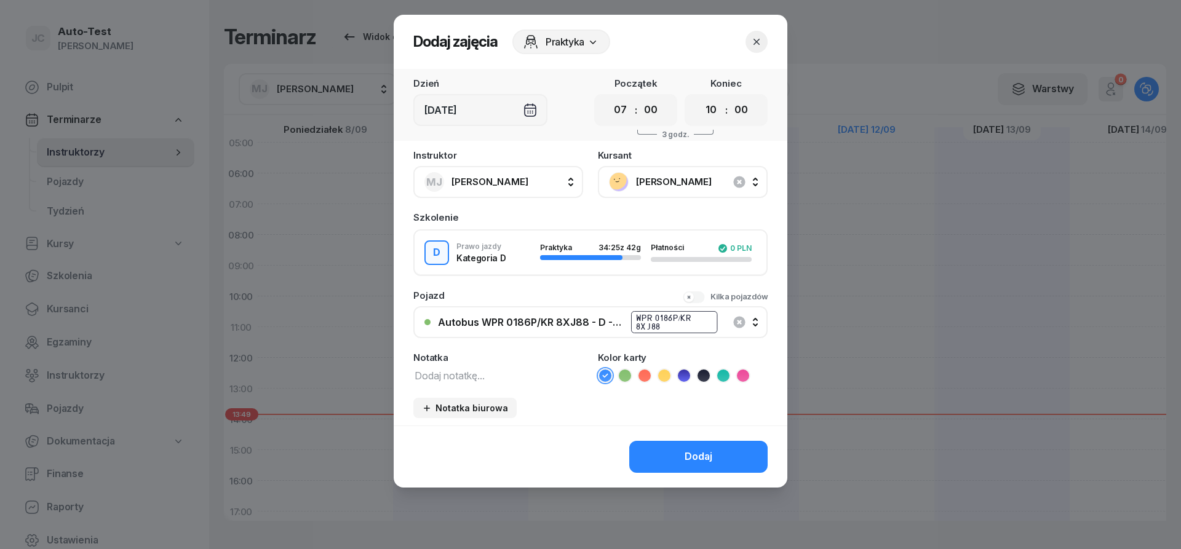
click at [644, 375] on icon at bounding box center [645, 376] width 12 height 12
click at [665, 448] on button "Dodaj" at bounding box center [698, 457] width 138 height 32
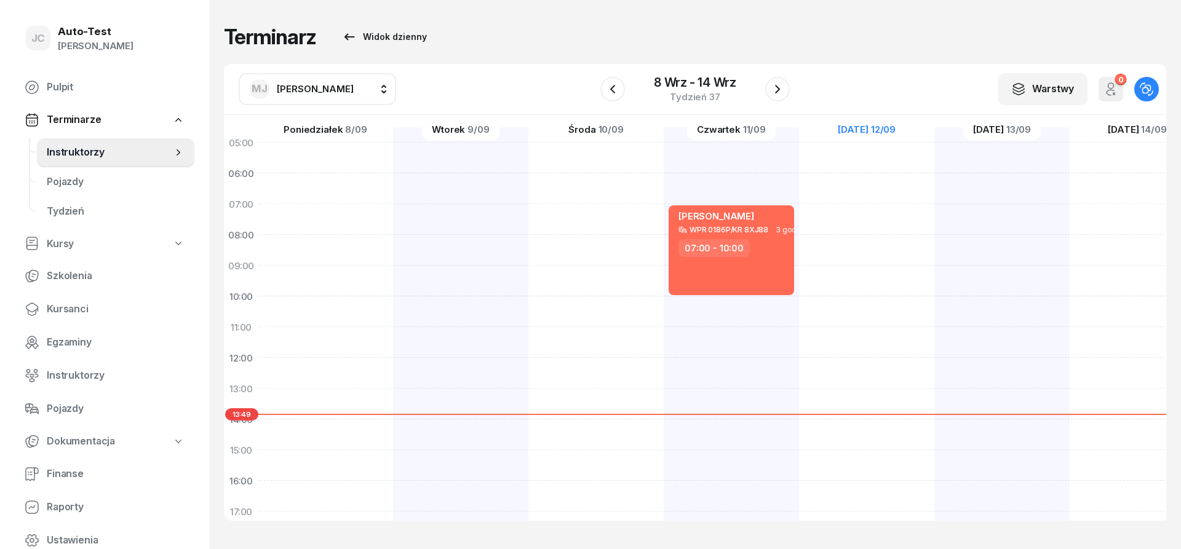
click at [751, 311] on div "[PERSON_NAME] WPR 0186P/KR 8XJ88 3 godz. 07:00 - 10:00" at bounding box center [731, 434] width 135 height 615
select select "10"
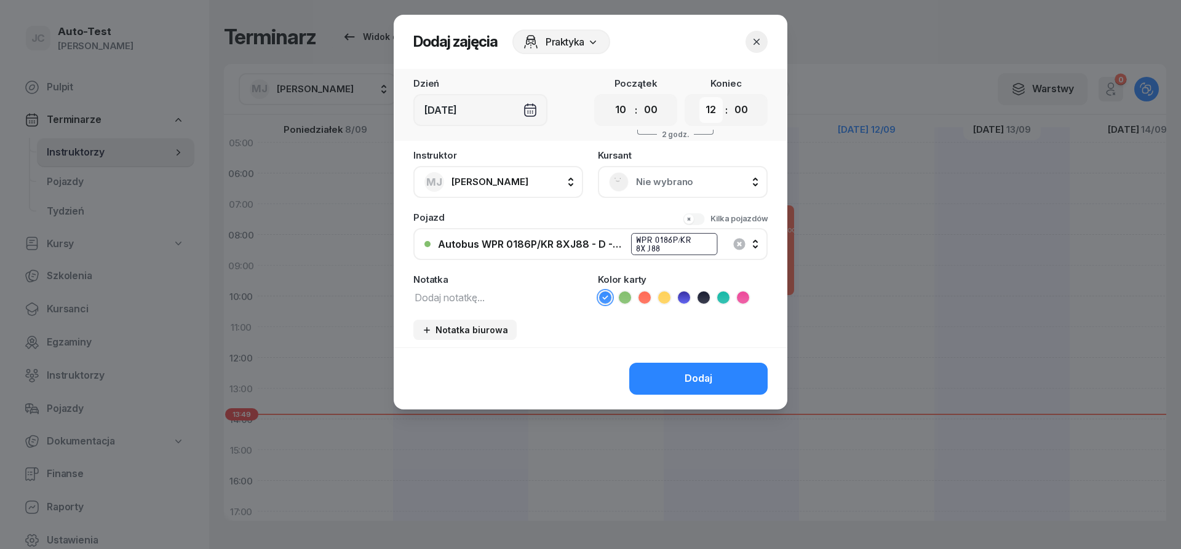
click at [700, 97] on select "00 01 02 03 04 05 06 07 08 09 10 11 12 13 14 15 16 17 18 19 20 21 22 23" at bounding box center [711, 110] width 23 height 26
select select "11"
click option "11" at bounding box center [0, 0] width 0 height 0
click at [659, 179] on span "Nie wybrano" at bounding box center [696, 182] width 121 height 16
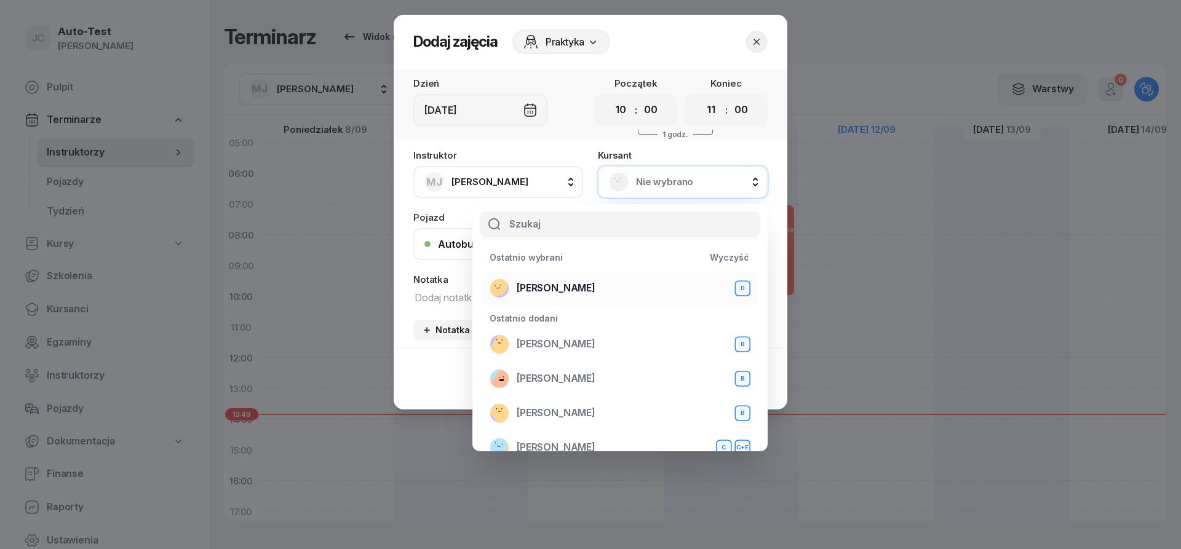
click at [589, 295] on div "[PERSON_NAME] D" at bounding box center [620, 289] width 261 height 20
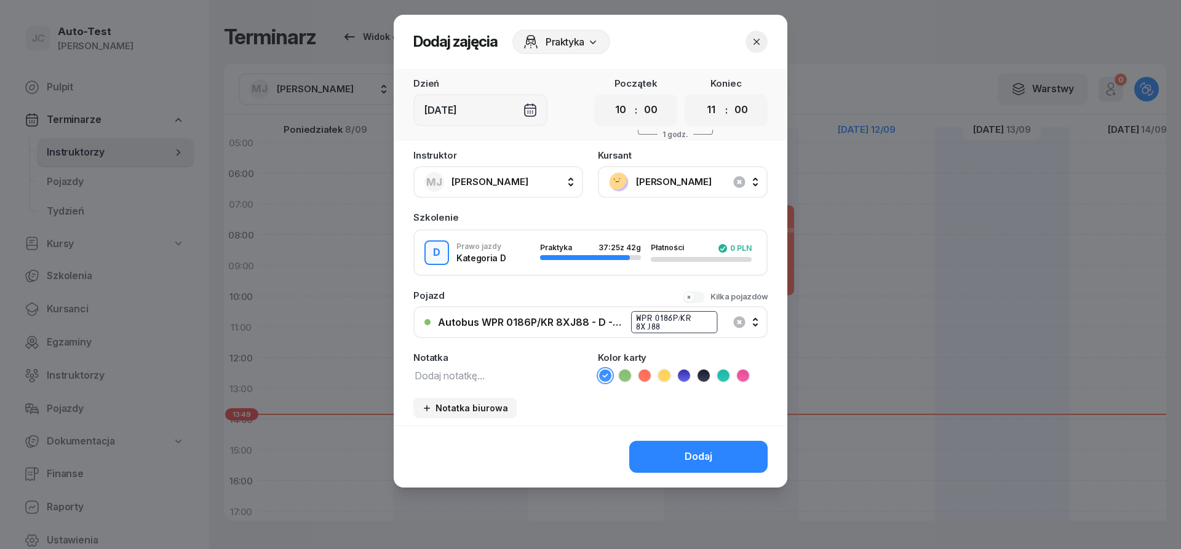
click at [642, 372] on icon at bounding box center [645, 376] width 12 height 12
click at [657, 460] on button "Dodaj" at bounding box center [698, 457] width 138 height 32
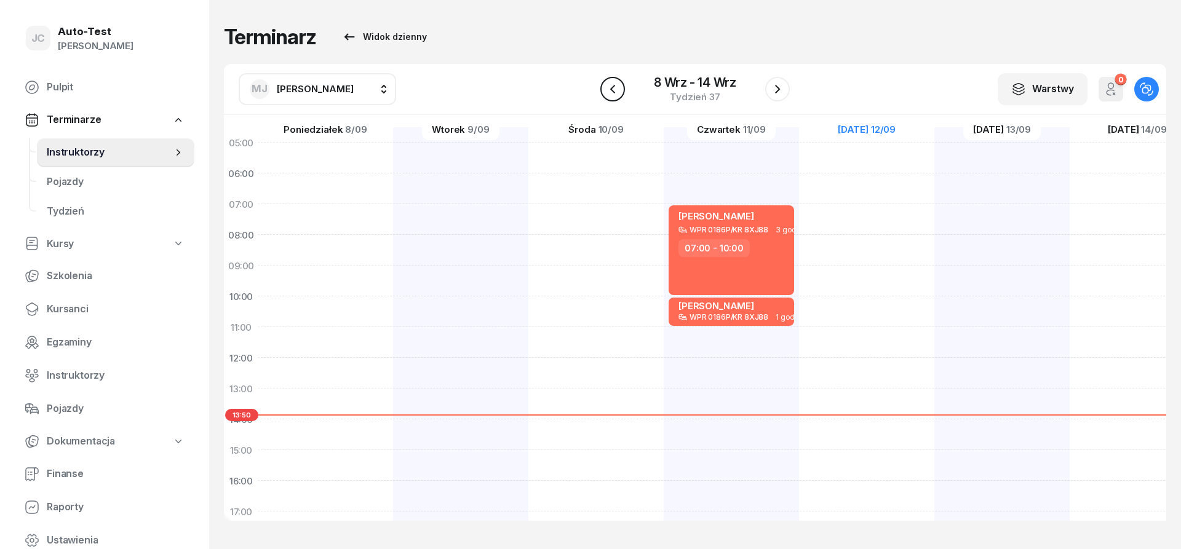
click at [607, 91] on icon "button" at bounding box center [612, 89] width 15 height 15
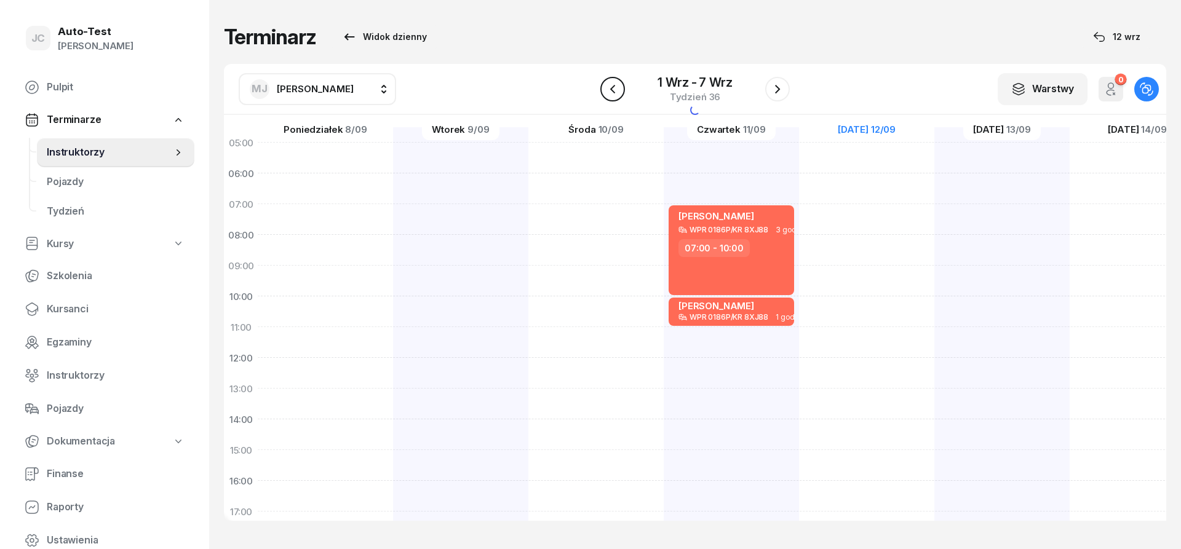
click at [607, 91] on icon "button" at bounding box center [612, 89] width 15 height 15
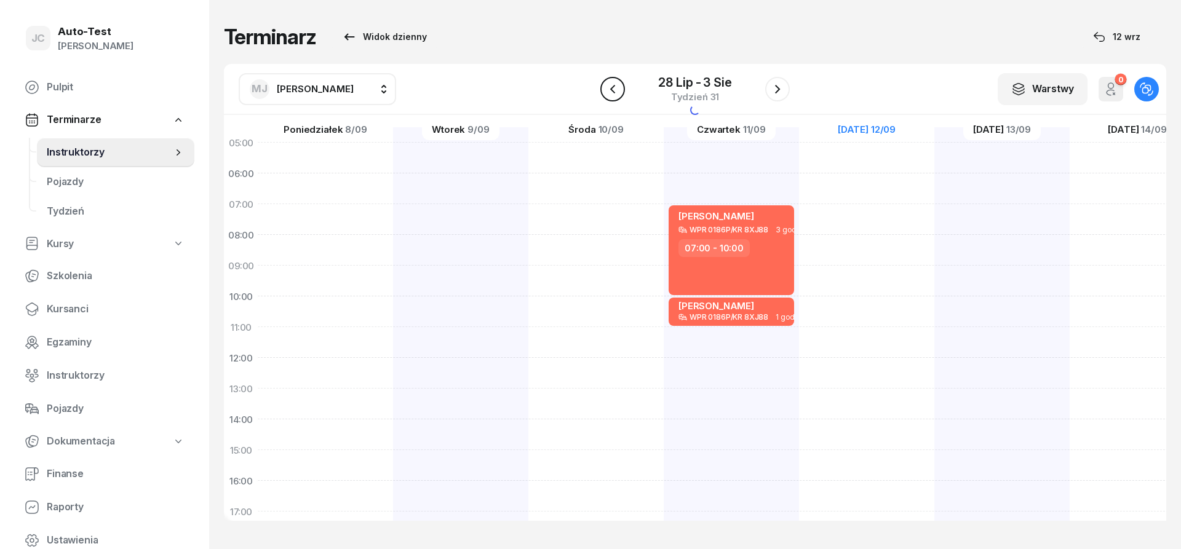
click at [607, 90] on icon "button" at bounding box center [612, 89] width 15 height 15
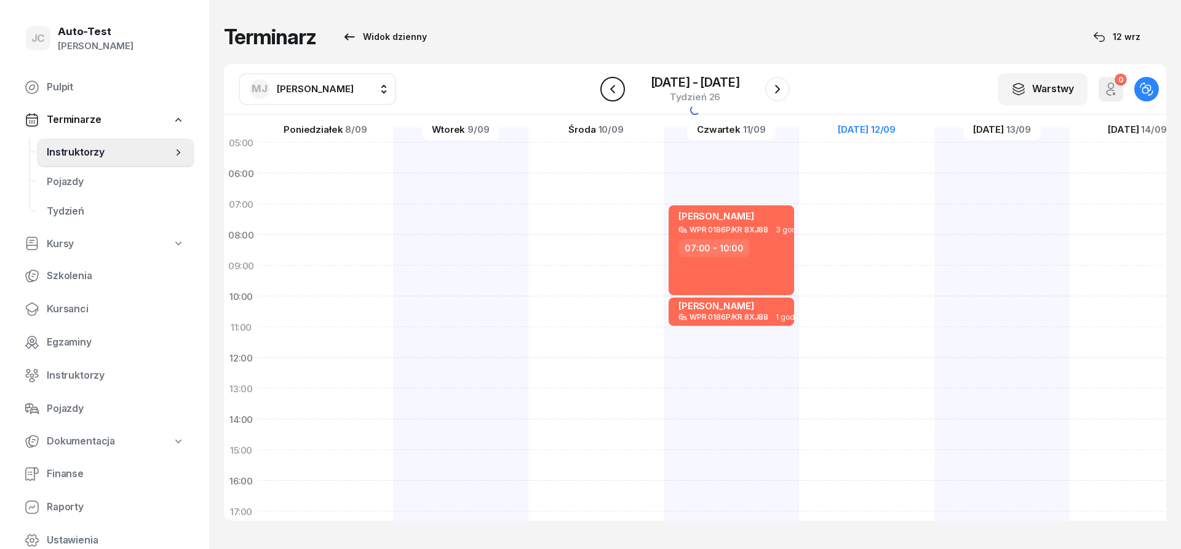
click at [607, 90] on icon "button" at bounding box center [612, 89] width 15 height 15
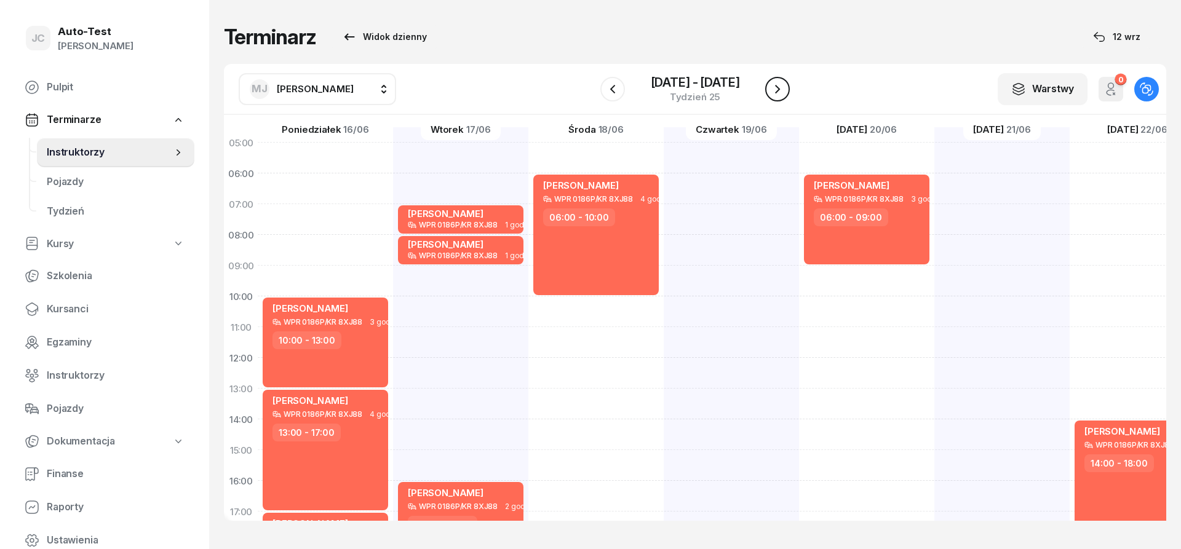
click at [773, 92] on icon "button" at bounding box center [777, 89] width 15 height 15
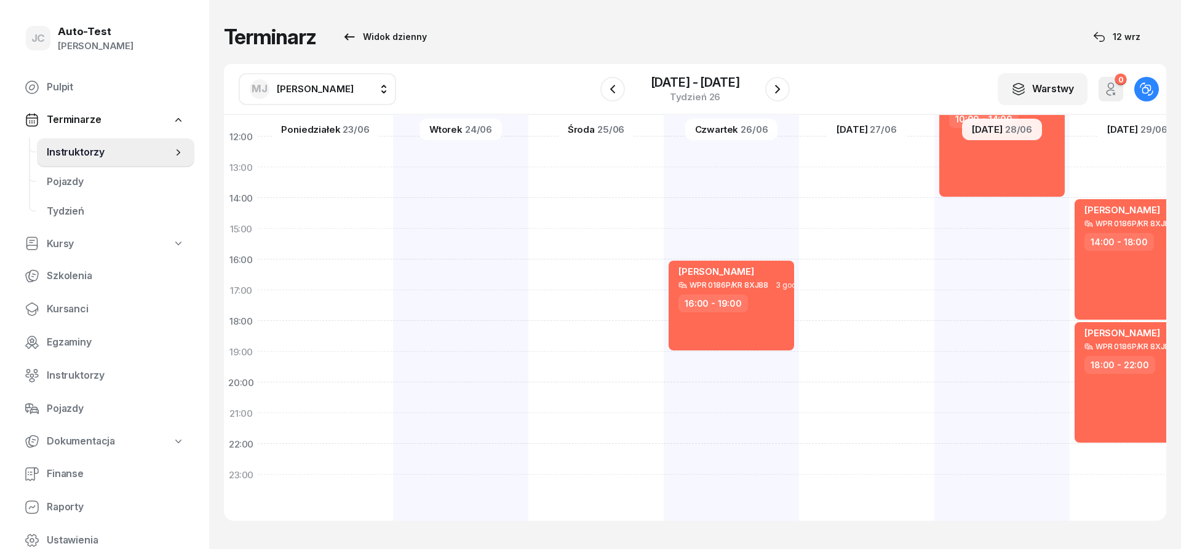
scroll to position [0, 1]
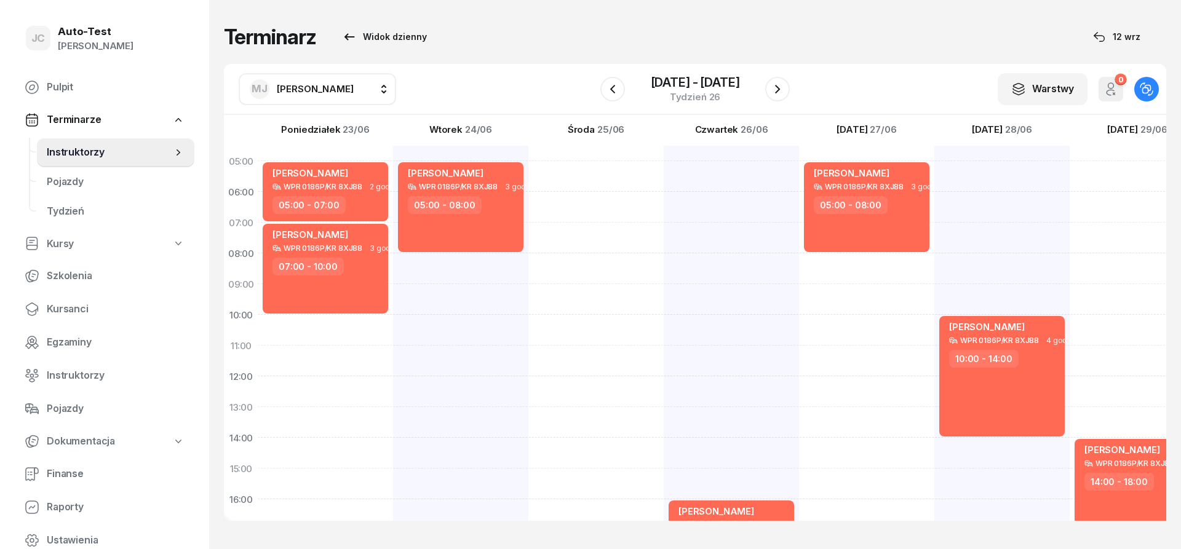
click at [338, 91] on button "[PERSON_NAME]" at bounding box center [318, 89] width 158 height 32
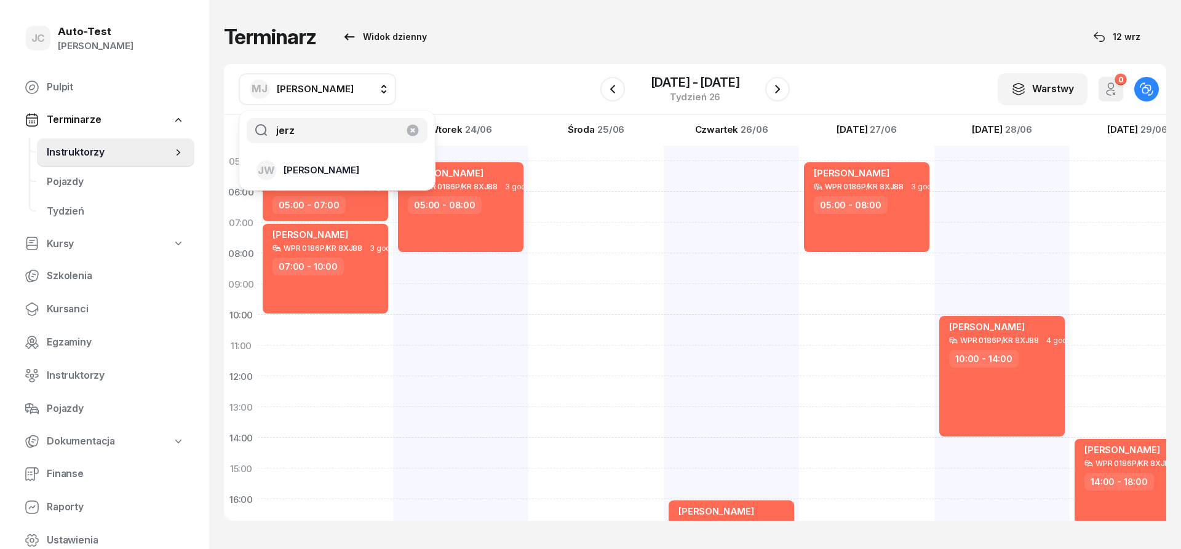
type input "jerz"
click at [310, 164] on span "[PERSON_NAME]" at bounding box center [322, 170] width 76 height 16
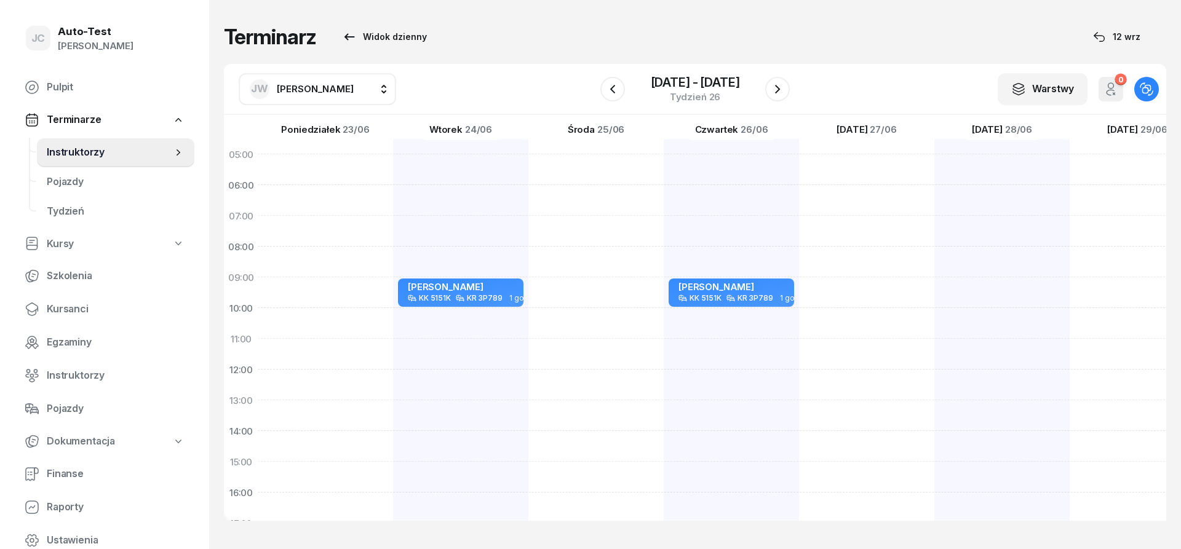
scroll to position [0, 1]
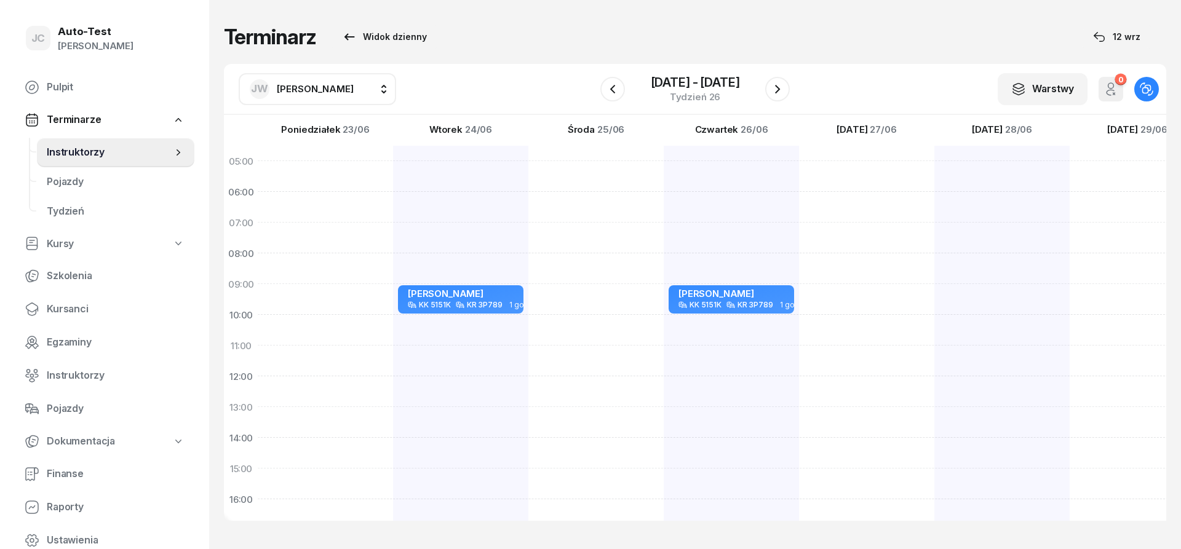
click at [317, 82] on span "[PERSON_NAME]" at bounding box center [315, 89] width 77 height 16
type input "dut"
click at [340, 166] on span "[PERSON_NAME]" at bounding box center [322, 170] width 76 height 16
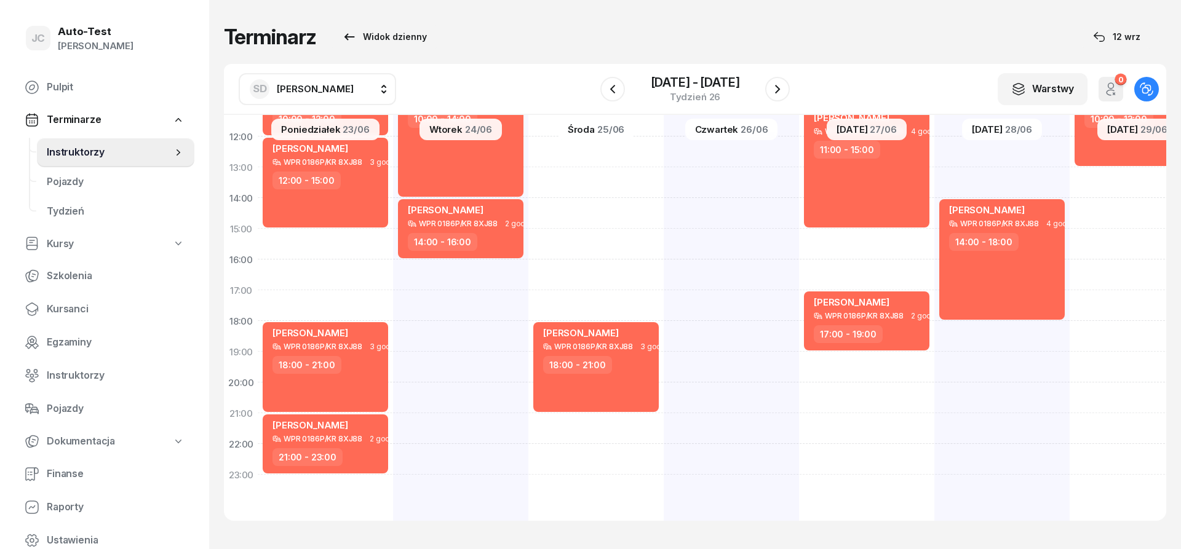
scroll to position [166, 1]
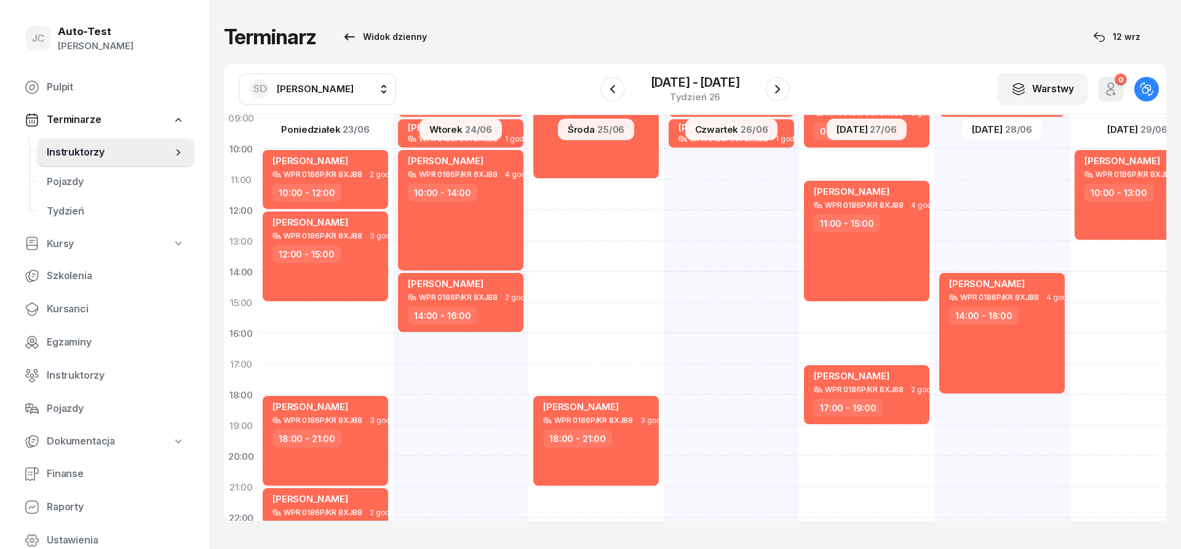
click at [308, 95] on span "[PERSON_NAME]" at bounding box center [315, 89] width 77 height 16
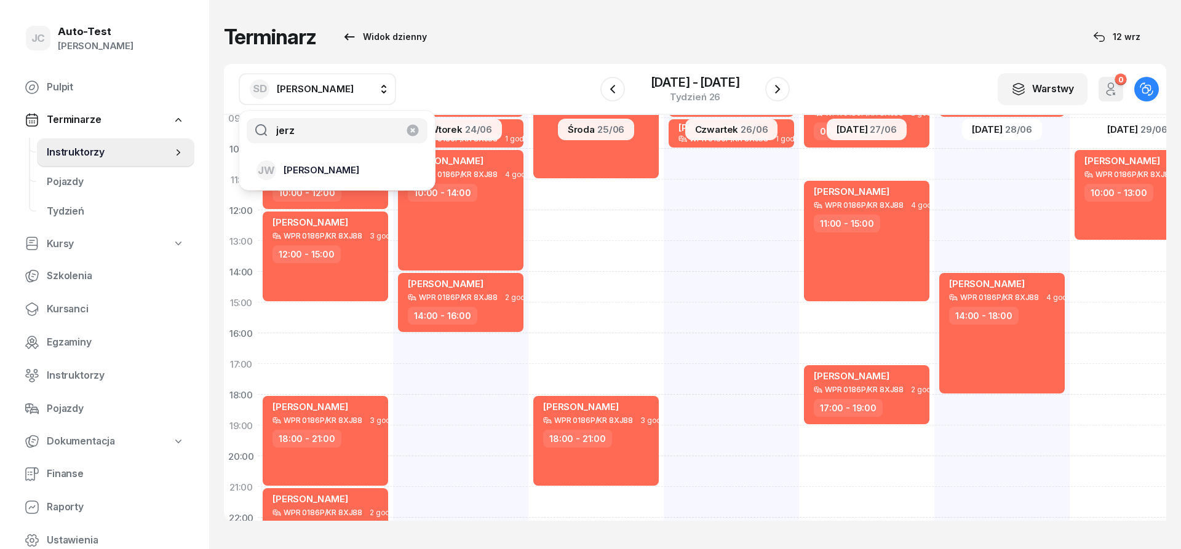
type input "jerz"
click at [326, 174] on span "[PERSON_NAME]" at bounding box center [322, 170] width 76 height 16
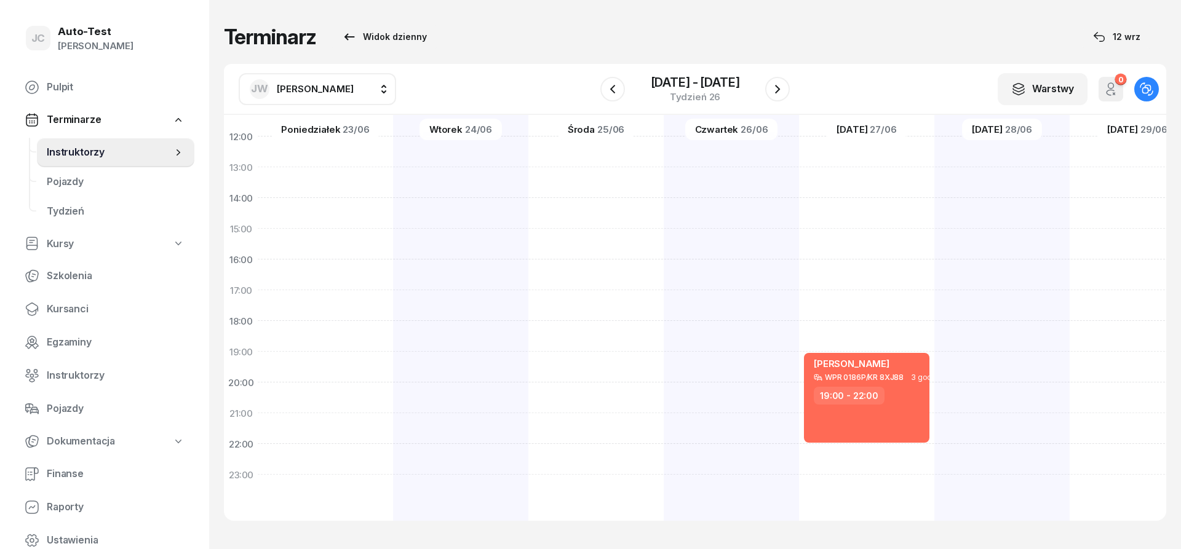
scroll to position [0, 1]
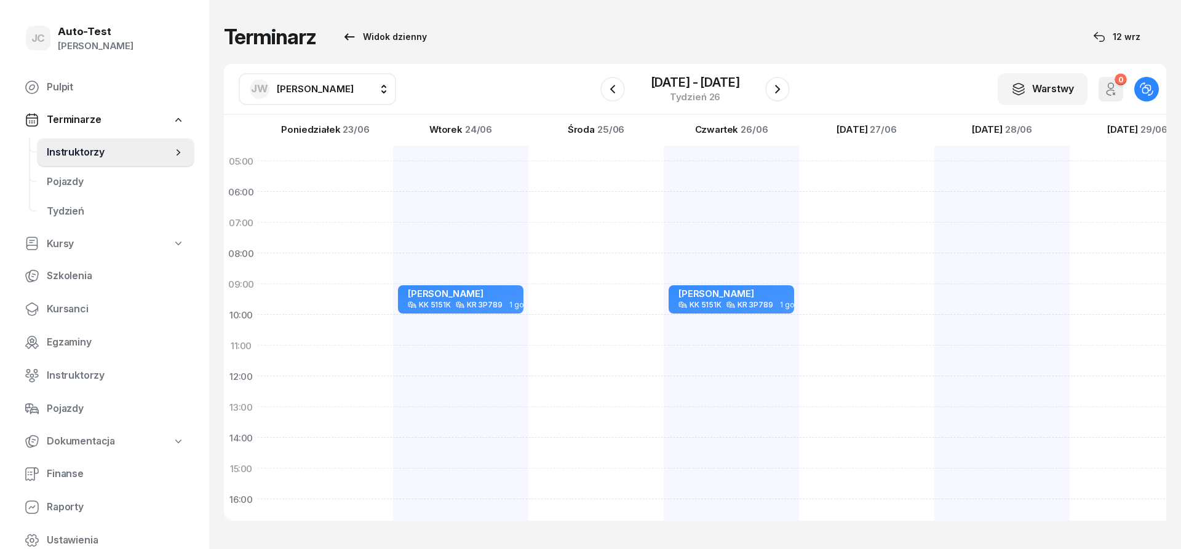
click at [285, 85] on span "[PERSON_NAME]" at bounding box center [315, 89] width 77 height 12
type input "kowa"
click at [345, 162] on div "[PERSON_NAME]" at bounding box center [330, 171] width 146 height 20
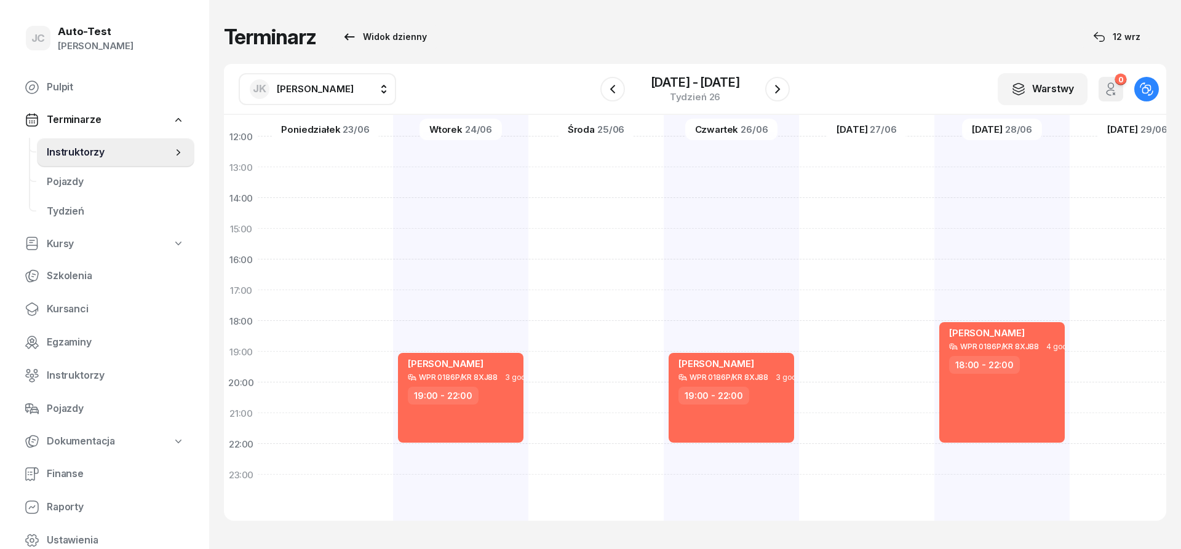
scroll to position [0, 1]
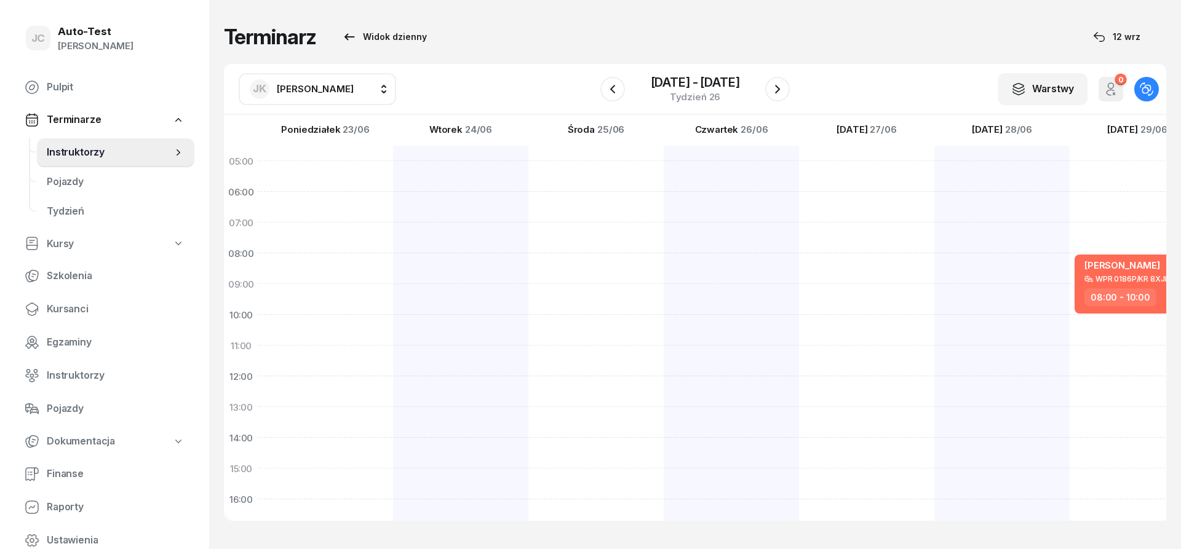
click at [290, 85] on span "[PERSON_NAME]" at bounding box center [315, 89] width 77 height 12
type input "mare"
click at [337, 202] on span "[PERSON_NAME]" at bounding box center [322, 205] width 76 height 16
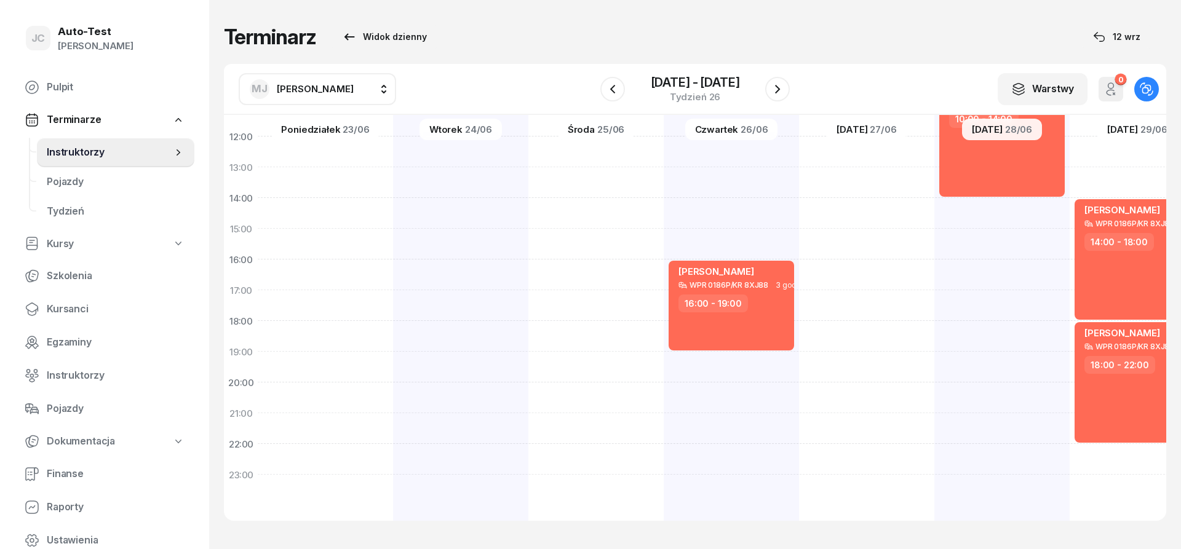
scroll to position [0, 1]
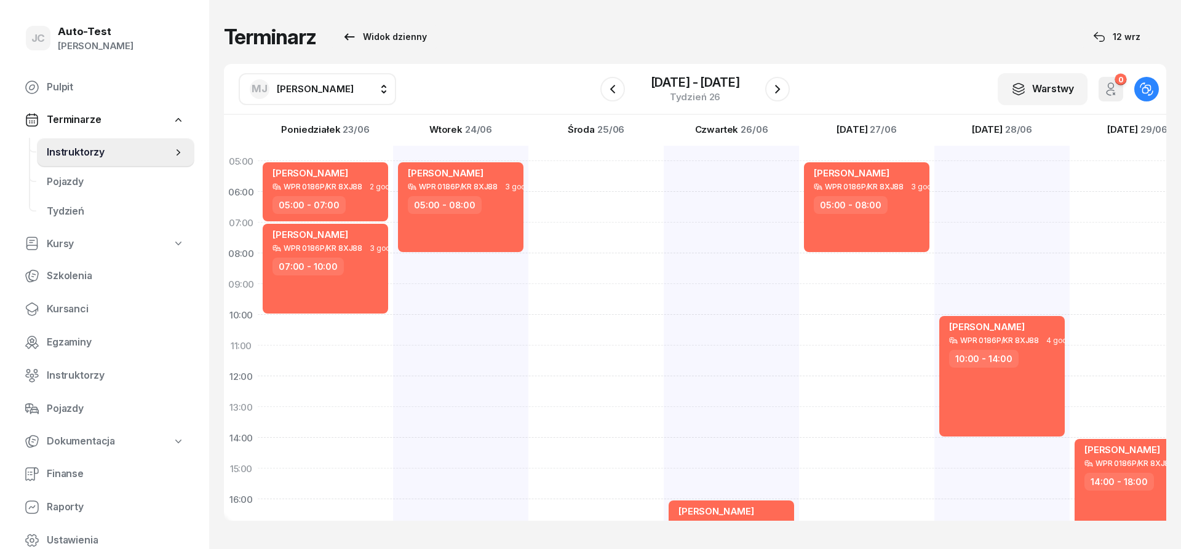
click at [332, 95] on span "[PERSON_NAME]" at bounding box center [315, 89] width 77 height 16
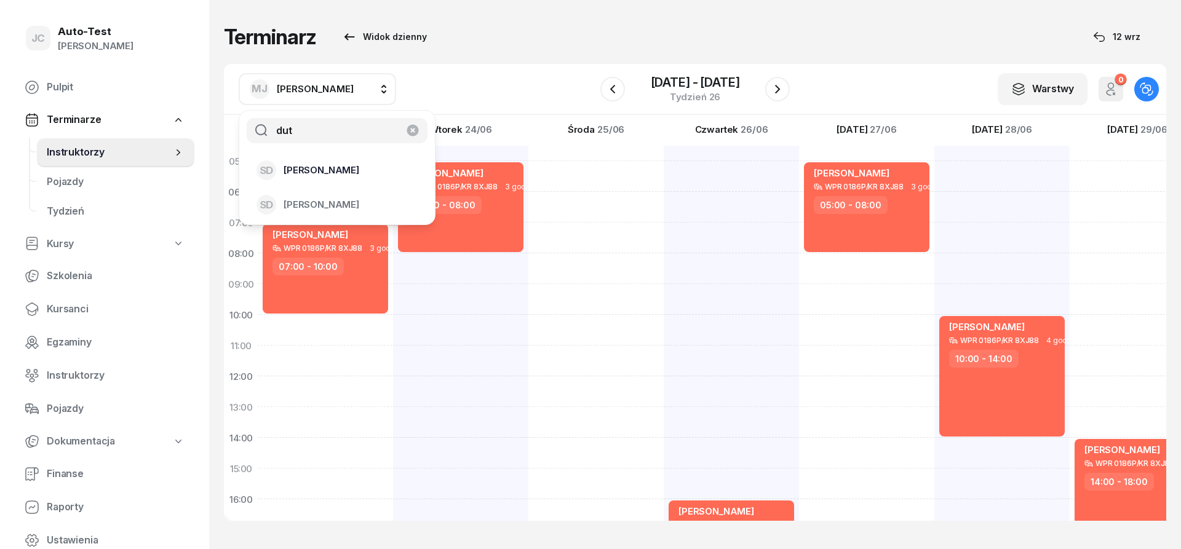
type input "dut"
click at [348, 175] on span "[PERSON_NAME]" at bounding box center [322, 170] width 76 height 16
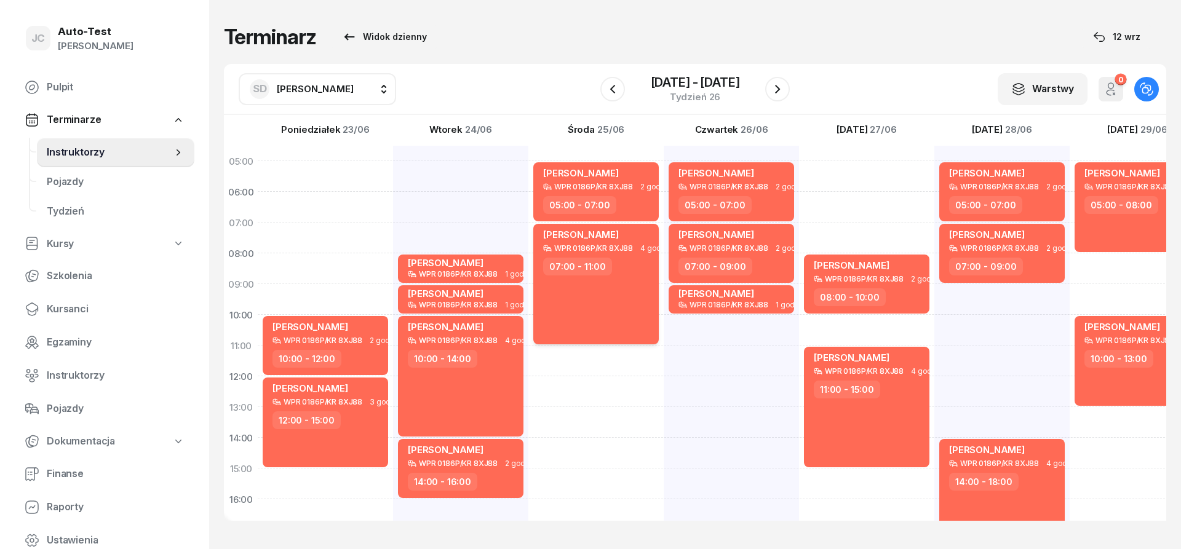
scroll to position [74, 1]
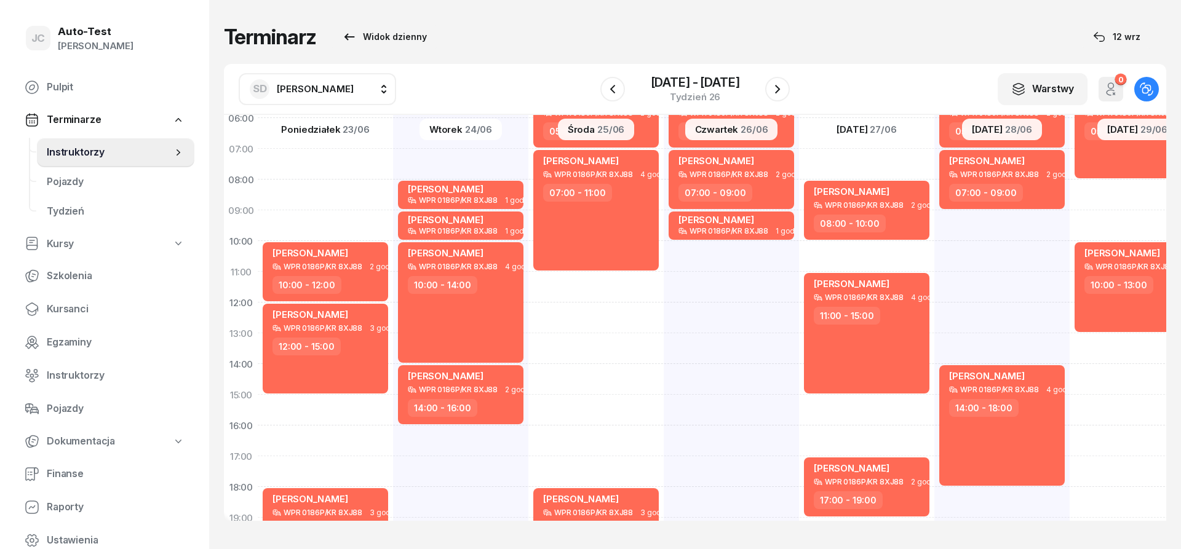
click at [303, 88] on span "[PERSON_NAME]" at bounding box center [315, 89] width 77 height 12
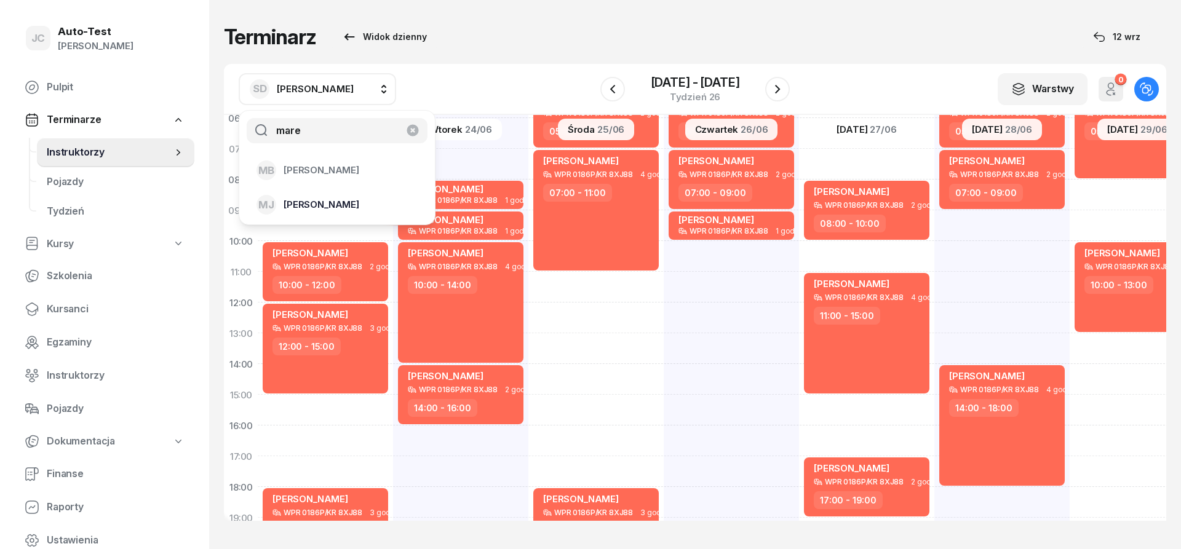
type input "mare"
click at [337, 206] on span "[PERSON_NAME]" at bounding box center [322, 205] width 76 height 16
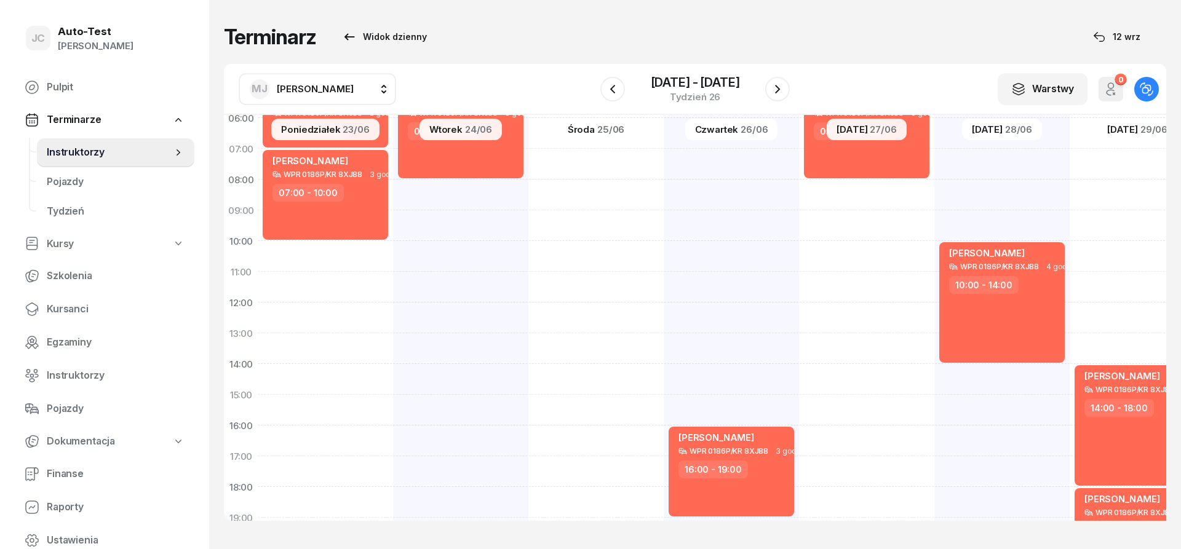
click at [610, 283] on div at bounding box center [596, 379] width 135 height 615
select select "11"
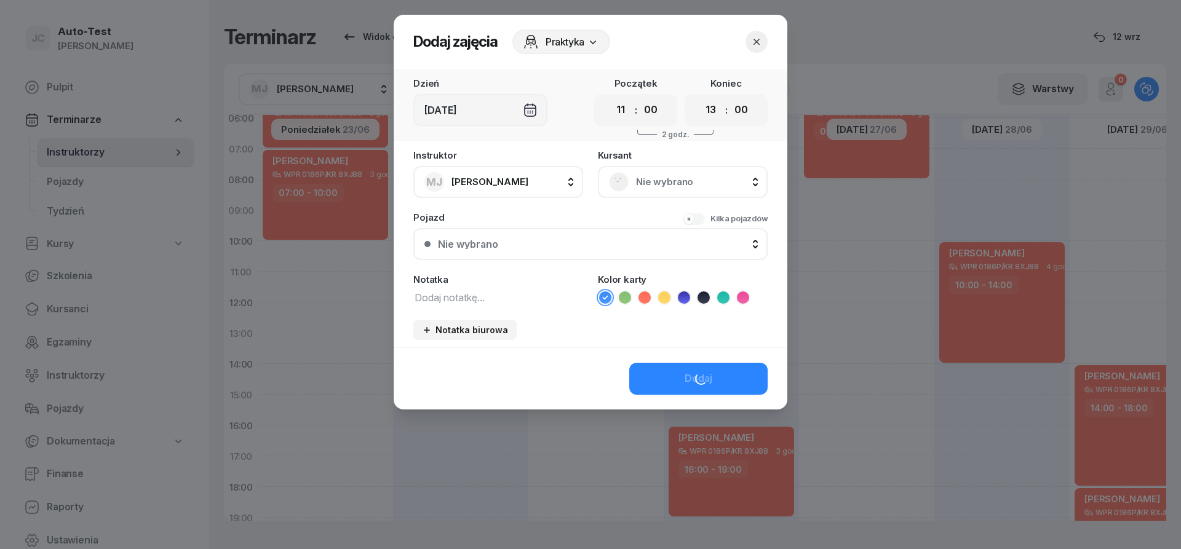
scroll to position [74, 1]
click at [700, 97] on select "00 01 02 03 04 05 06 07 08 09 10 11 12 13 14 15 16 17 18 19 20 21 22 23" at bounding box center [711, 110] width 23 height 26
select select "14"
click option "14" at bounding box center [0, 0] width 0 height 0
click at [621, 183] on rect at bounding box center [619, 182] width 26 height 26
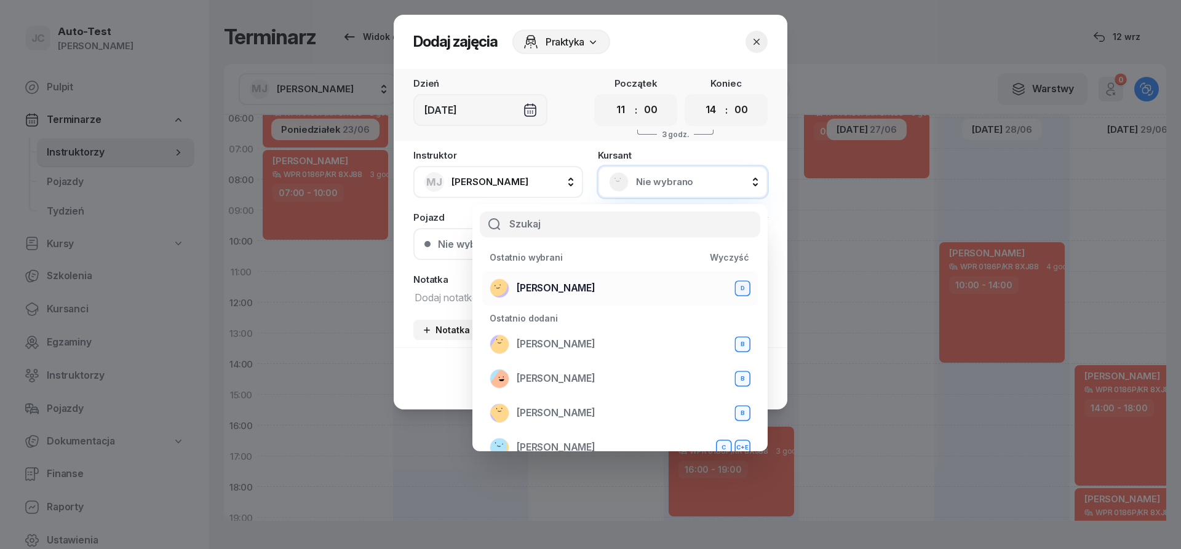
click at [577, 294] on span "[PERSON_NAME]" at bounding box center [556, 289] width 79 height 16
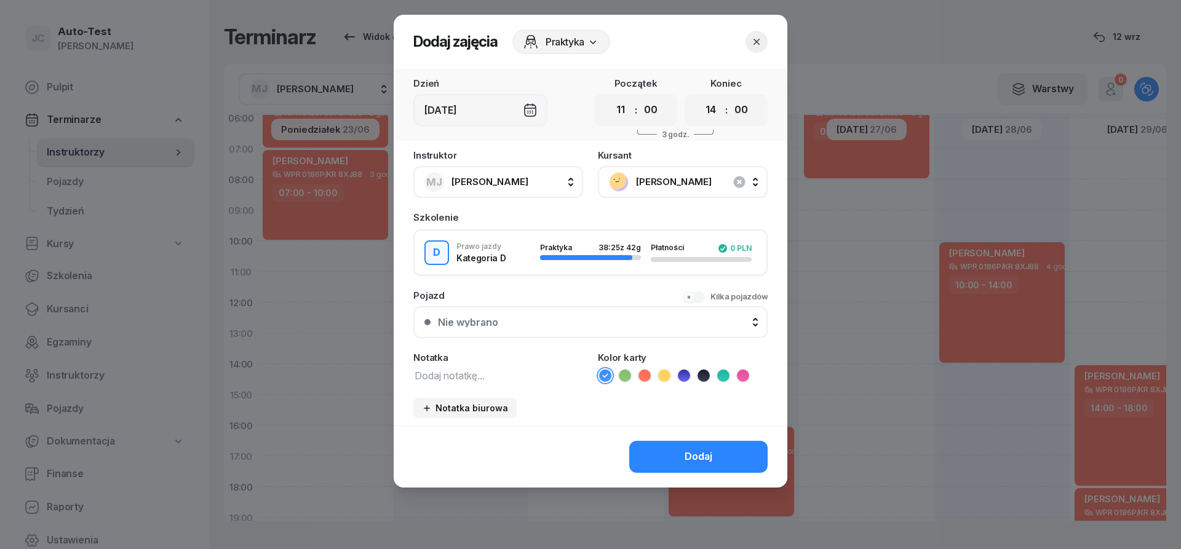
click at [579, 324] on div "Nie wybrano" at bounding box center [597, 323] width 319 height 10
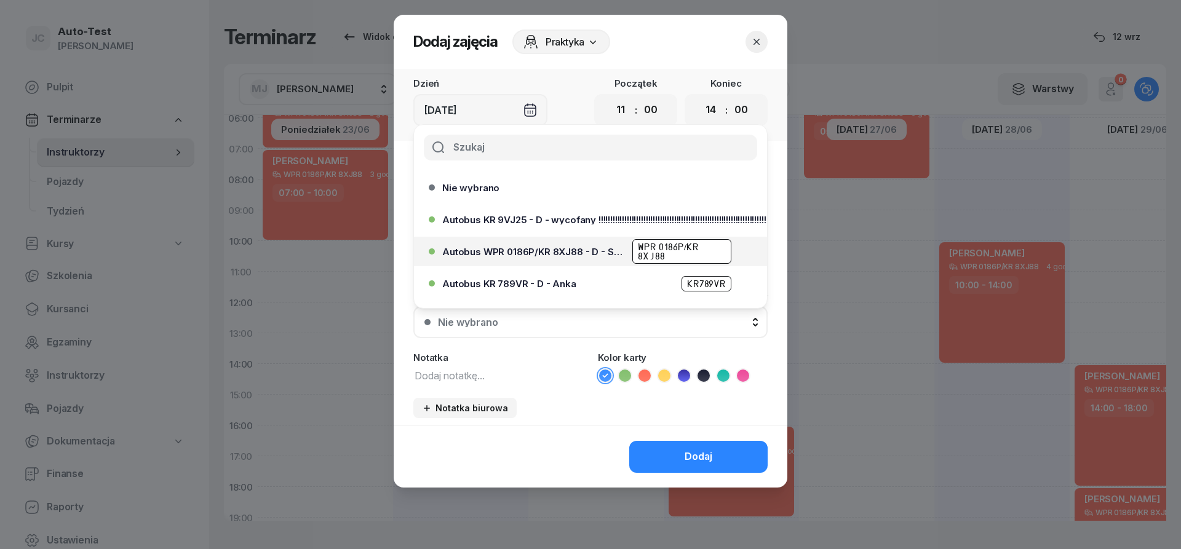
click at [591, 254] on span "Autobus WPR 0186P/KR 8XJ88 - D - Szef" at bounding box center [533, 251] width 183 height 9
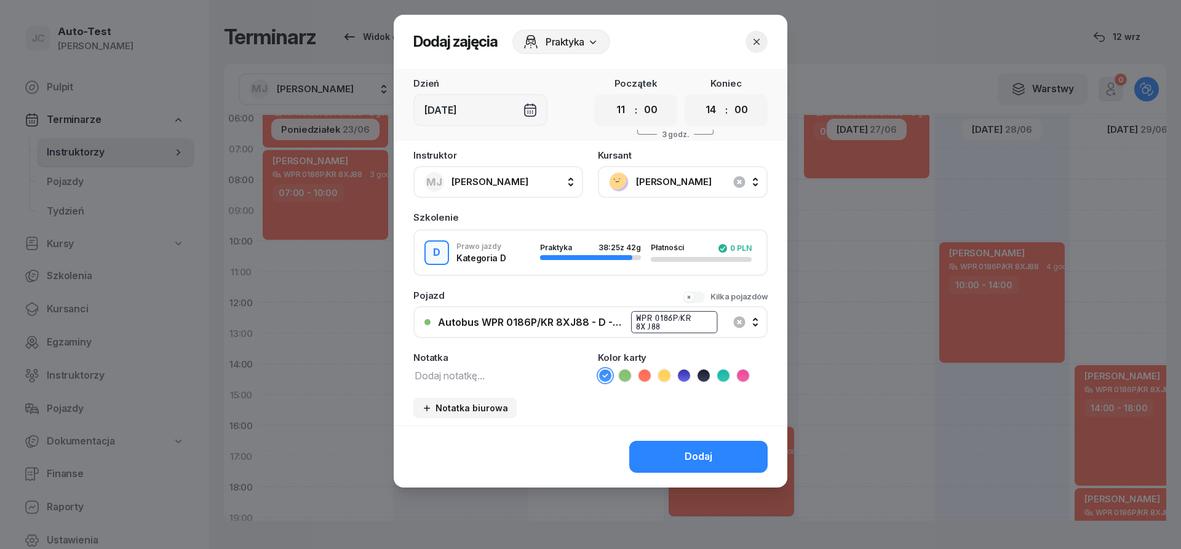
click at [645, 375] on icon at bounding box center [645, 376] width 12 height 12
click at [679, 457] on button "Dodaj" at bounding box center [698, 457] width 138 height 32
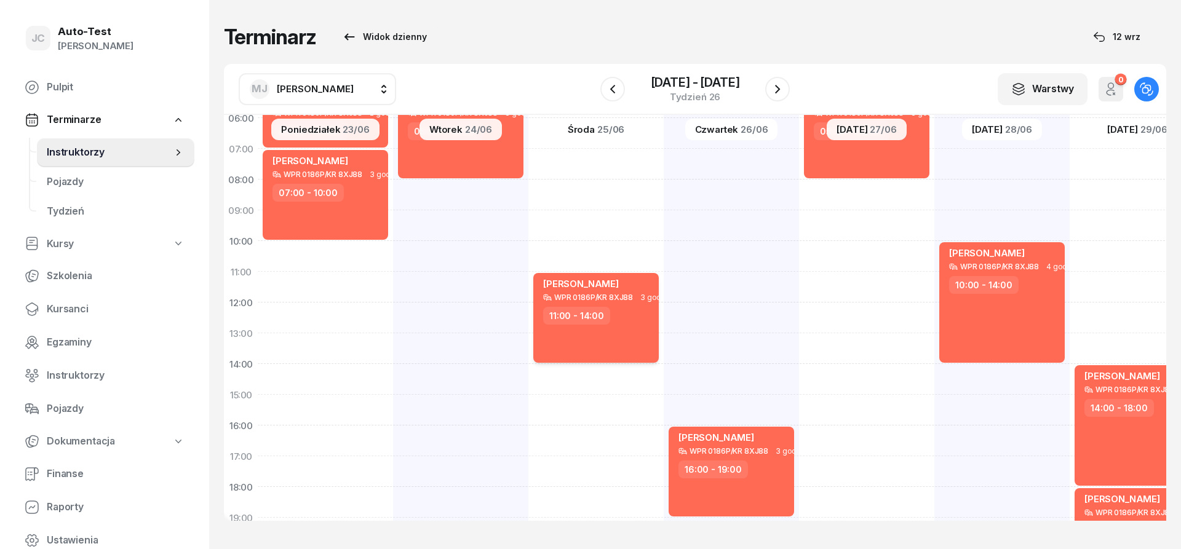
click at [601, 338] on div "[PERSON_NAME] WPR 0186P/KR 8XJ88 3 godz. 11:00 - 14:00" at bounding box center [596, 318] width 126 height 90
select select "11"
select select "14"
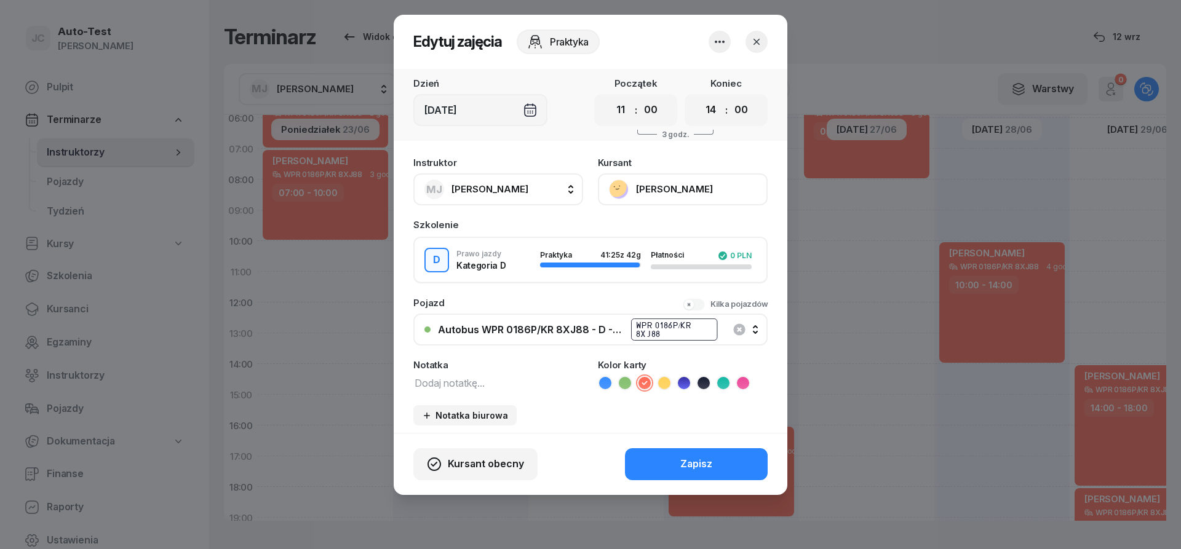
click at [761, 41] on icon "button" at bounding box center [757, 42] width 12 height 12
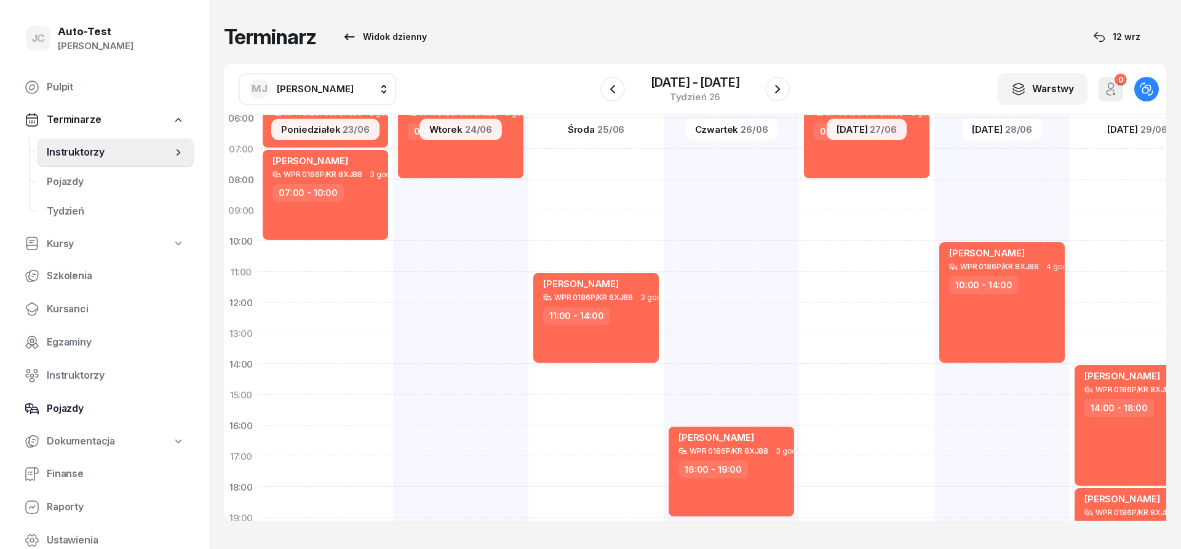
click at [97, 408] on span "Pojazdy" at bounding box center [116, 409] width 138 height 16
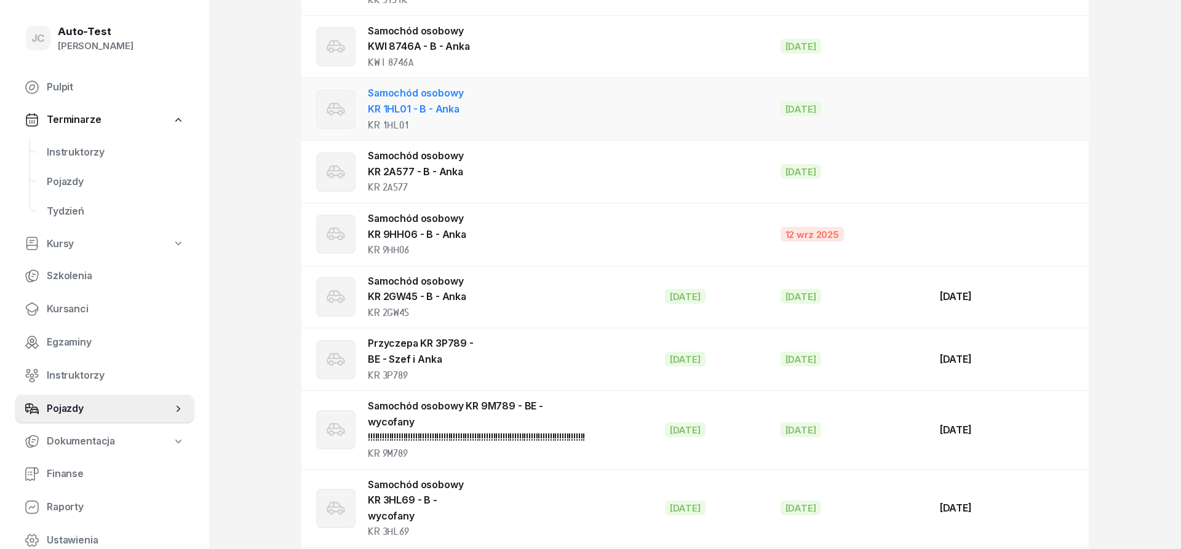
scroll to position [987, 0]
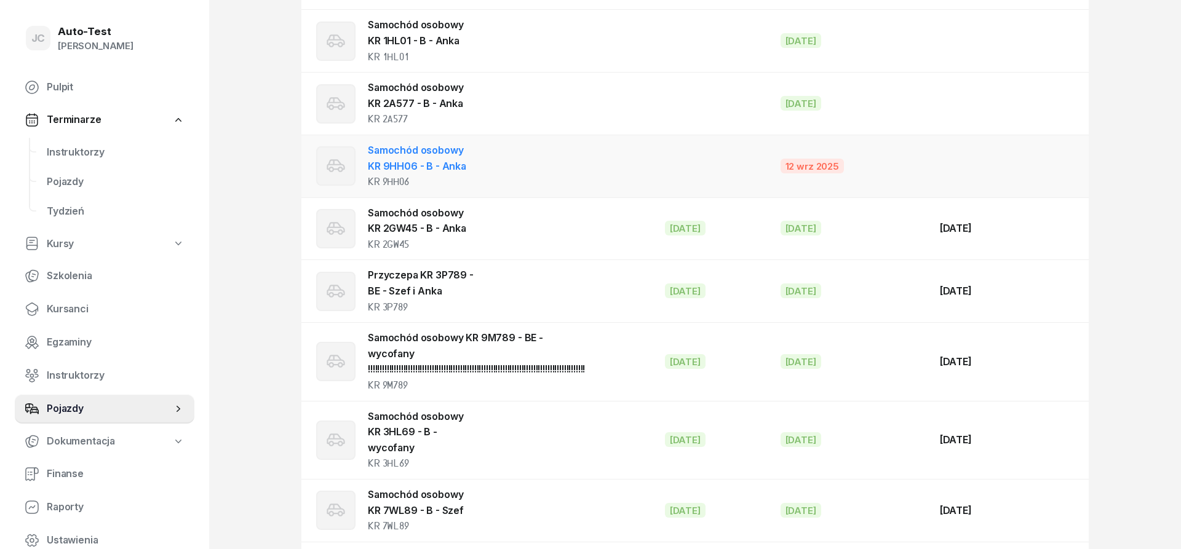
click at [519, 173] on td "Samochód osobowy KR 9HH06 - B - Anka KR 9HH06" at bounding box center [479, 166] width 354 height 63
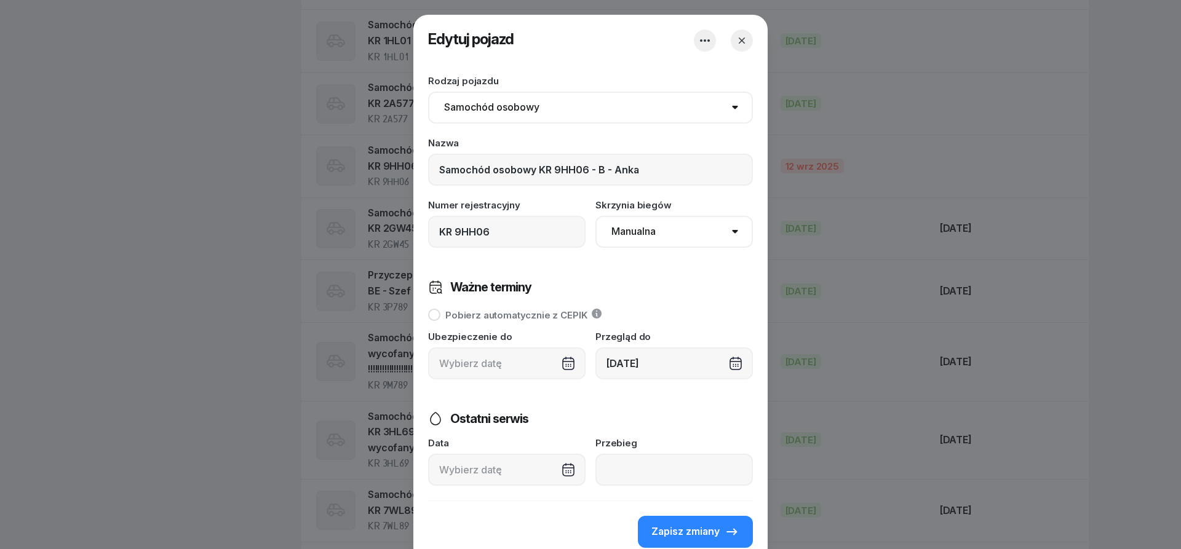
click at [662, 363] on div "[DATE]" at bounding box center [675, 364] width 158 height 32
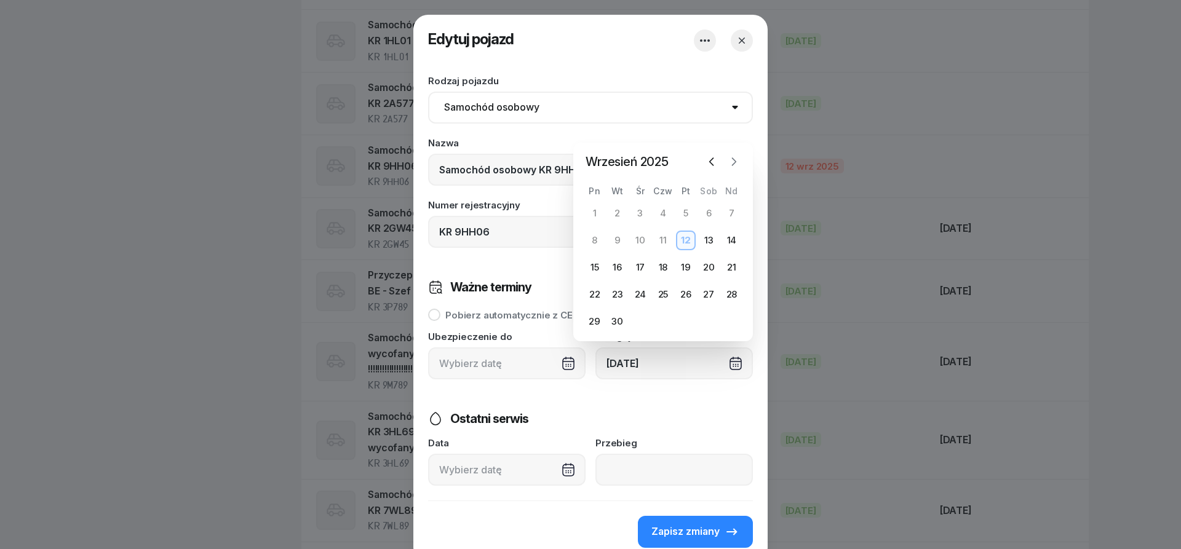
click at [734, 164] on icon "button" at bounding box center [735, 161] width 4 height 7
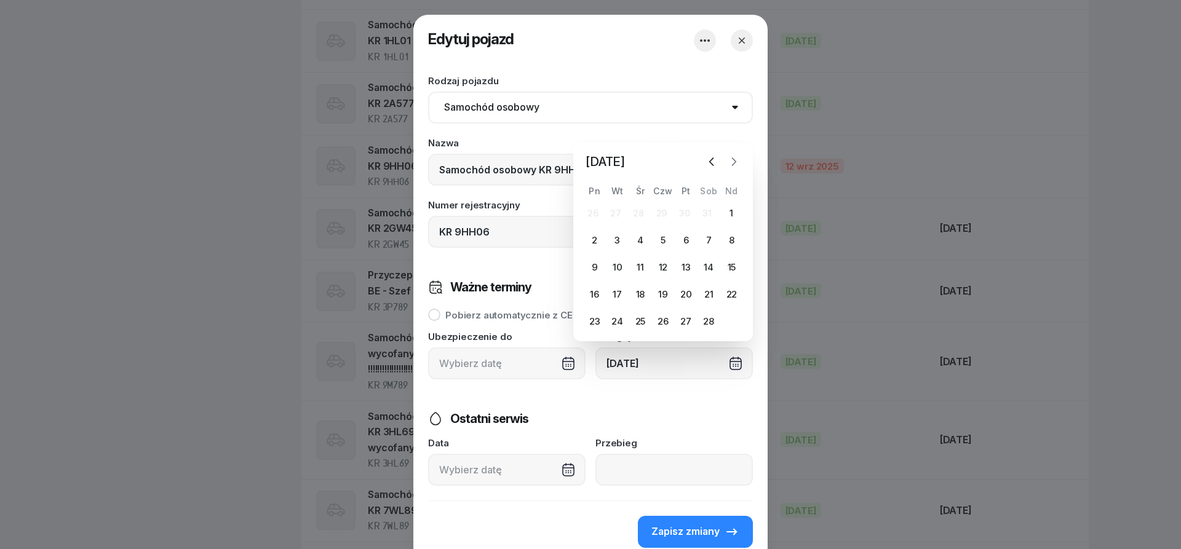
click at [734, 164] on icon "button" at bounding box center [735, 161] width 4 height 7
click at [737, 136] on icon "button" at bounding box center [734, 135] width 12 height 12
click at [733, 166] on icon "button" at bounding box center [734, 162] width 12 height 12
click at [737, 160] on icon "button" at bounding box center [734, 162] width 12 height 12
click at [733, 162] on icon "button" at bounding box center [734, 162] width 12 height 12
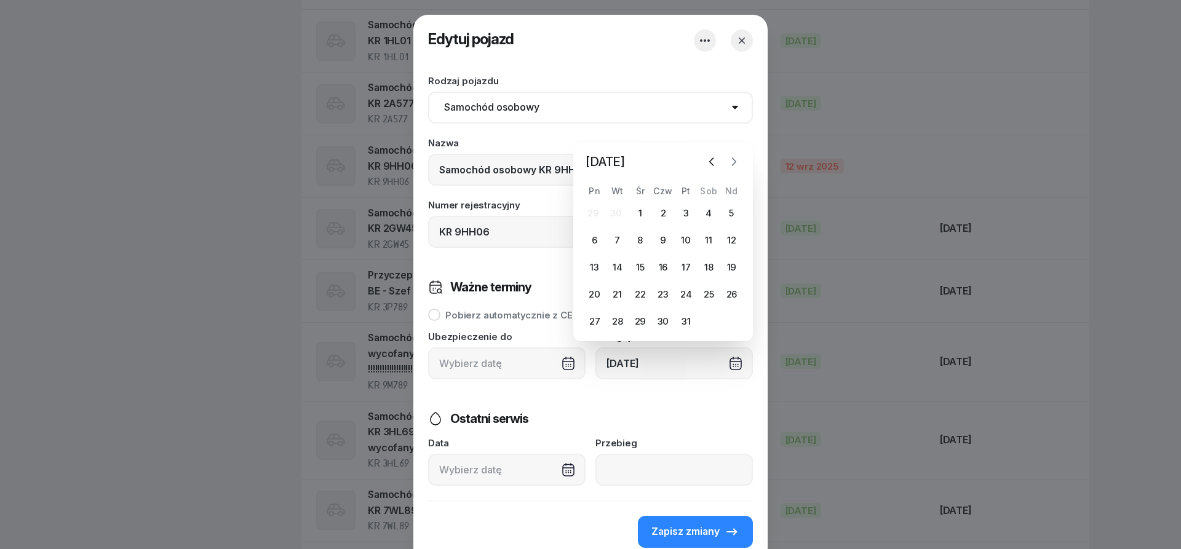
click at [733, 162] on icon "button" at bounding box center [734, 162] width 12 height 12
click at [737, 135] on icon "button" at bounding box center [735, 134] width 4 height 7
click at [639, 239] on div "9" at bounding box center [641, 241] width 20 height 20
type input "[DATE]"
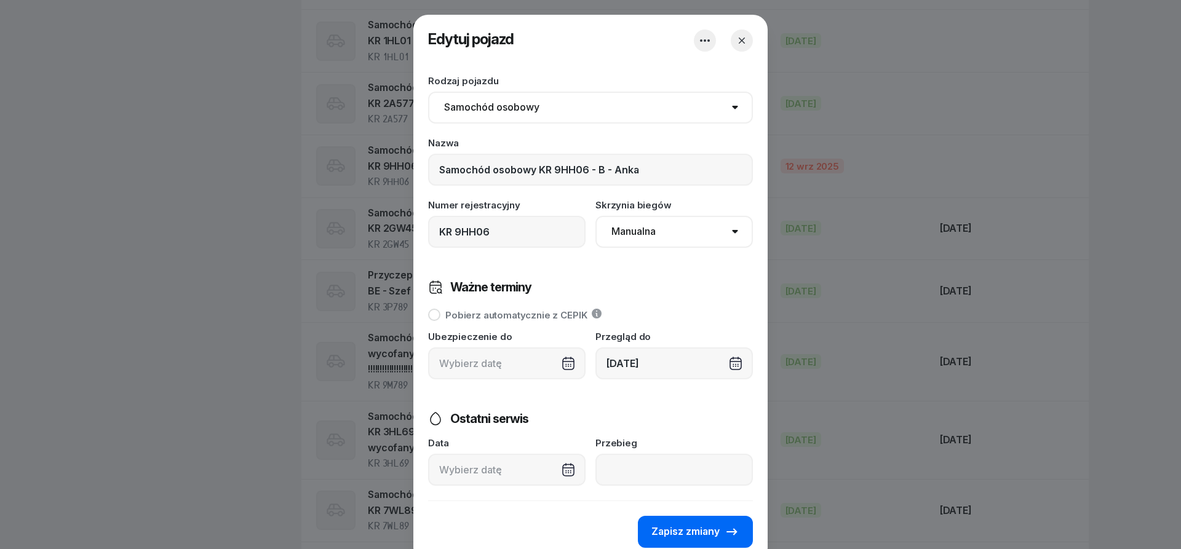
click at [675, 536] on span "Zapisz zmiany" at bounding box center [686, 532] width 68 height 16
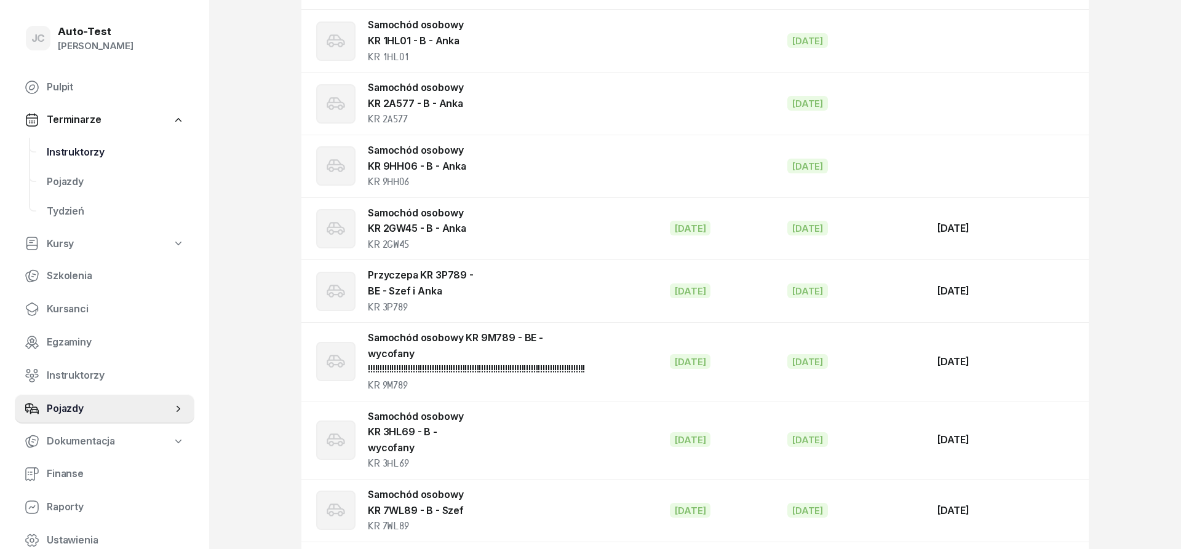
click at [89, 149] on span "Instruktorzy" at bounding box center [116, 153] width 138 height 16
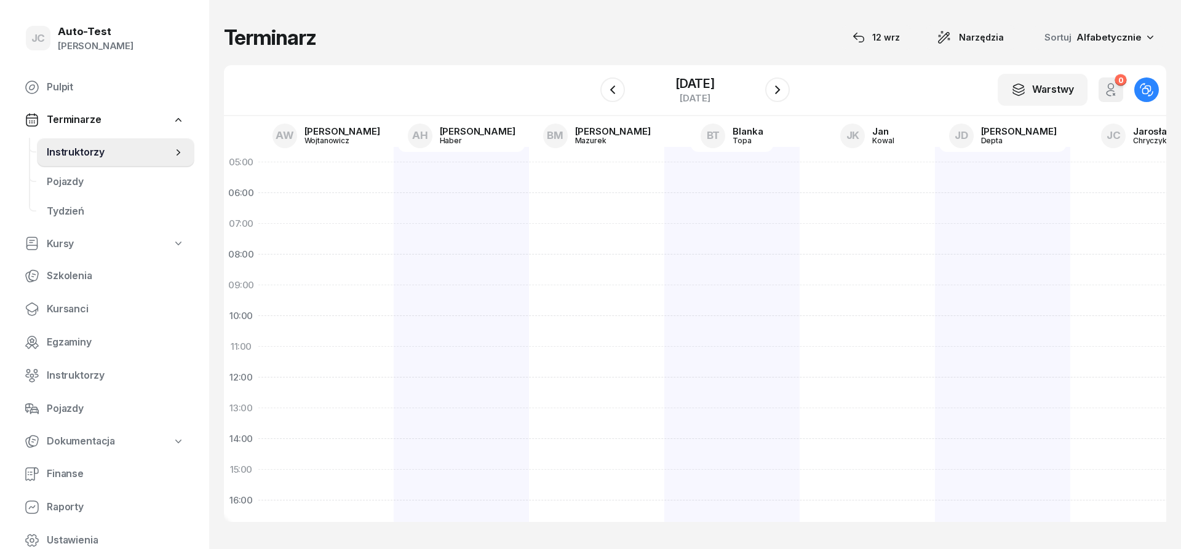
click at [398, 31] on div "Terminarz [DATE] Narzędzia Sortuj Alfabetycznie" at bounding box center [695, 38] width 943 height 26
click at [328, 44] on div "Terminarz [DATE] Narzędzia Sortuj Alfabetycznie" at bounding box center [695, 38] width 943 height 26
click at [327, 44] on div "Terminarz [DATE] Narzędzia Sortuj Alfabetycznie" at bounding box center [695, 38] width 943 height 26
click at [404, 31] on div "Terminarz [DATE] Narzędzia Sortuj Alfabetycznie" at bounding box center [695, 38] width 943 height 26
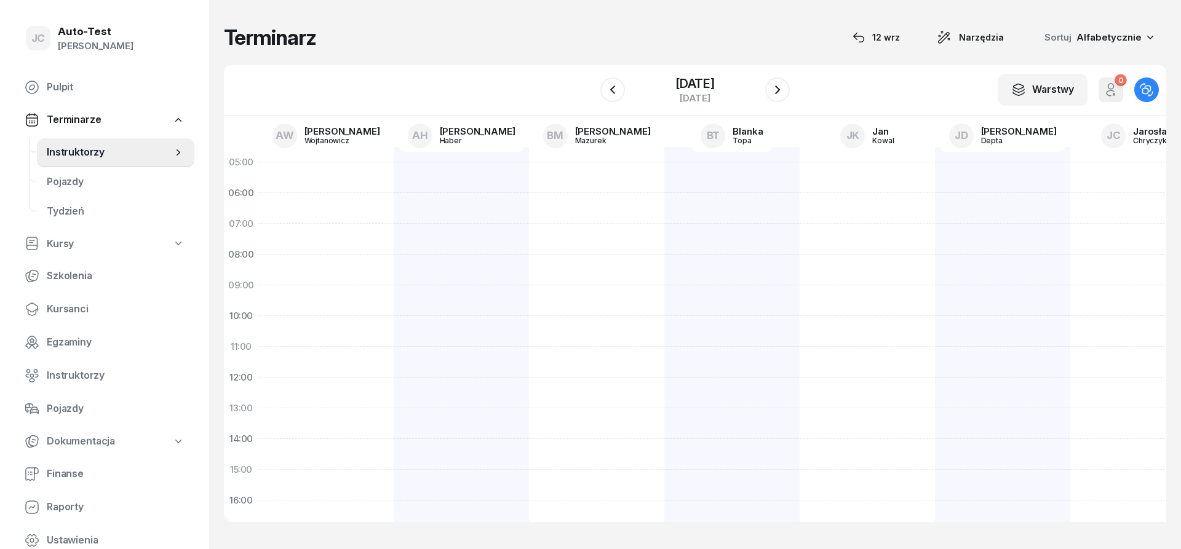
click at [314, 43] on h1 "Terminarz" at bounding box center [270, 37] width 92 height 22
click at [380, 28] on div "Terminarz [DATE] Narzędzia Sortuj Alfabetycznie" at bounding box center [695, 38] width 943 height 26
